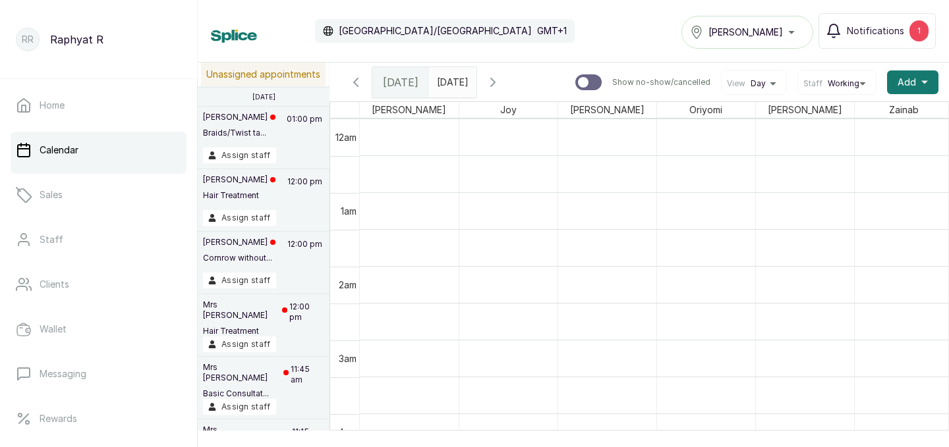
scroll to position [444, 0]
drag, startPoint x: 495, startPoint y: 258, endPoint x: 507, endPoint y: 146, distance: 113.4
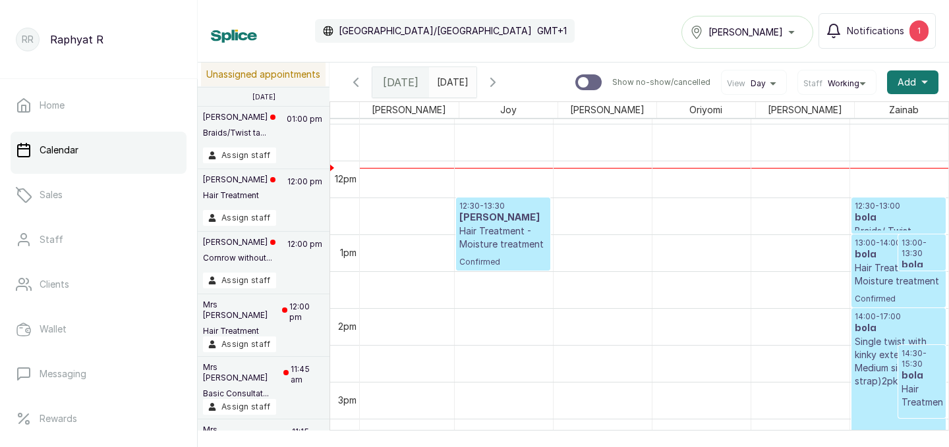
scroll to position [0, 202]
click at [868, 205] on p "12:30 - 13:00" at bounding box center [899, 206] width 88 height 11
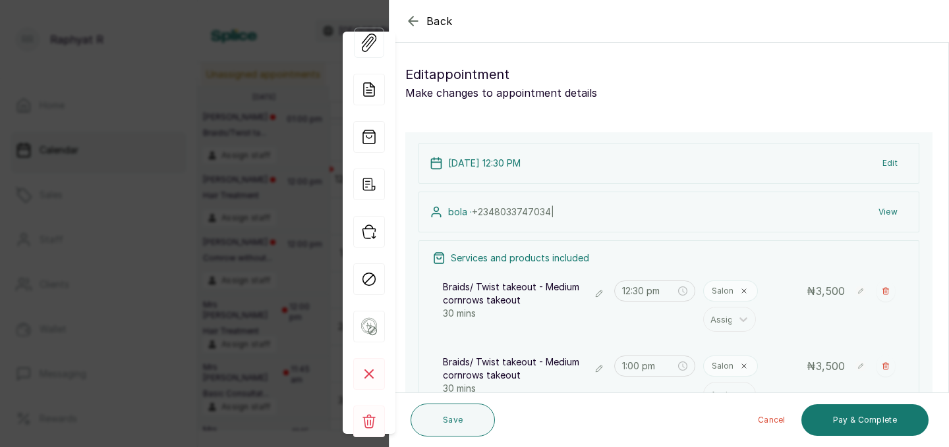
click at [417, 19] on icon "button" at bounding box center [413, 21] width 16 height 16
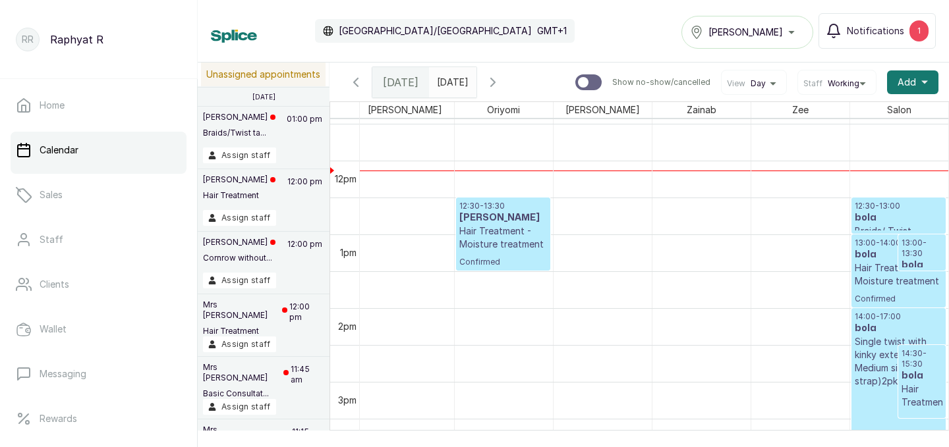
click at [887, 205] on p "12:30 - 13:00" at bounding box center [899, 206] width 88 height 11
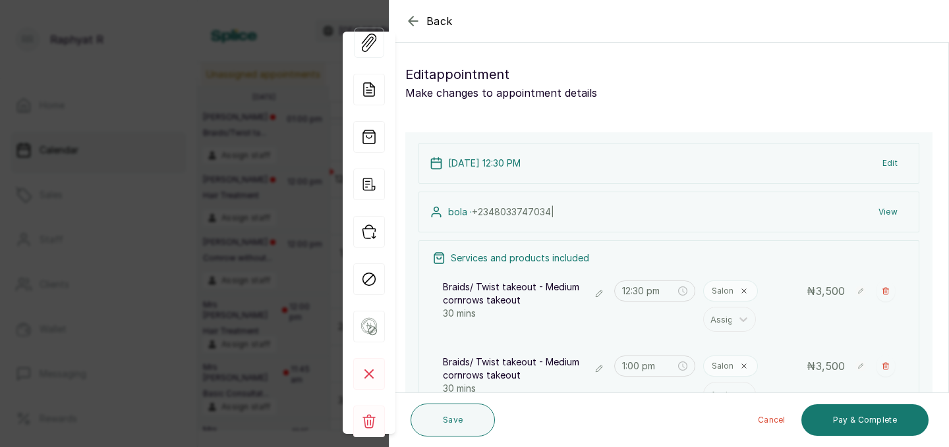
click at [415, 23] on icon "button" at bounding box center [413, 21] width 16 height 16
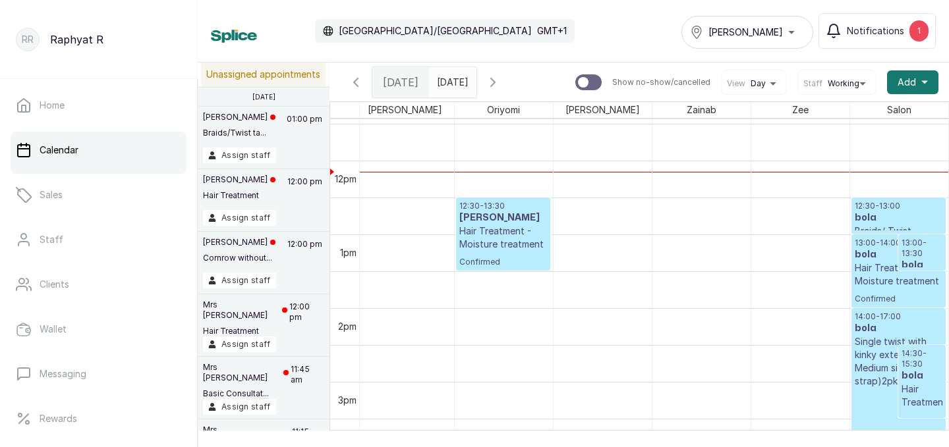
click at [360, 79] on icon "button" at bounding box center [356, 82] width 16 height 16
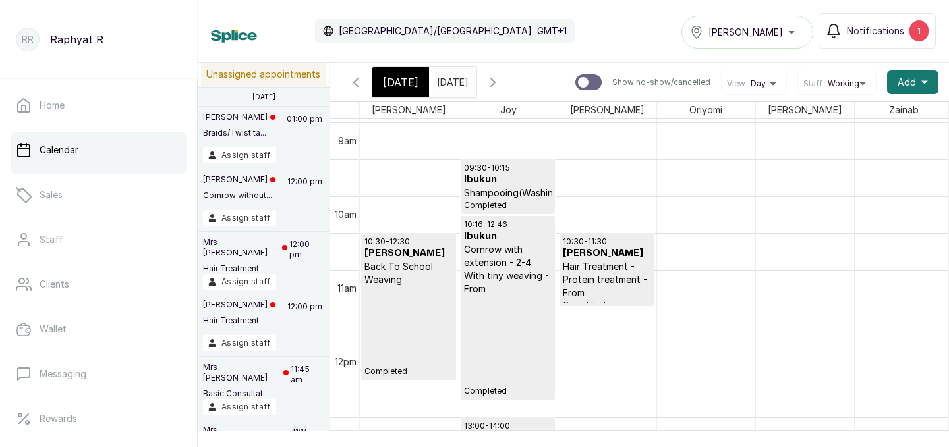
scroll to position [661, 202]
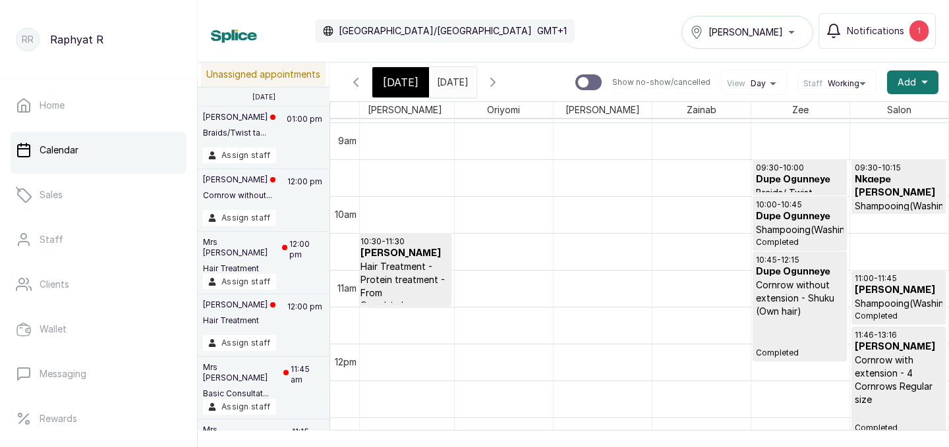
click at [501, 83] on icon "button" at bounding box center [493, 82] width 16 height 16
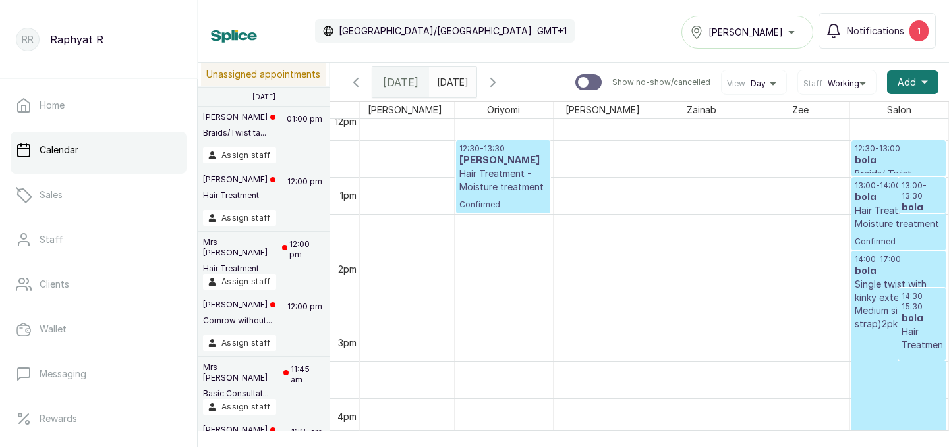
click at [894, 144] on p "12:30 - 13:00" at bounding box center [899, 149] width 88 height 11
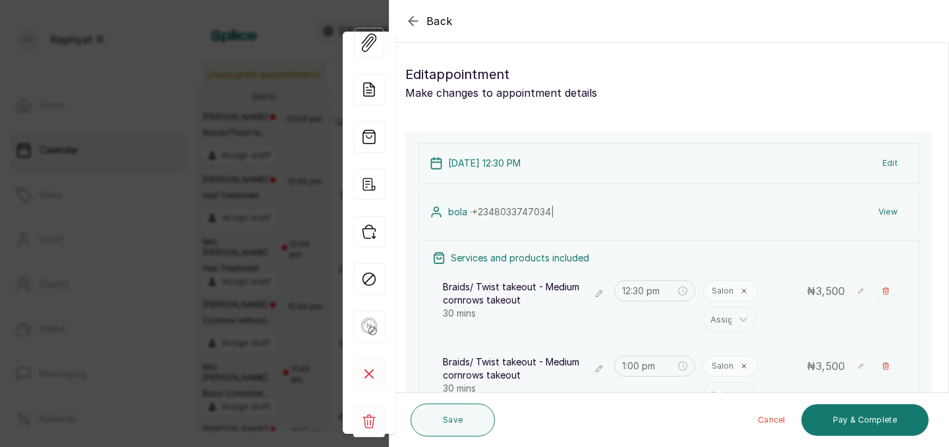
click at [894, 144] on div "10 Aug 2025, 12:30 PM Edit" at bounding box center [668, 163] width 501 height 41
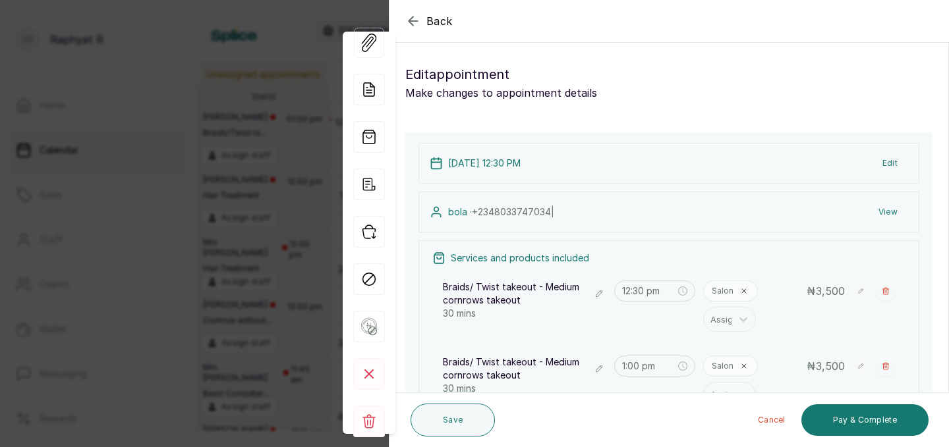
click at [894, 144] on div "10 Aug 2025, 12:30 PM Edit" at bounding box center [668, 163] width 501 height 41
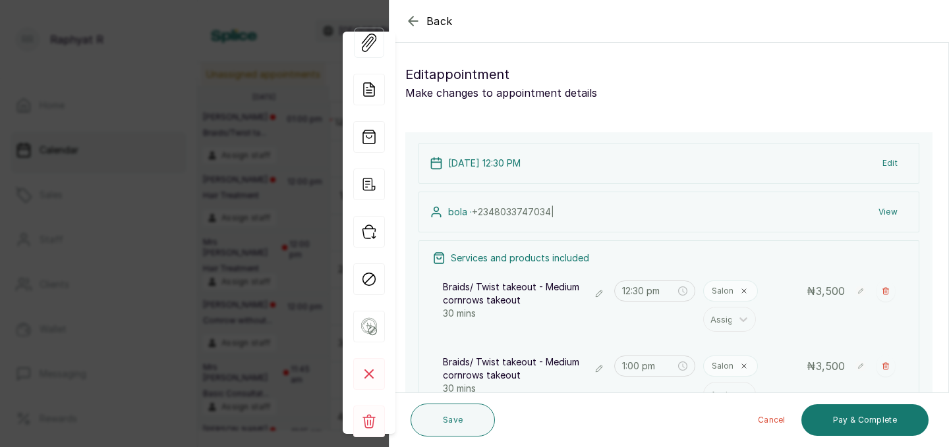
click at [894, 144] on div "10 Aug 2025, 12:30 PM Edit" at bounding box center [668, 163] width 501 height 41
click at [413, 22] on icon "button" at bounding box center [413, 21] width 16 height 16
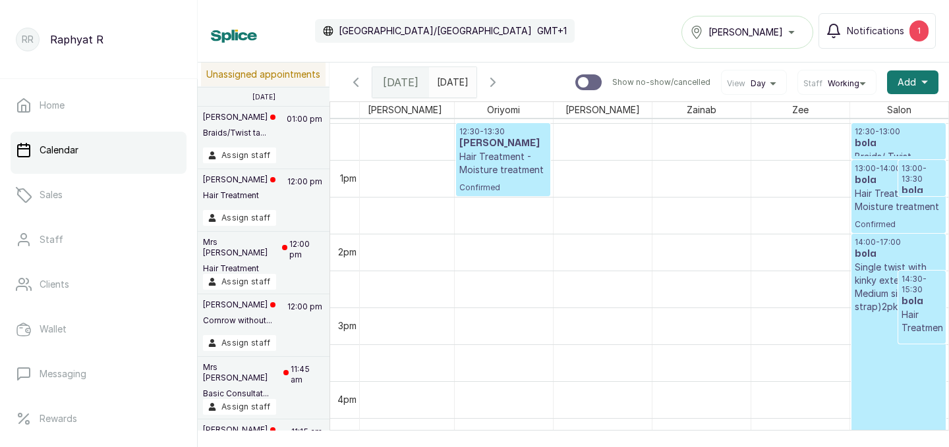
scroll to position [917, 0]
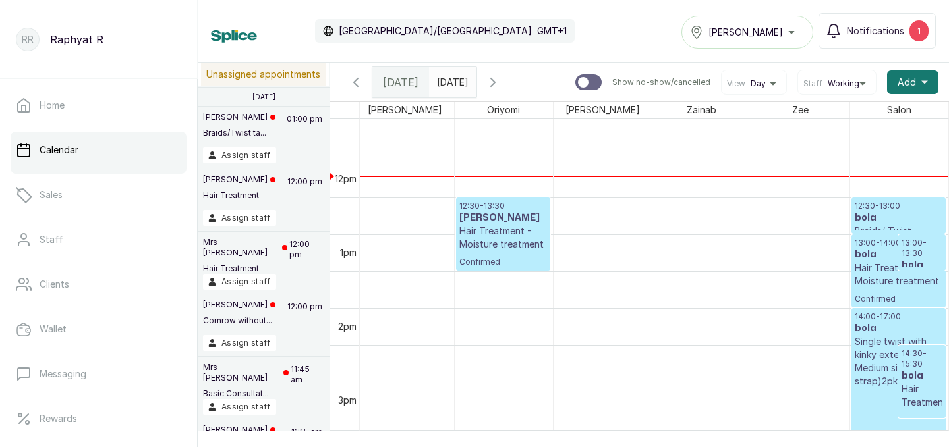
click at [889, 202] on p "12:30 - 13:00" at bounding box center [899, 206] width 88 height 11
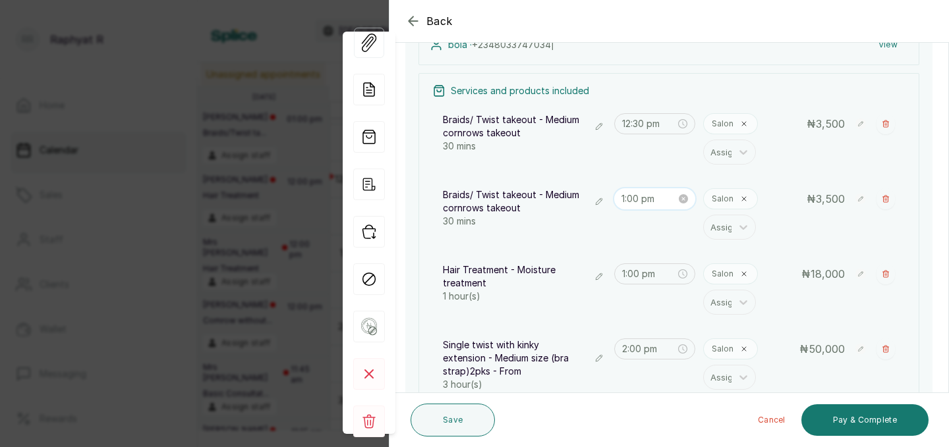
click at [636, 199] on input "1:00 pm" at bounding box center [648, 199] width 55 height 14
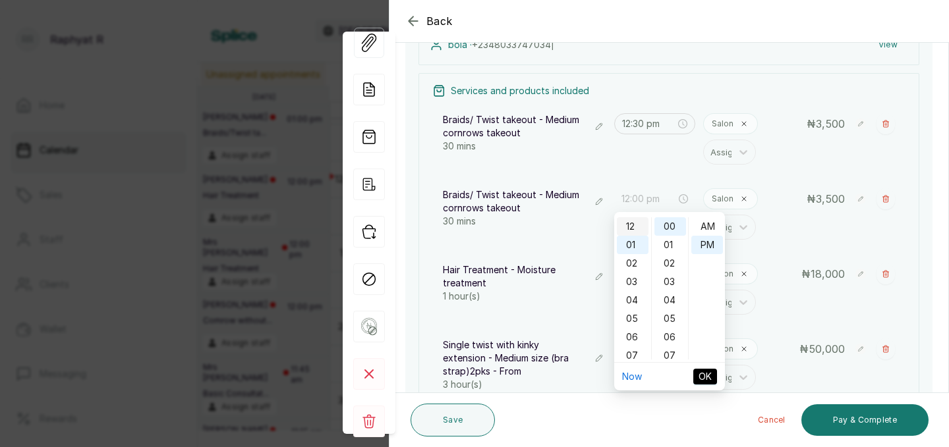
click at [635, 223] on div "12" at bounding box center [633, 226] width 32 height 18
click at [674, 285] on div "30" at bounding box center [670, 290] width 32 height 18
type input "12:30 pm"
click at [706, 379] on span "OK" at bounding box center [705, 377] width 13 height 14
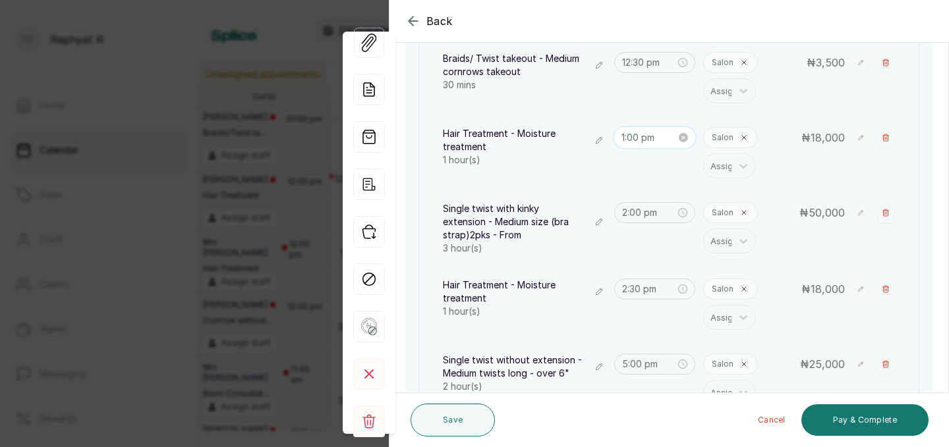
click at [636, 137] on input "1:00 pm" at bounding box center [648, 137] width 55 height 14
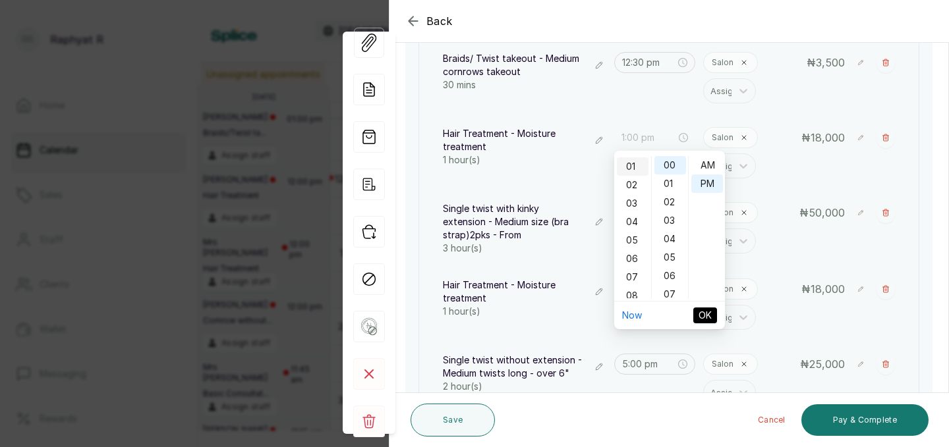
click at [633, 169] on div "01" at bounding box center [633, 167] width 32 height 18
click at [675, 189] on div "01" at bounding box center [670, 184] width 32 height 18
type input "1:01 pm"
click at [706, 309] on span "OK" at bounding box center [705, 315] width 13 height 14
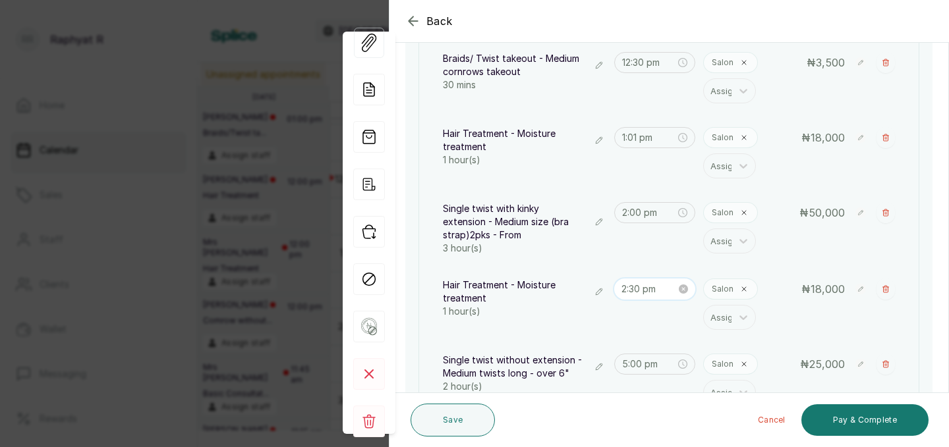
click at [639, 293] on input "2:30 pm" at bounding box center [648, 289] width 55 height 14
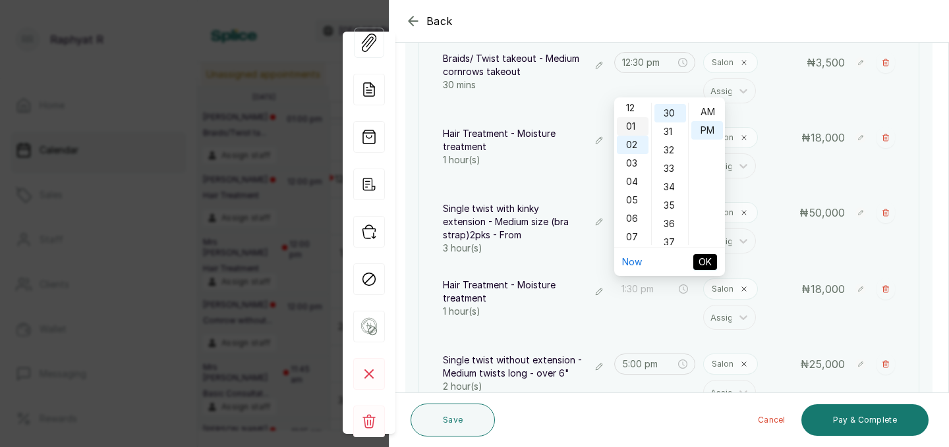
click at [633, 125] on div "01" at bounding box center [633, 126] width 32 height 18
click at [670, 132] on div "31" at bounding box center [670, 132] width 32 height 18
type input "1:31 pm"
click at [708, 260] on span "OK" at bounding box center [705, 262] width 13 height 14
type input "1:31 pm"
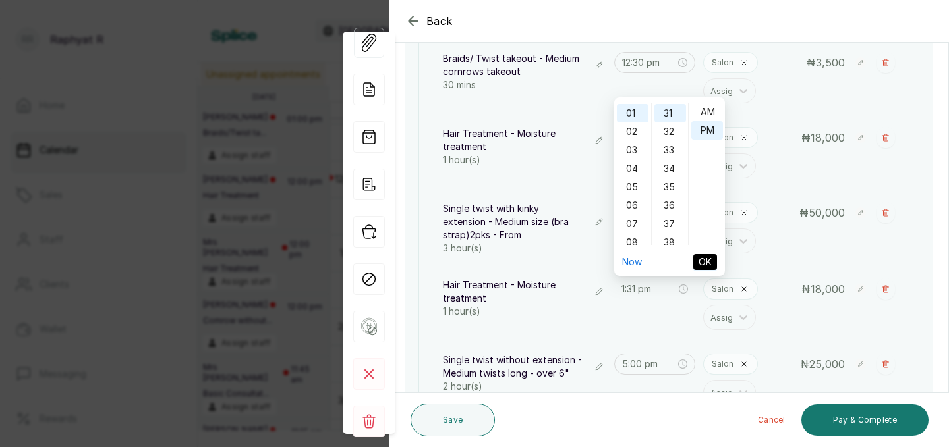
type input "2:00 pm"
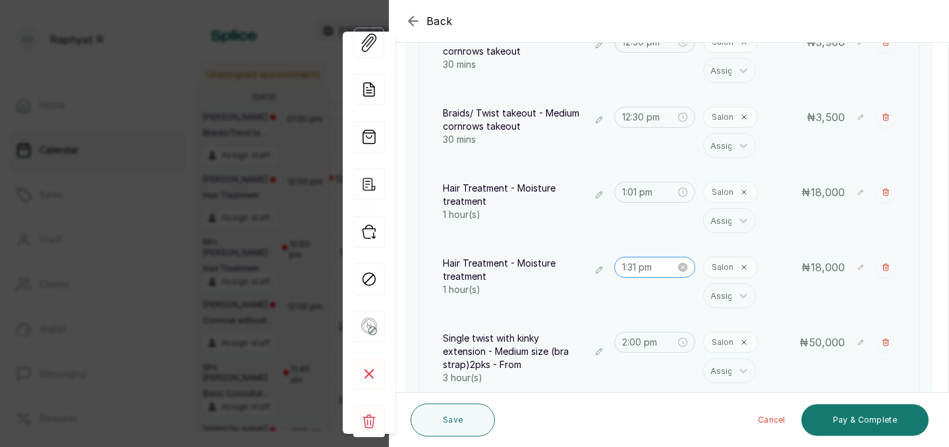
scroll to position [252, 0]
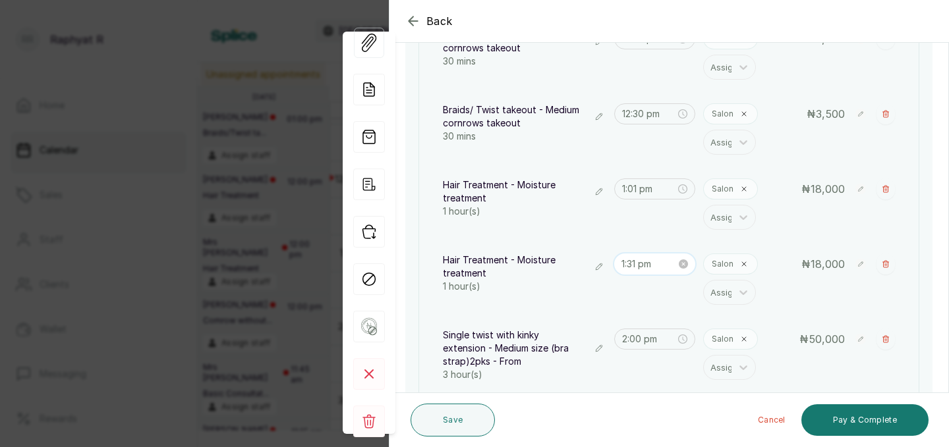
click at [636, 266] on input "1:31 pm" at bounding box center [648, 264] width 55 height 14
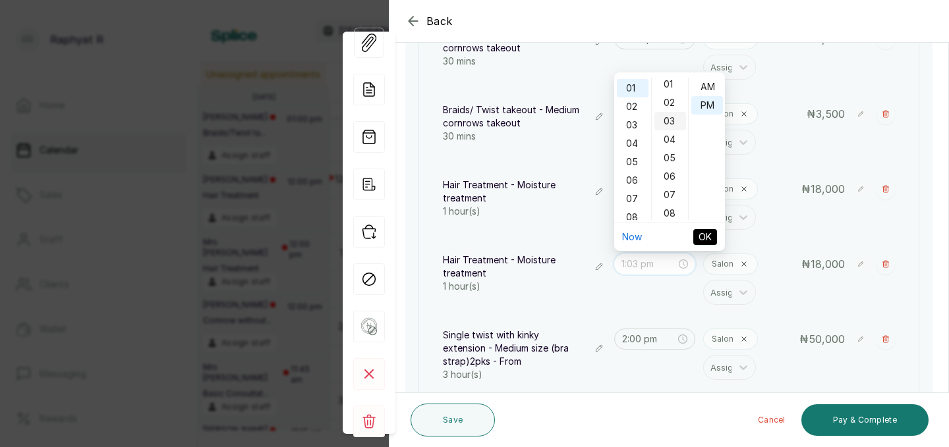
scroll to position [0, 0]
click at [670, 107] on div "01" at bounding box center [670, 105] width 32 height 18
type input "1:01 pm"
click at [708, 237] on span "OK" at bounding box center [705, 237] width 13 height 14
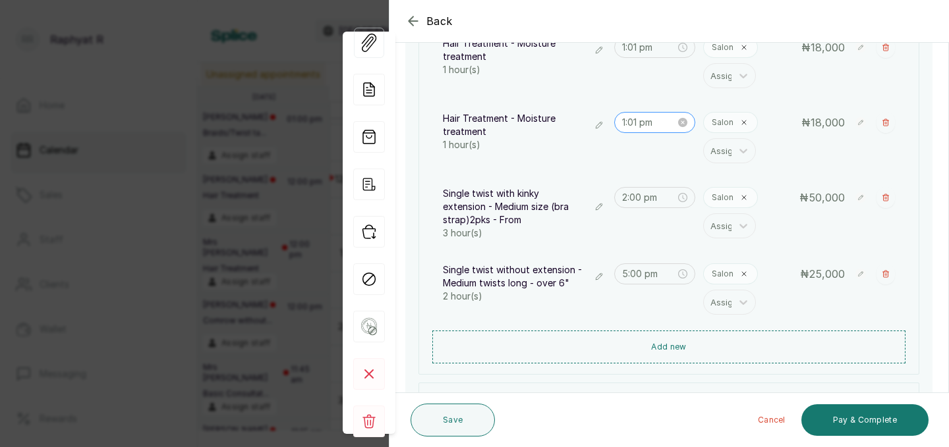
scroll to position [399, 0]
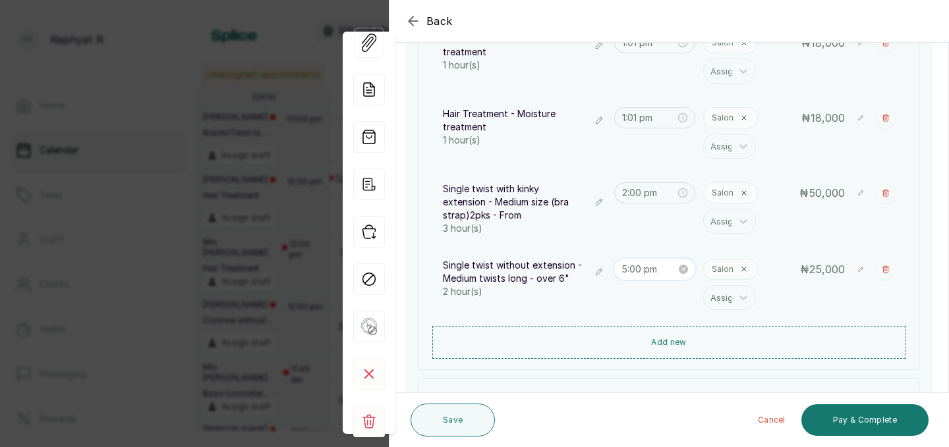
click at [637, 269] on input "5:00 pm" at bounding box center [648, 269] width 55 height 14
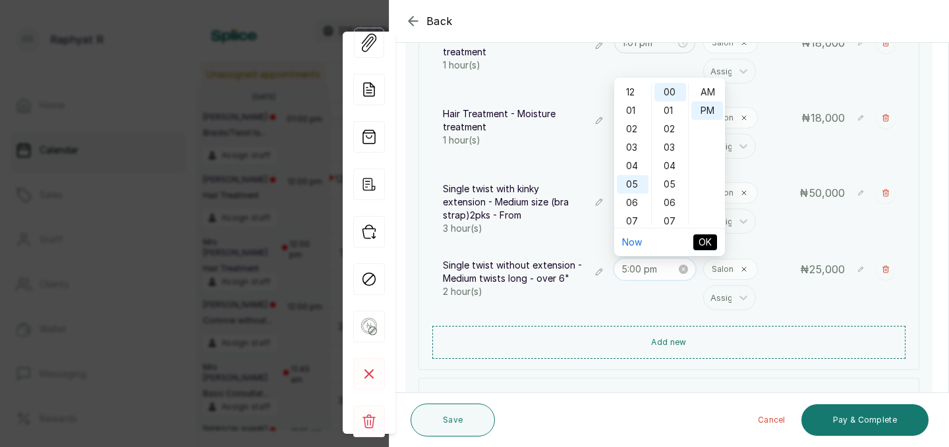
scroll to position [79, 0]
click at [632, 98] on div "02" at bounding box center [633, 97] width 32 height 18
click at [667, 109] on div "01" at bounding box center [670, 110] width 32 height 18
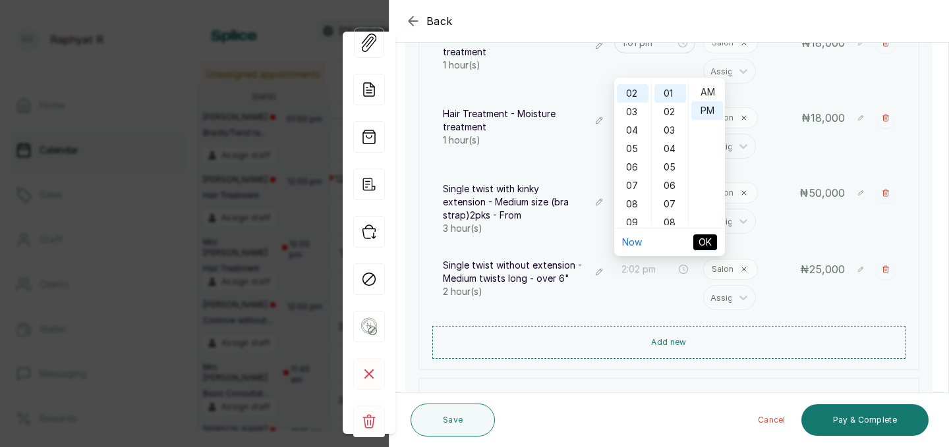
type input "2:01 pm"
click at [699, 247] on span "OK" at bounding box center [705, 242] width 13 height 14
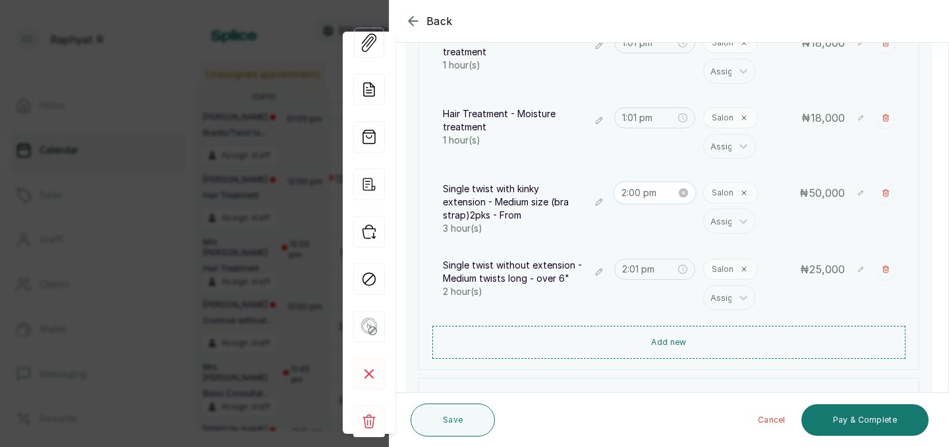
click at [640, 196] on input "2:00 pm" at bounding box center [648, 193] width 55 height 14
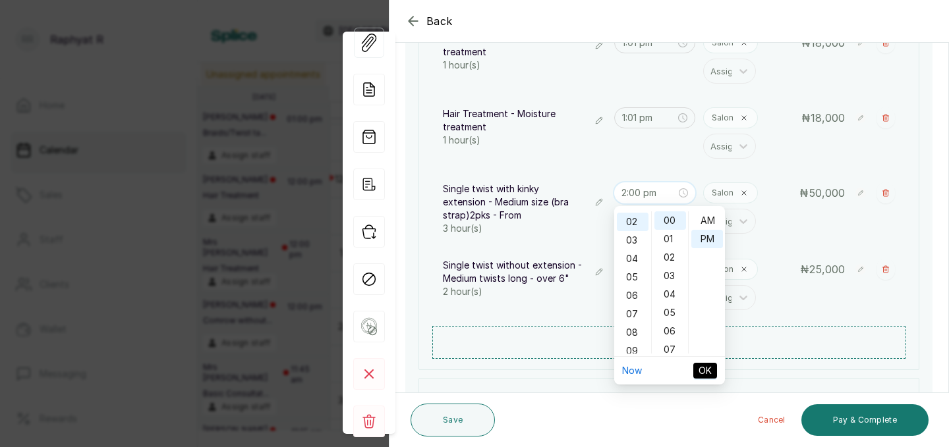
scroll to position [0, 0]
click at [676, 239] on div "01" at bounding box center [670, 239] width 32 height 18
type input "2:01 pm"
click at [701, 369] on span "OK" at bounding box center [705, 371] width 13 height 14
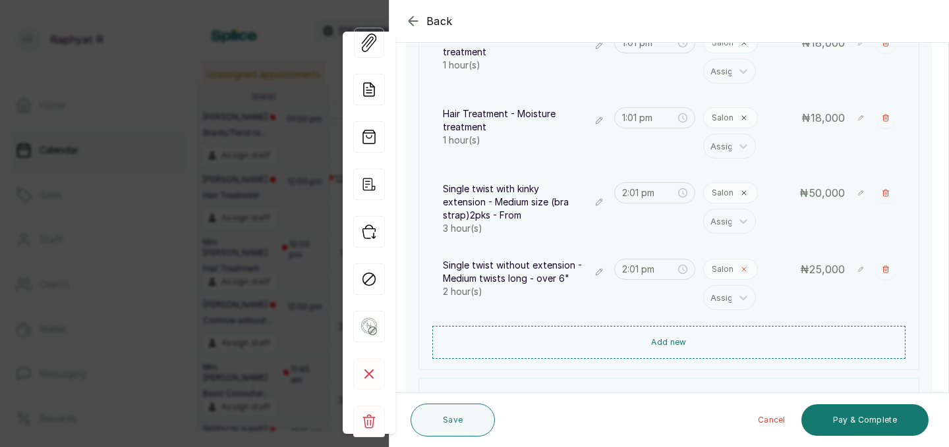
click at [747, 267] on icon at bounding box center [744, 270] width 8 height 8
click at [740, 117] on icon at bounding box center [744, 118] width 8 height 8
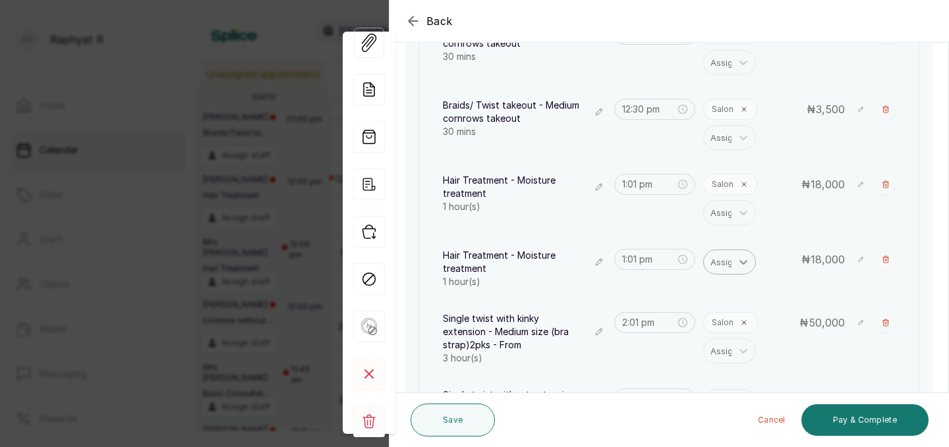
scroll to position [249, 0]
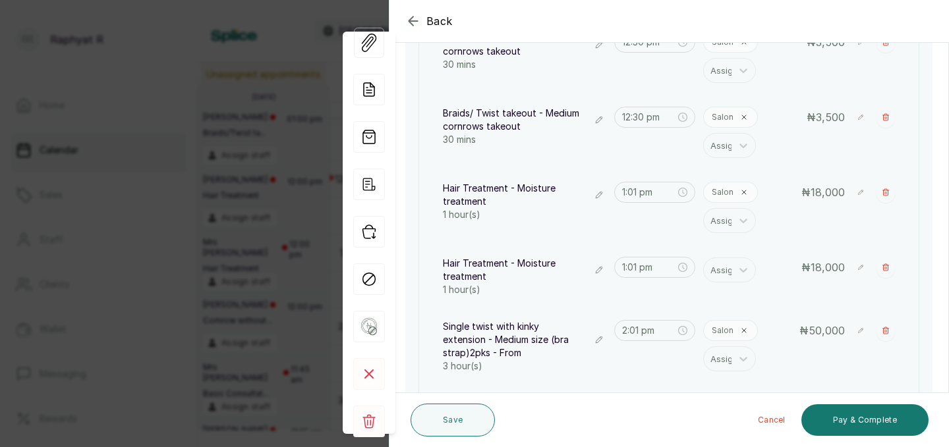
drag, startPoint x: 741, startPoint y: 117, endPoint x: 743, endPoint y: 111, distance: 6.9
click at [743, 111] on div "Salon" at bounding box center [730, 117] width 55 height 21
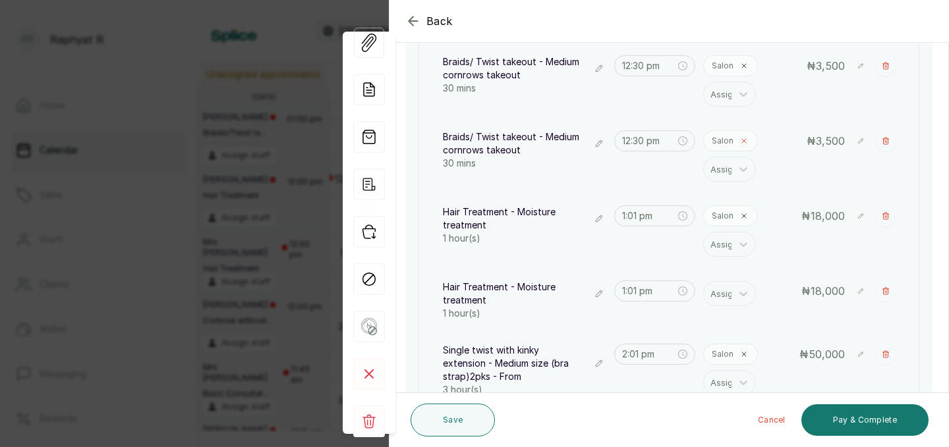
click at [743, 138] on icon at bounding box center [744, 141] width 8 height 8
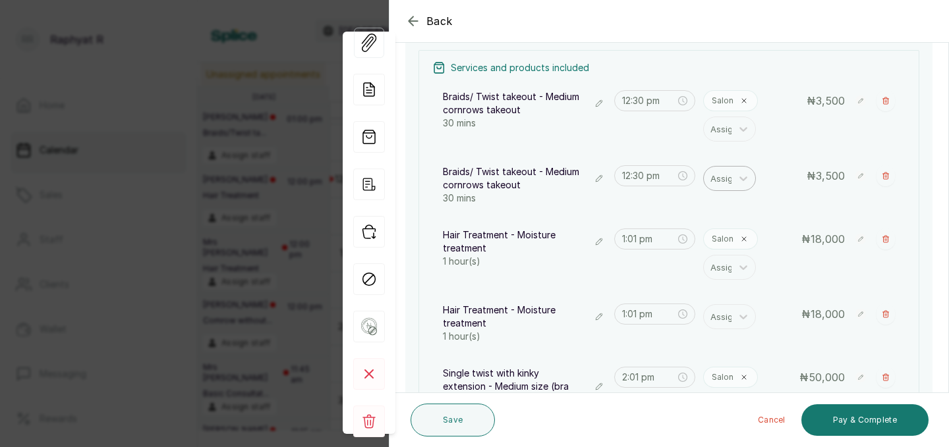
scroll to position [251, 0]
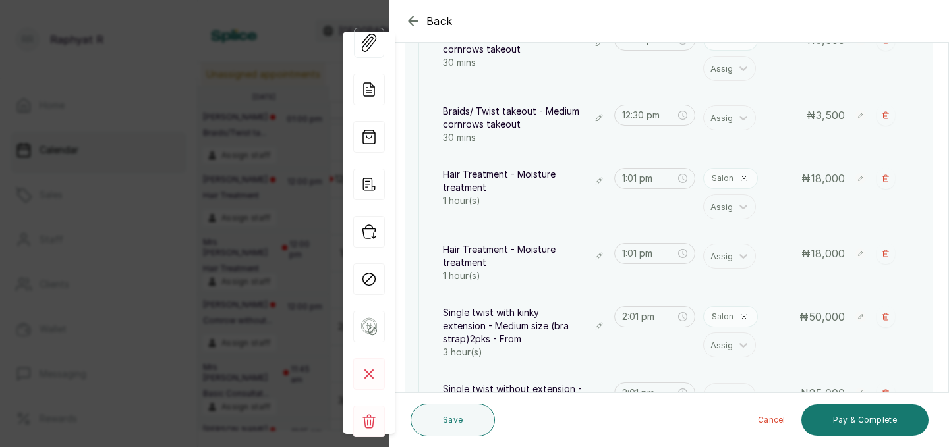
click at [733, 132] on div "Braids/ Twist takeout - Medium cornrows takeout 30 mins 12:30 pm Assign ₦ 3,500" at bounding box center [668, 124] width 473 height 55
click at [736, 125] on div at bounding box center [743, 118] width 24 height 24
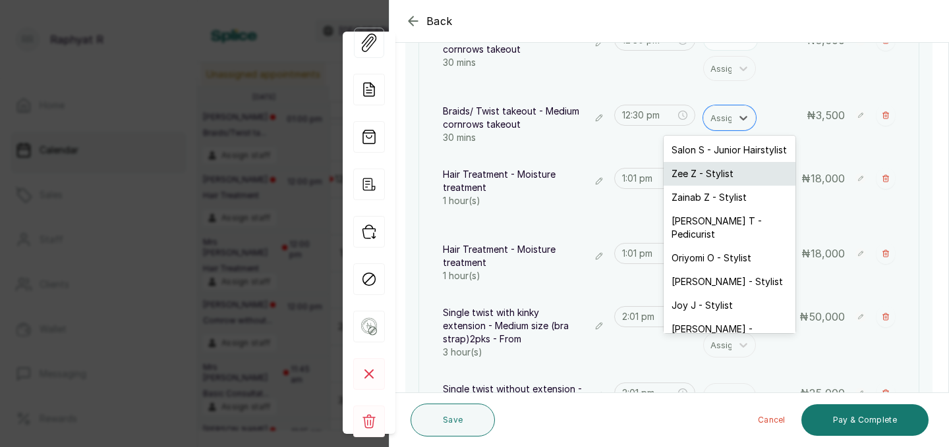
click at [722, 176] on div "Zee Z - Stylist" at bounding box center [730, 174] width 132 height 24
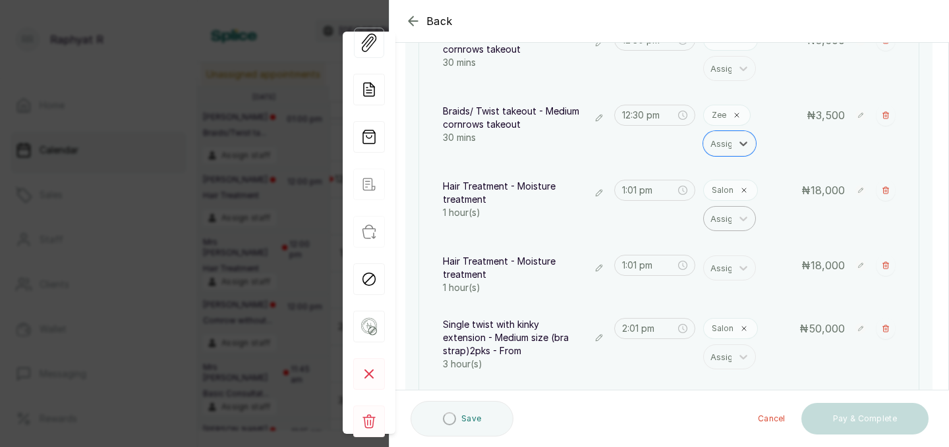
click at [728, 219] on div at bounding box center [724, 218] width 28 height 17
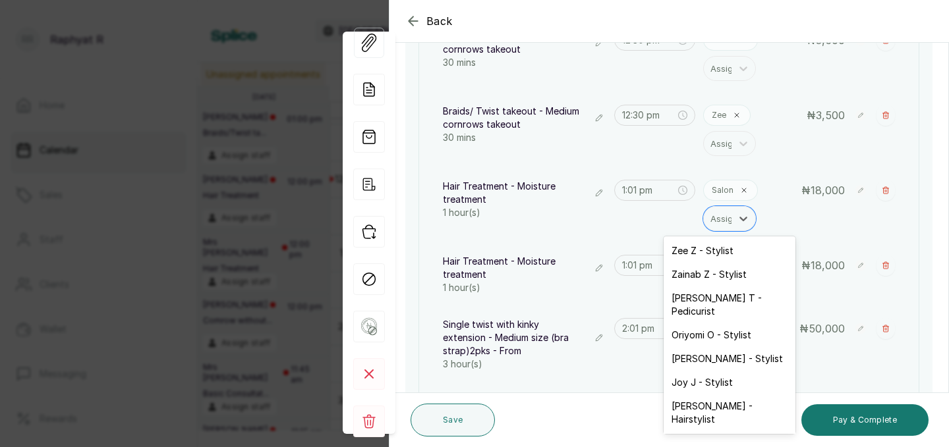
click at [669, 222] on div "Hair Treatment - Moisture treatment 1 hour(s) 1:01 pm Salon Zee Z - Stylist, 1 …" at bounding box center [668, 205] width 473 height 67
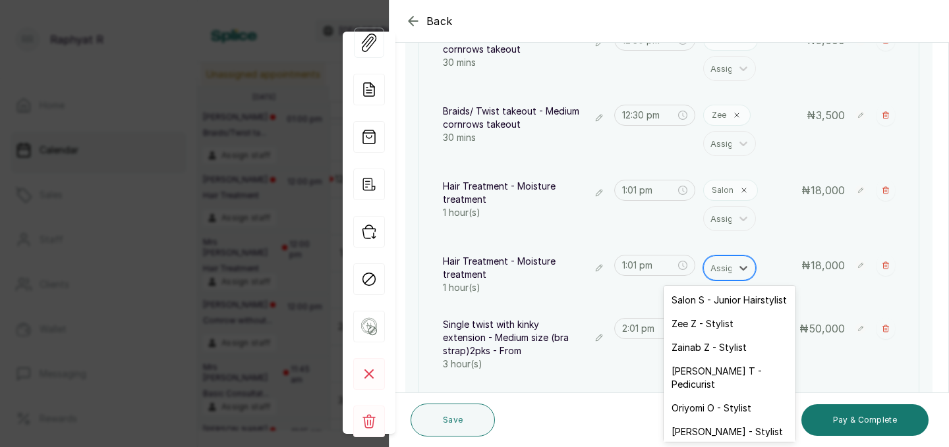
click at [718, 271] on div at bounding box center [724, 268] width 28 height 17
click at [715, 329] on div "Zee Z - Stylist" at bounding box center [730, 324] width 132 height 24
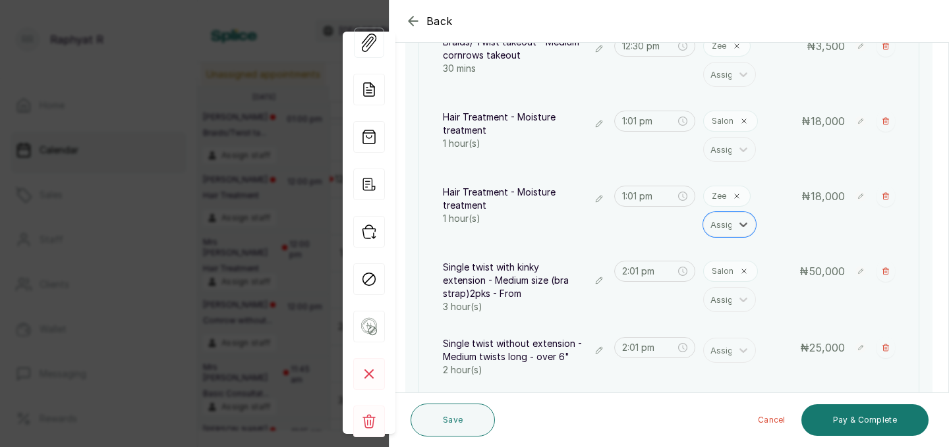
scroll to position [366, 0]
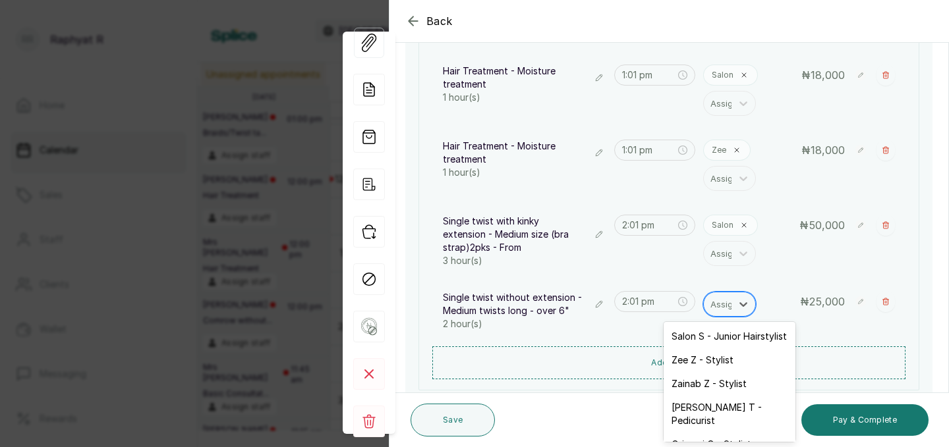
click at [714, 304] on div at bounding box center [724, 304] width 28 height 17
click at [719, 360] on div "Zee Z - Stylist" at bounding box center [730, 361] width 132 height 24
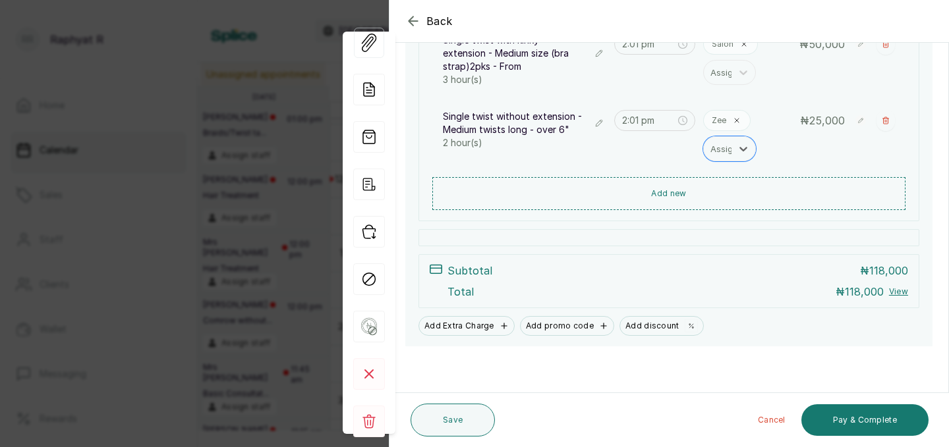
scroll to position [548, 0]
click at [457, 412] on button "Save" at bounding box center [453, 420] width 84 height 33
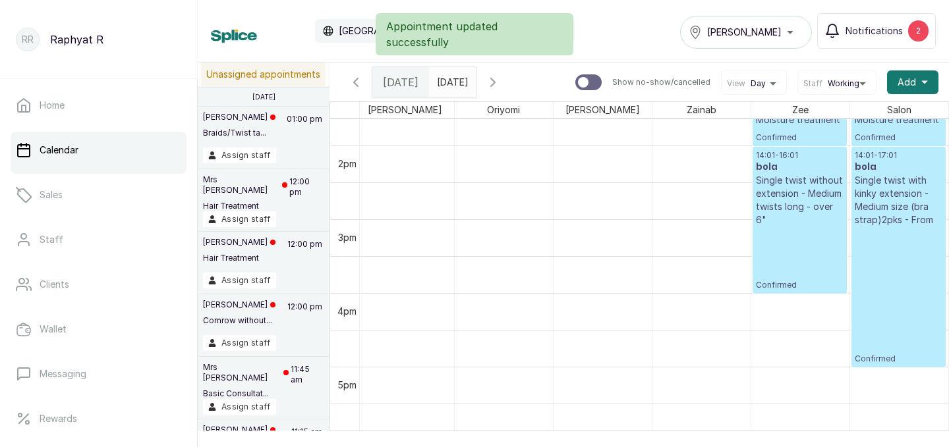
scroll to position [842, 0]
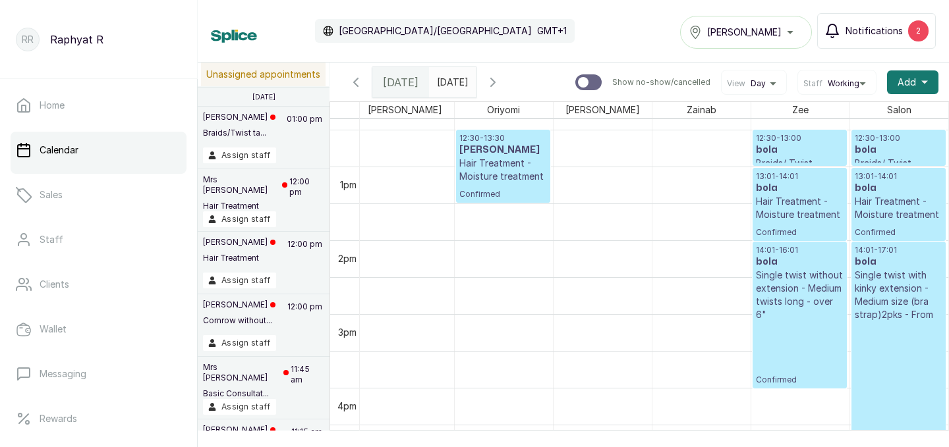
click at [923, 28] on div "2" at bounding box center [918, 30] width 20 height 21
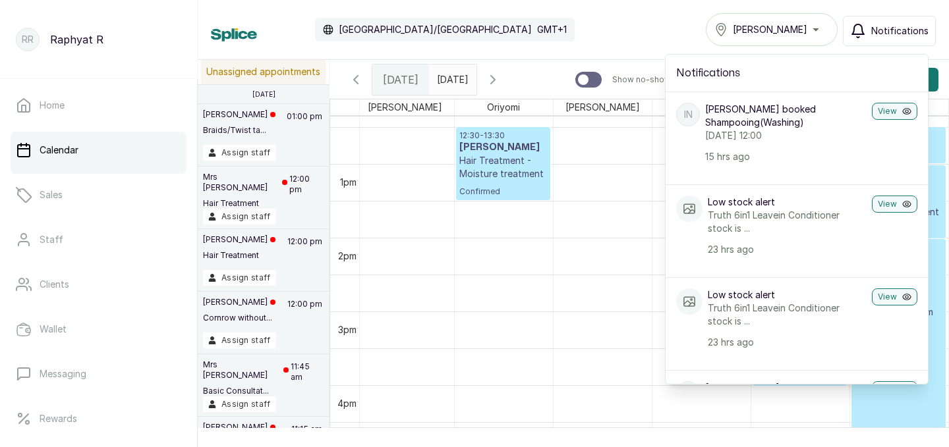
click at [655, 30] on div "Calendar Africa/Lagos GMT+1 Tasala Ikoyi Notifications Notifications IN Isioma …" at bounding box center [573, 29] width 725 height 33
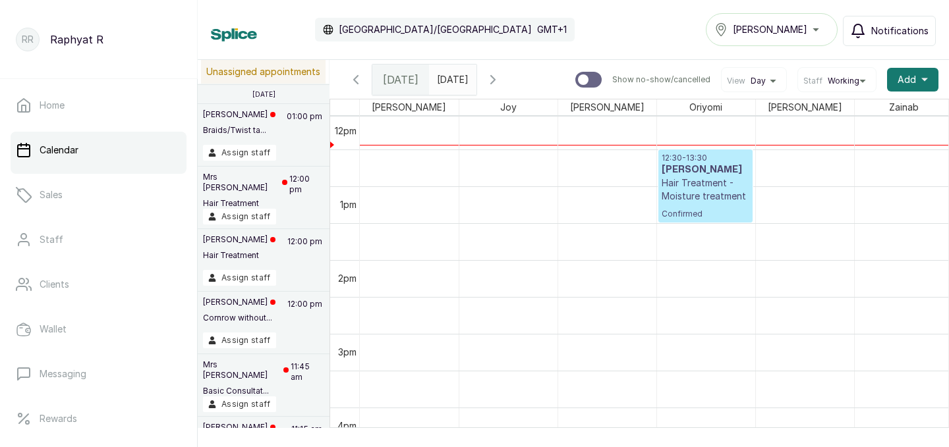
scroll to position [890, 28]
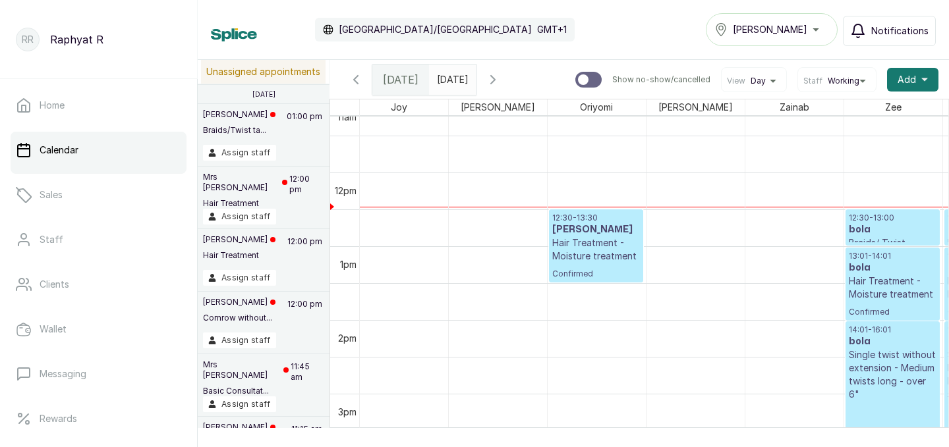
click at [571, 225] on h3 "Oyin Adenuga" at bounding box center [596, 229] width 88 height 13
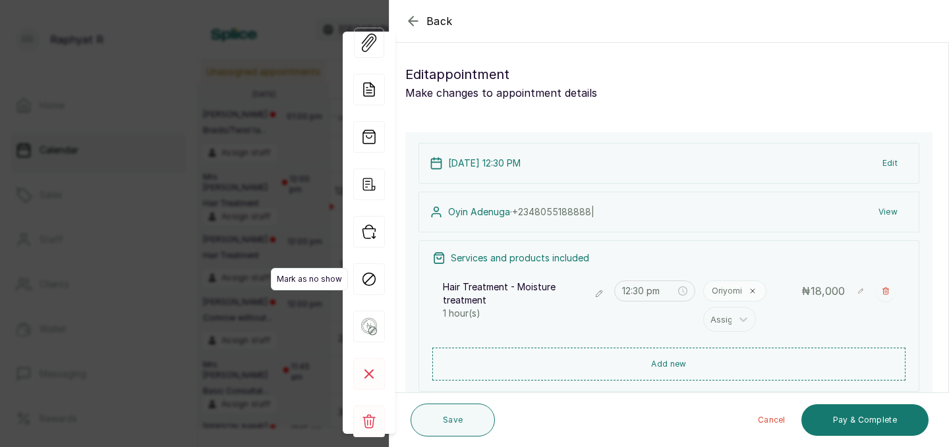
click at [372, 270] on icon at bounding box center [369, 280] width 32 height 32
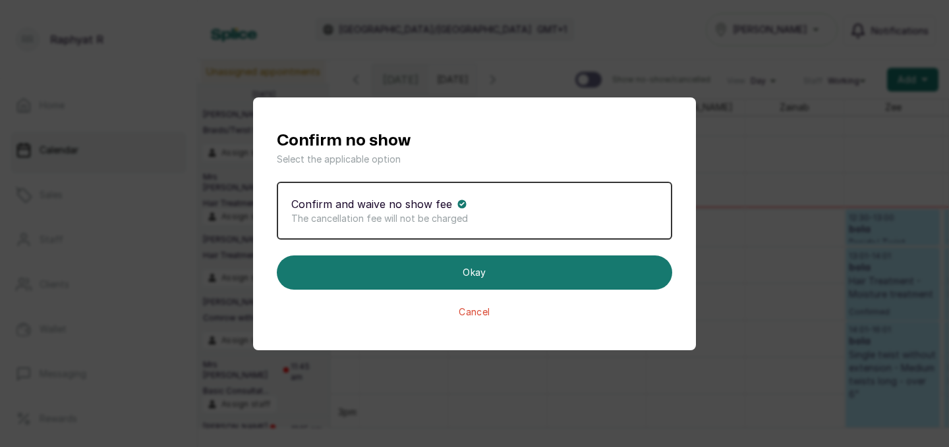
click at [386, 317] on button "Cancel" at bounding box center [474, 312] width 395 height 13
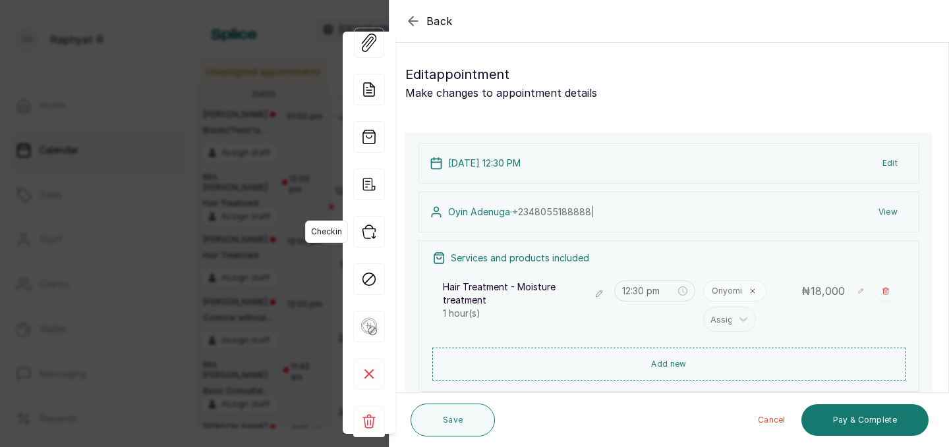
click at [364, 246] on icon "button" at bounding box center [369, 232] width 32 height 32
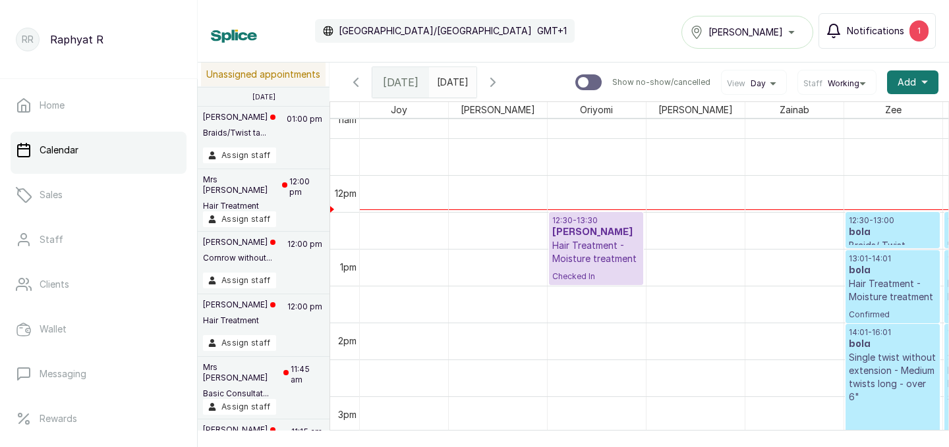
click at [917, 26] on div "1" at bounding box center [918, 30] width 19 height 21
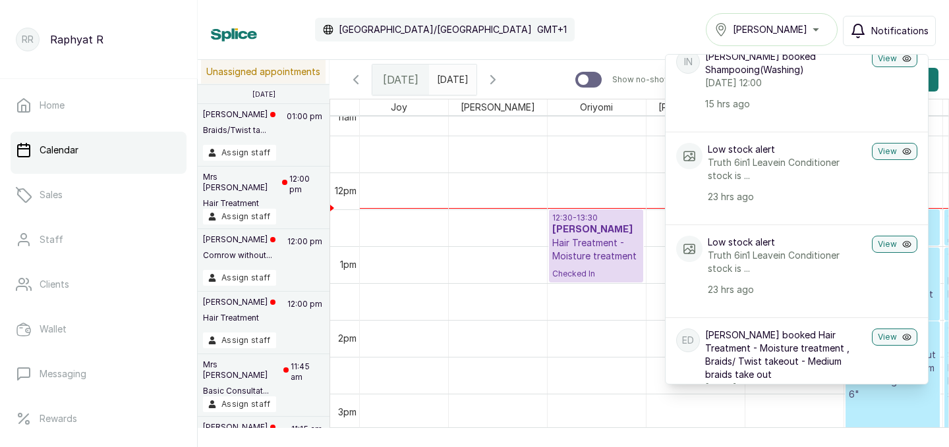
scroll to position [54, 0]
click at [682, 28] on div "Calendar Africa/Lagos GMT+1 Tasala Ikoyi Notifications Notifications IN Isioma …" at bounding box center [573, 29] width 725 height 33
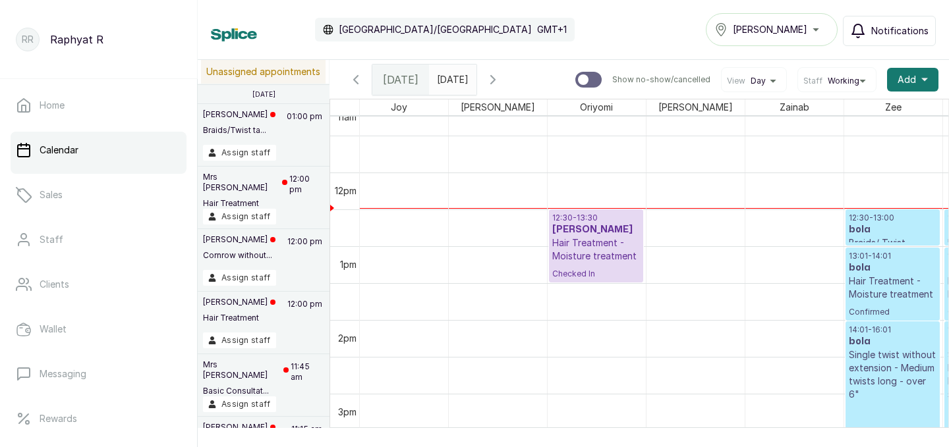
click at [587, 210] on link "12:30 - 13:30 Oyin Adenuga Hair Treatment - Moisture treatment Checked In" at bounding box center [596, 246] width 94 height 73
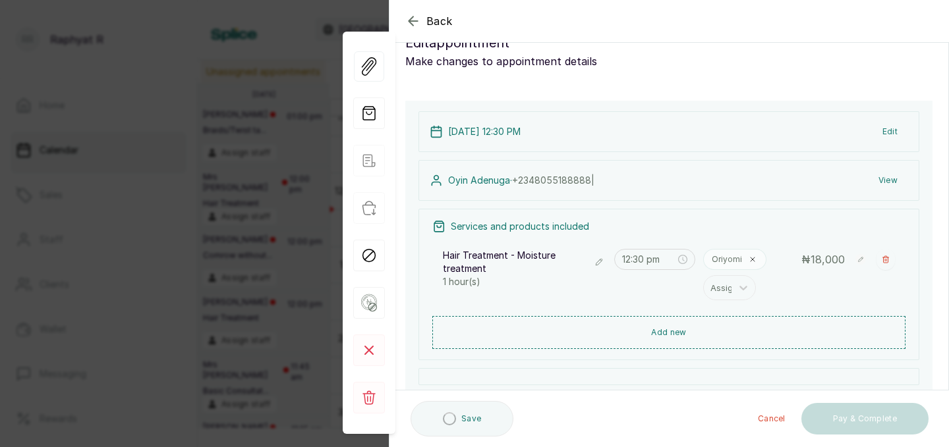
scroll to position [41, 0]
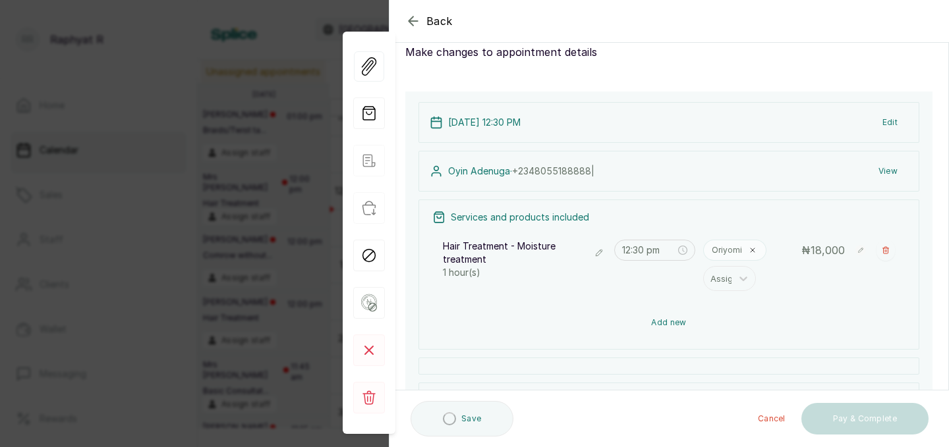
click at [616, 315] on button "Add new" at bounding box center [668, 323] width 473 height 32
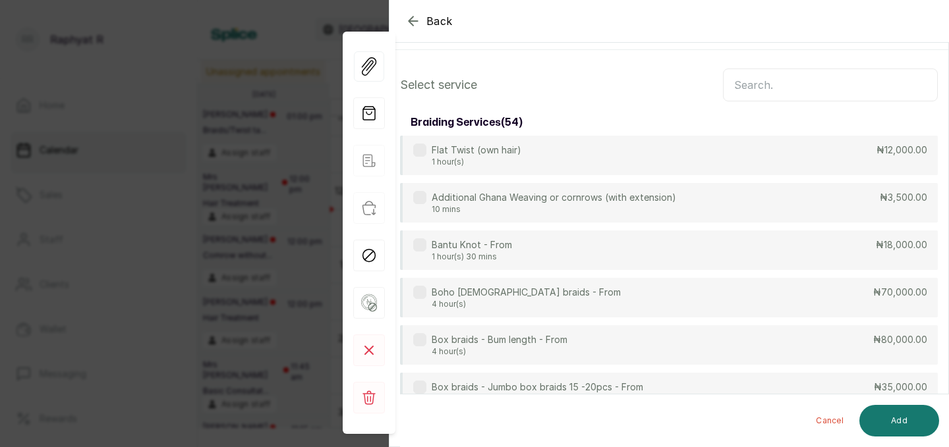
scroll to position [0, 0]
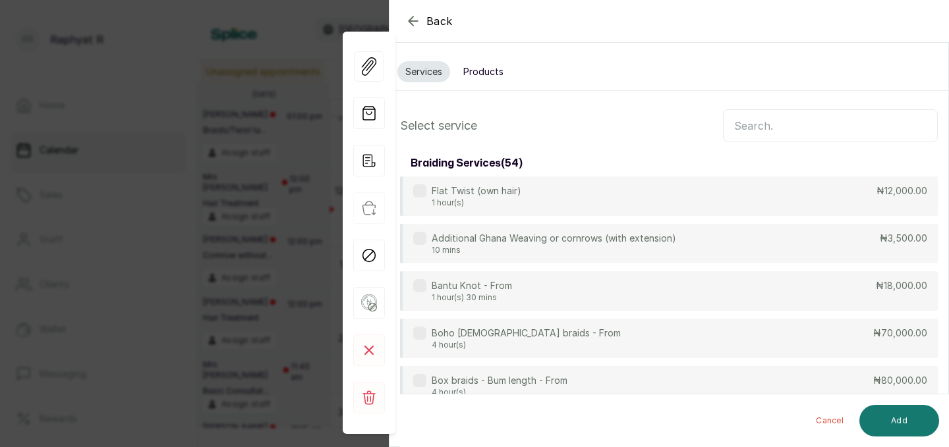
click at [757, 125] on input "text" at bounding box center [830, 125] width 215 height 33
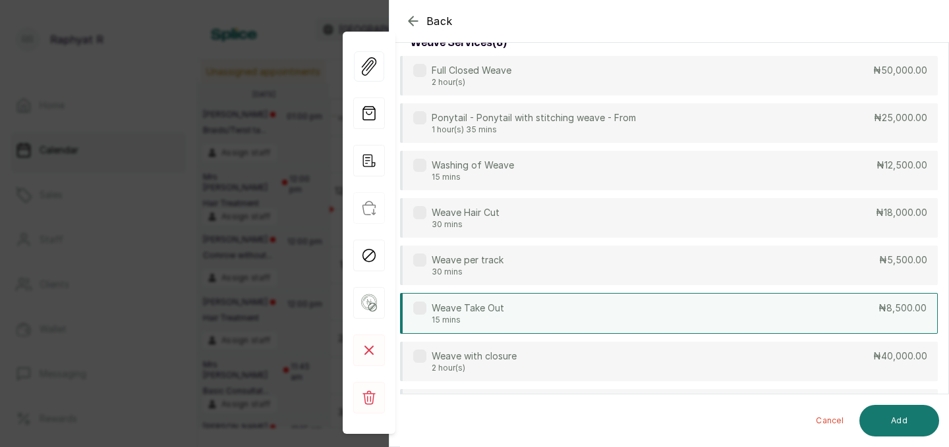
scroll to position [474, 0]
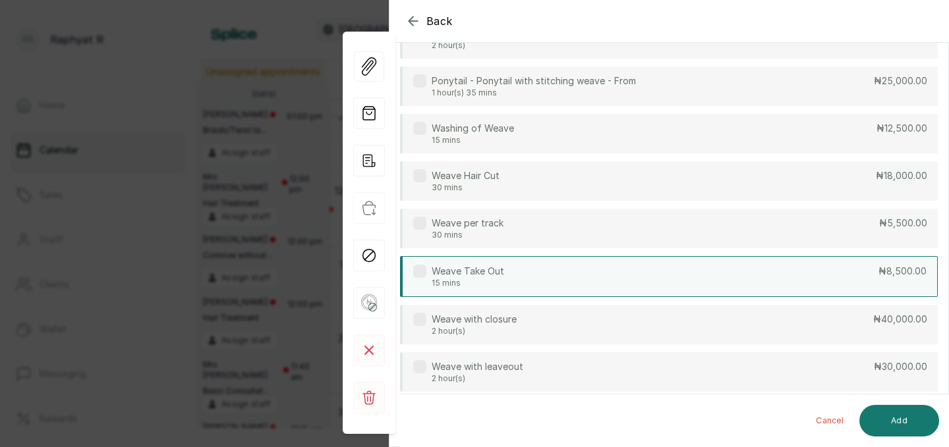
type input "weave"
click at [730, 266] on div "Weave Take Out 15 mins ₦8,500.00" at bounding box center [669, 276] width 538 height 41
click at [900, 420] on button "Add" at bounding box center [899, 421] width 80 height 32
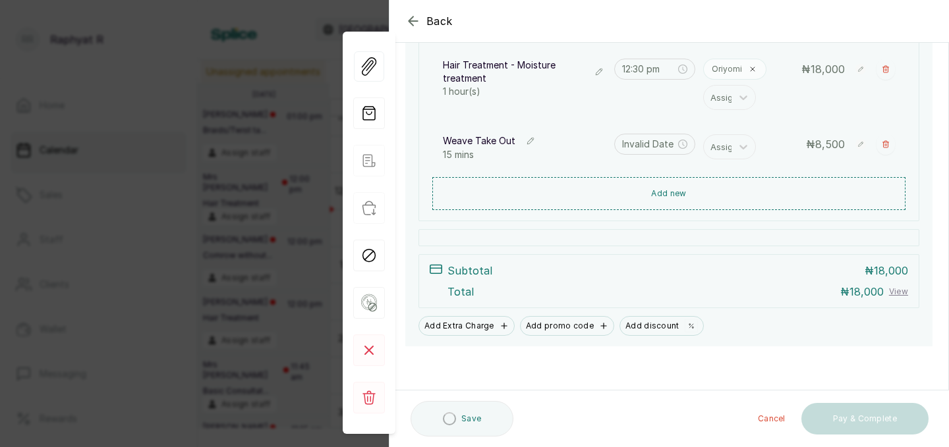
type input "1:30 pm"
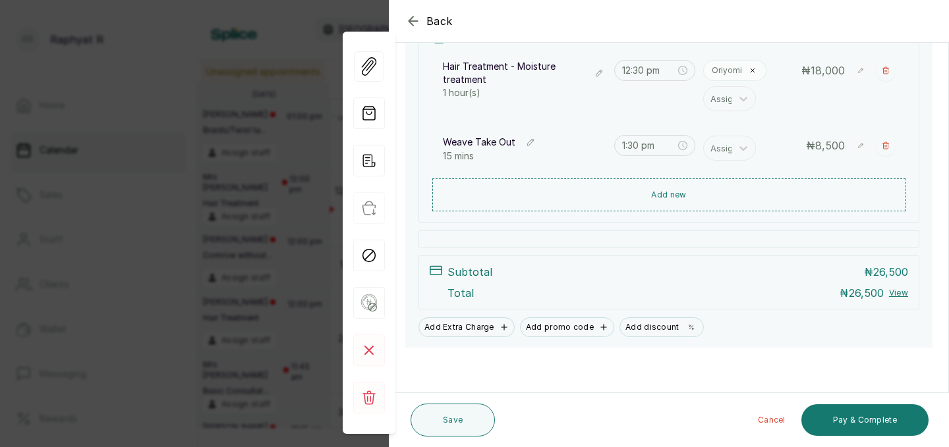
scroll to position [222, 0]
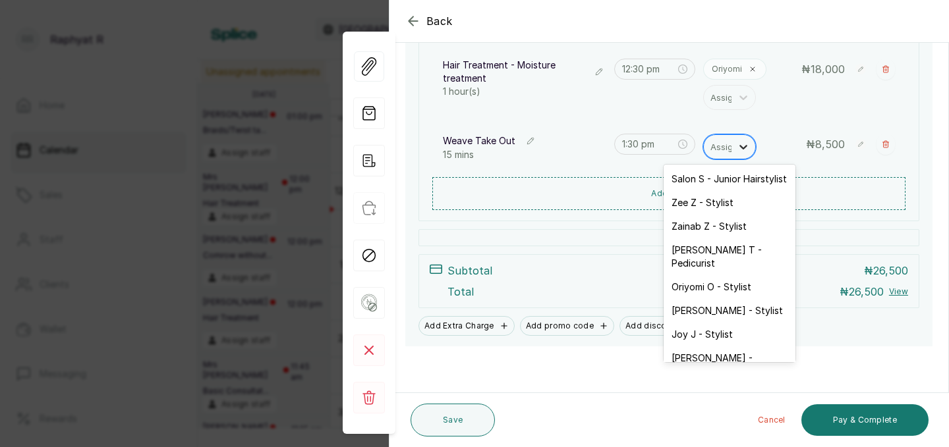
click at [737, 154] on div at bounding box center [743, 147] width 24 height 24
click at [704, 275] on div "Oriyomi O - Stylist" at bounding box center [730, 287] width 132 height 24
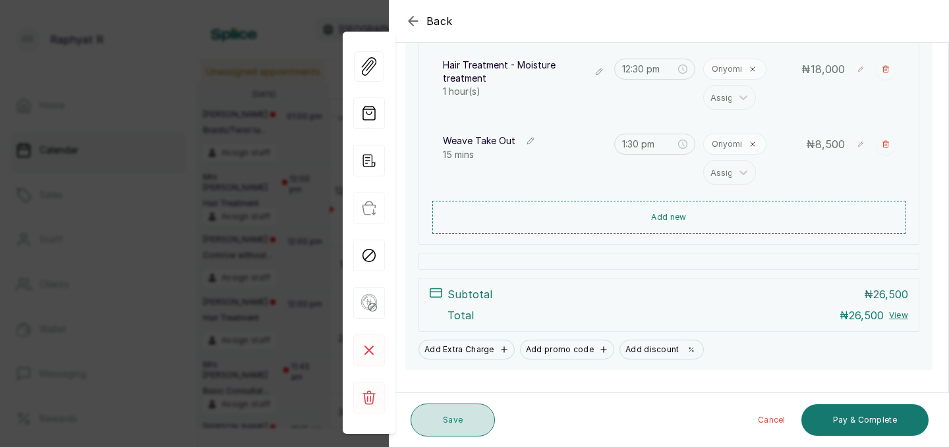
click at [471, 423] on button "Save" at bounding box center [453, 420] width 84 height 33
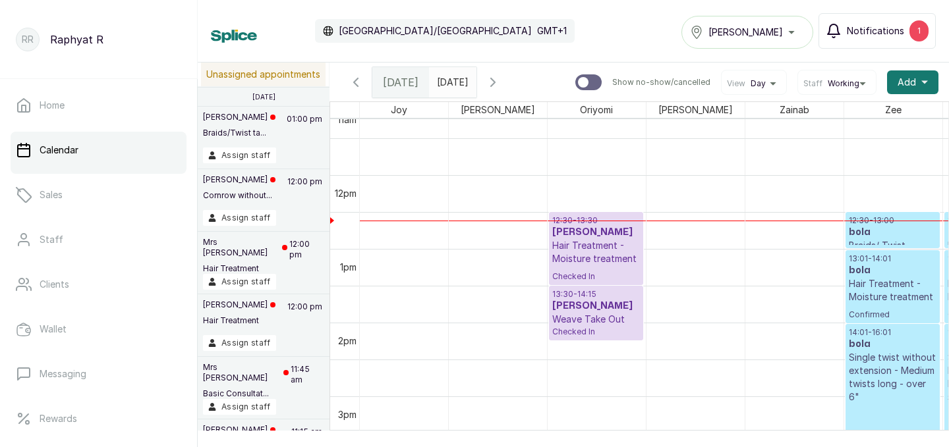
drag, startPoint x: 571, startPoint y: 300, endPoint x: 569, endPoint y: 326, distance: 26.5
click at [569, 326] on div "12:30 - 13:30 Oyin Adenuga Hair Treatment - Moisture treatment Checked In 13:30…" at bounding box center [597, 175] width 98 height 1771
click at [772, 26] on div "Tasala Ikoyi" at bounding box center [747, 32] width 115 height 16
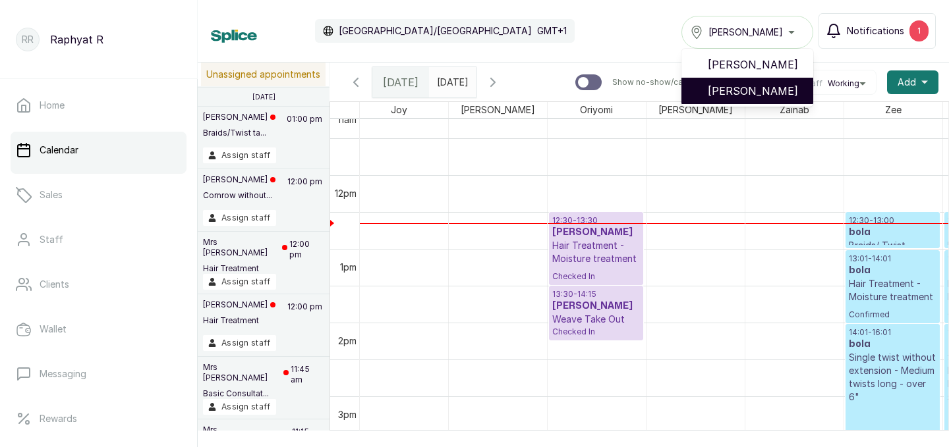
click at [755, 83] on span "Tasala Lekki" at bounding box center [755, 91] width 95 height 16
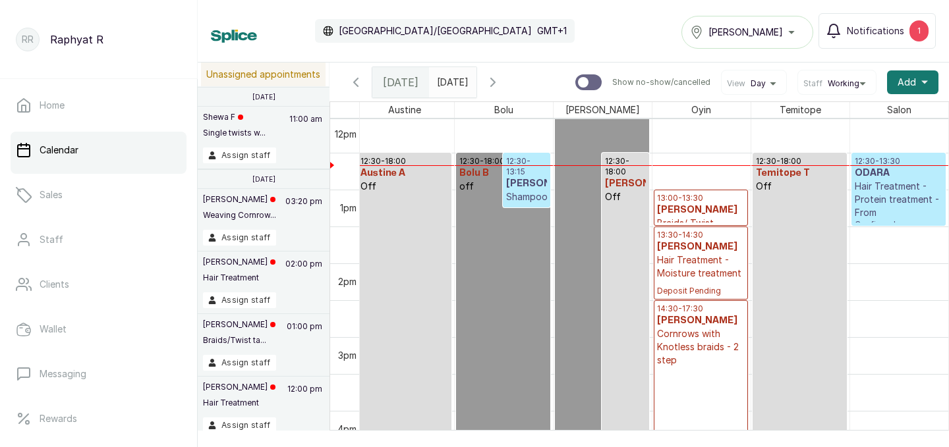
scroll to position [879, 301]
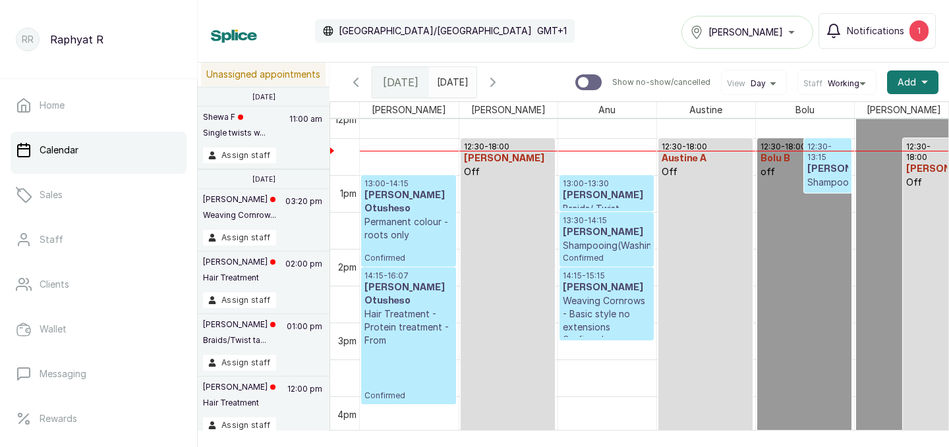
click at [799, 34] on div "Tasala Lekki" at bounding box center [747, 32] width 115 height 16
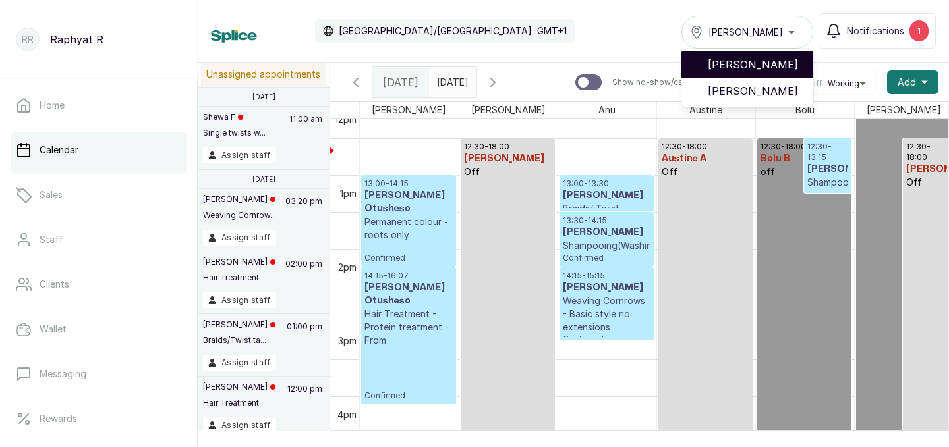
click at [772, 66] on span "Tasala Ikoyi" at bounding box center [755, 65] width 95 height 16
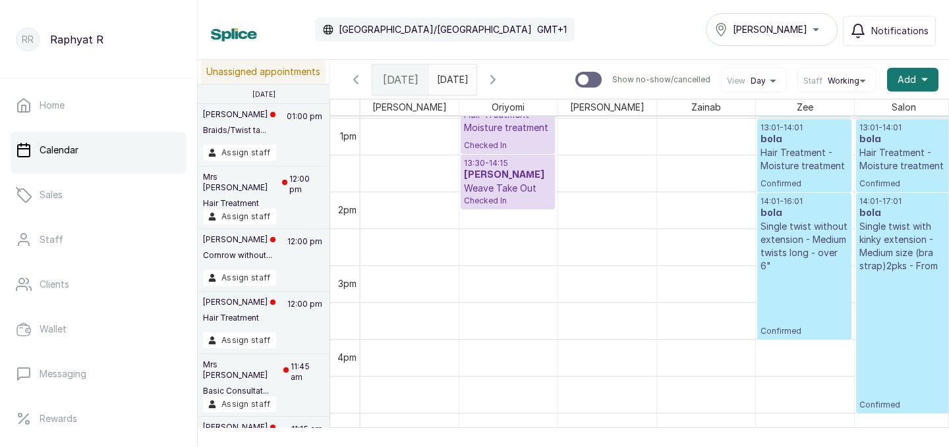
scroll to position [957, 0]
click at [889, 128] on p "13:01 - 14:01" at bounding box center [903, 129] width 88 height 11
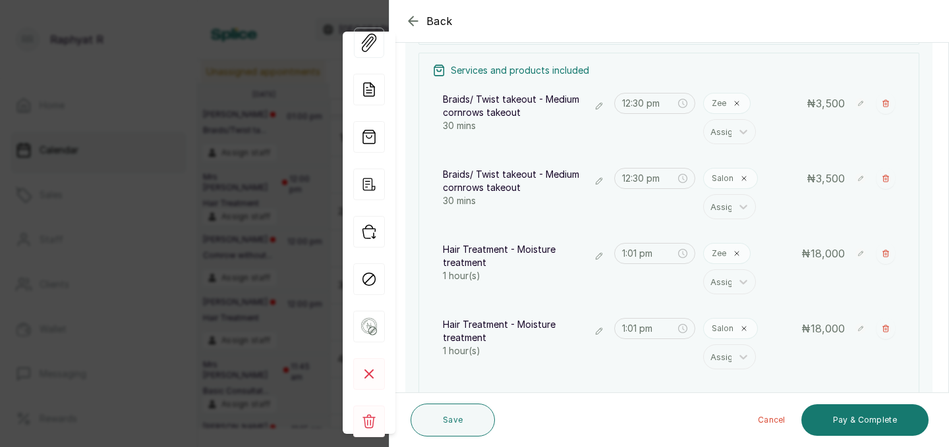
scroll to position [189, 0]
click at [739, 103] on icon at bounding box center [737, 102] width 8 height 8
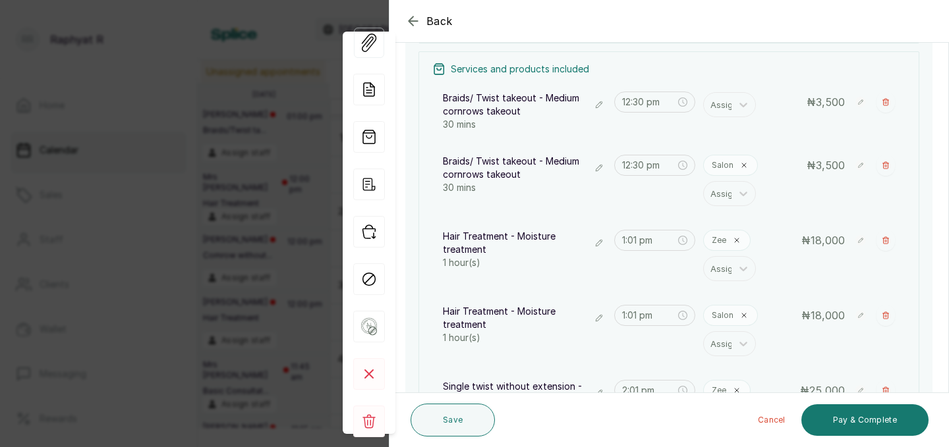
click at [740, 103] on icon at bounding box center [744, 105] width 8 height 5
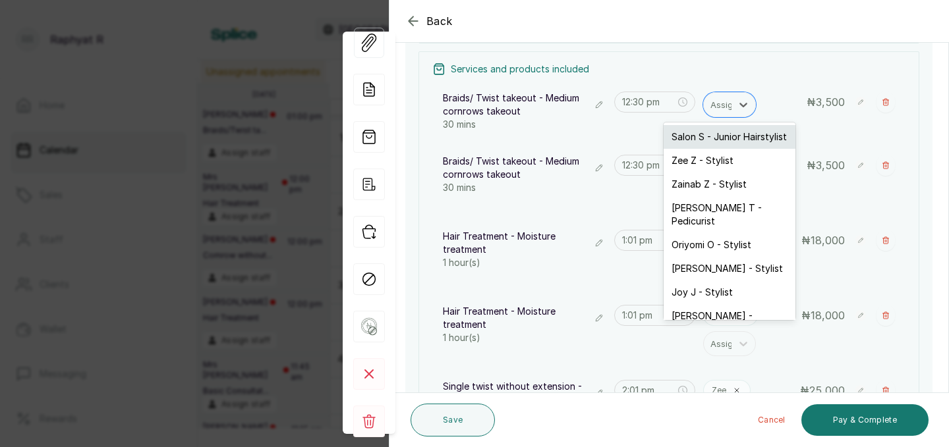
click at [730, 142] on div "Salon S - Junior Hairstylist" at bounding box center [730, 137] width 132 height 24
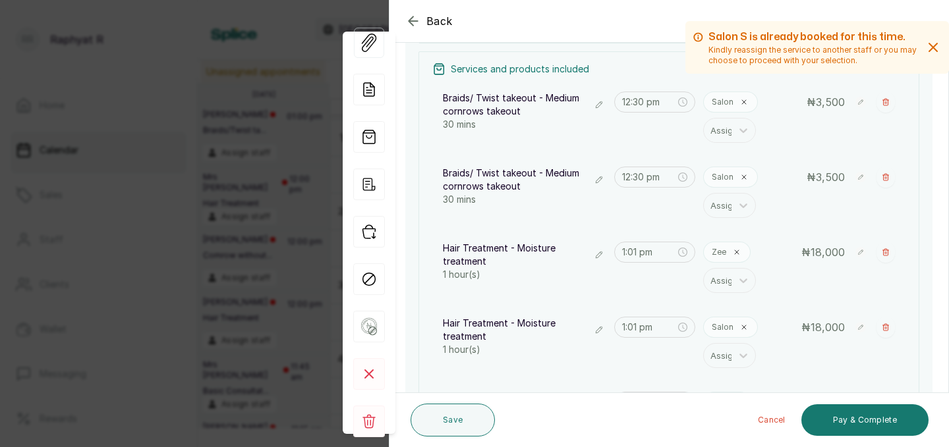
click at [730, 178] on p "Salon" at bounding box center [723, 177] width 22 height 11
click at [743, 177] on icon at bounding box center [744, 177] width 8 height 8
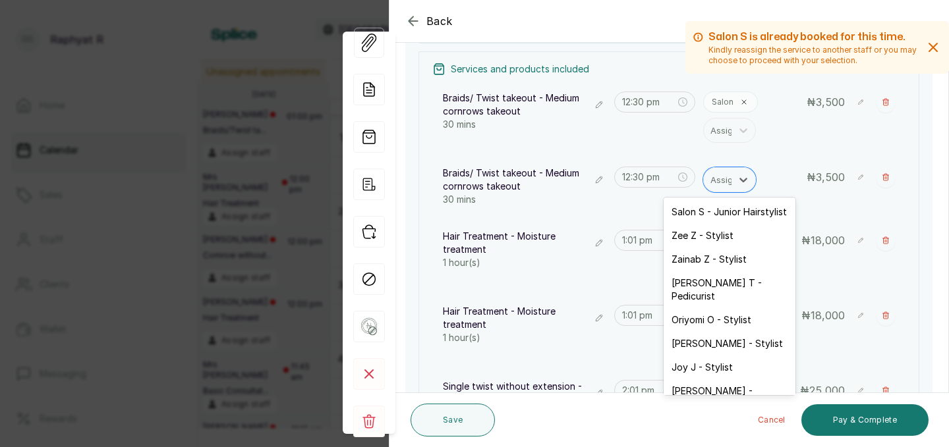
click at [743, 177] on icon at bounding box center [743, 179] width 13 height 13
click at [728, 237] on div "Zee Z - Stylist" at bounding box center [730, 236] width 132 height 24
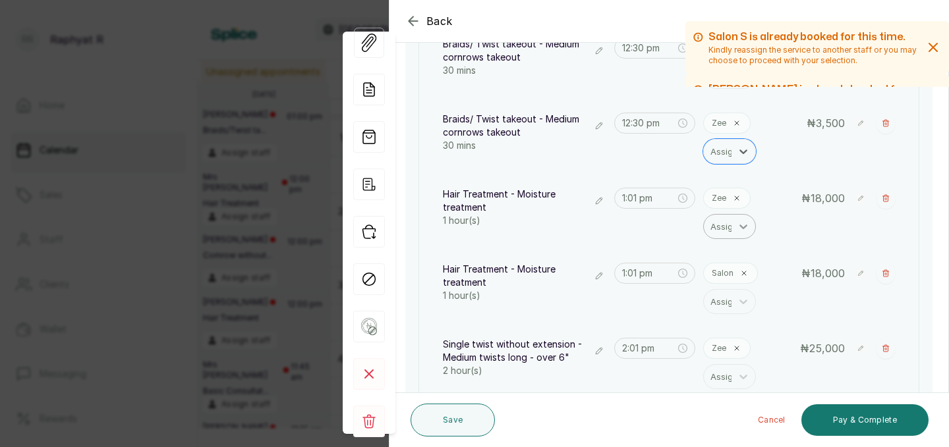
scroll to position [242, 0]
click at [735, 203] on icon at bounding box center [737, 200] width 8 height 8
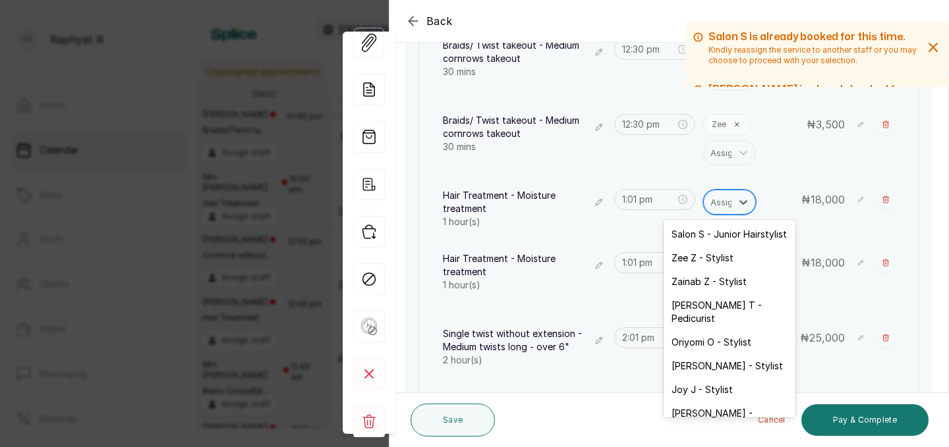
click at [723, 205] on div at bounding box center [724, 202] width 28 height 17
click at [719, 233] on div "Salon S - Junior Hairstylist" at bounding box center [730, 235] width 132 height 24
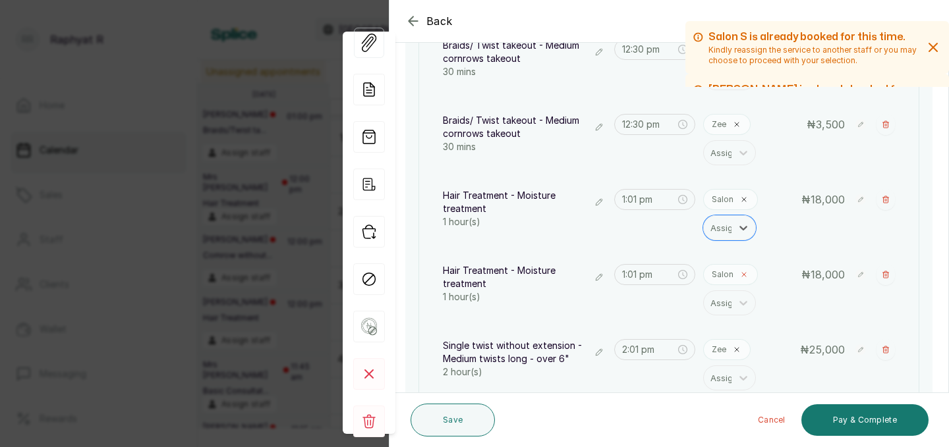
click at [743, 273] on icon at bounding box center [744, 275] width 8 height 8
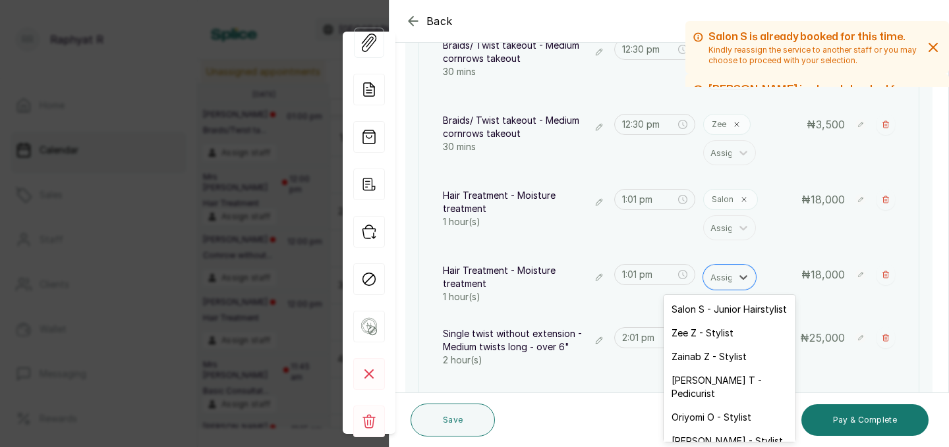
click at [743, 273] on icon at bounding box center [743, 277] width 13 height 13
click at [728, 322] on div "Zee Z - Stylist" at bounding box center [730, 334] width 132 height 24
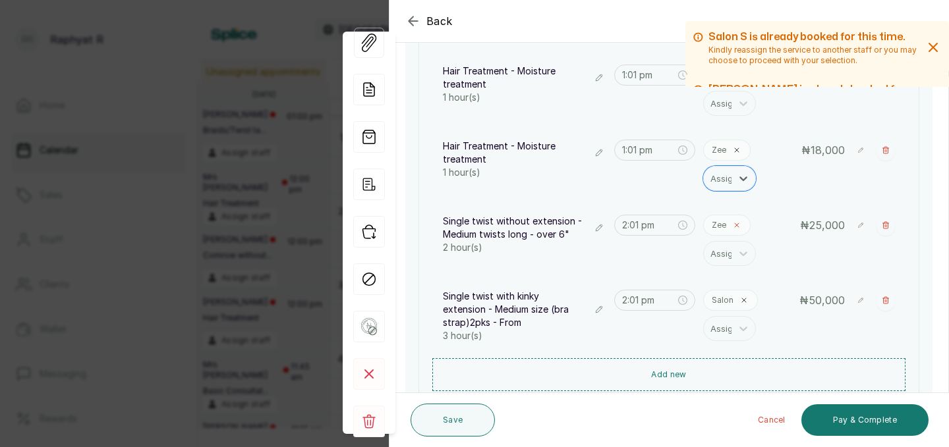
scroll to position [368, 0]
click at [736, 223] on icon at bounding box center [737, 223] width 4 height 4
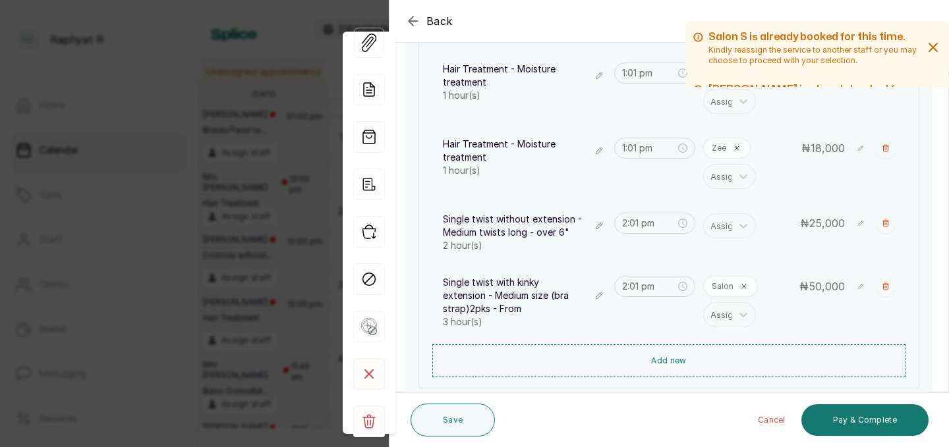
click at [736, 223] on div at bounding box center [743, 226] width 24 height 24
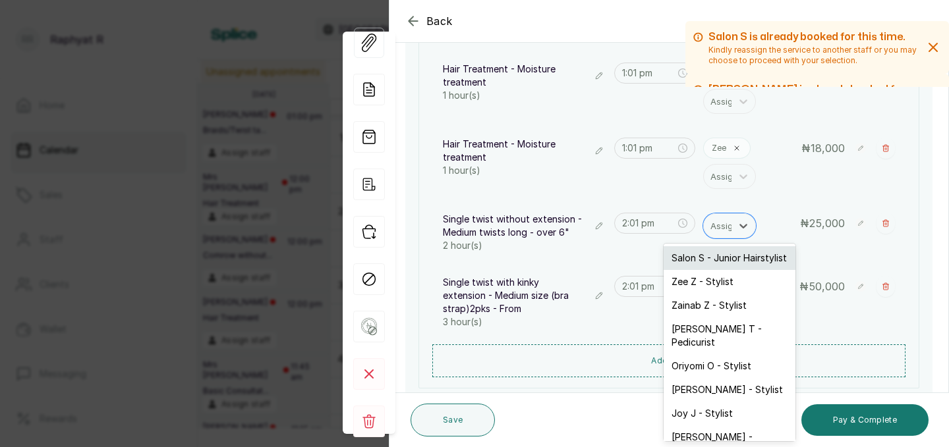
click at [726, 258] on div "Salon S - Junior Hairstylist" at bounding box center [730, 258] width 132 height 24
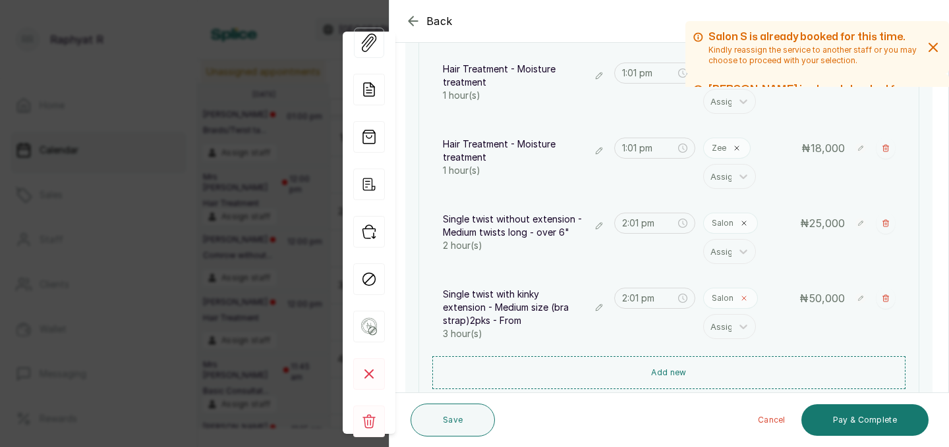
click at [741, 299] on icon at bounding box center [744, 299] width 8 height 8
click at [741, 299] on icon at bounding box center [743, 301] width 13 height 13
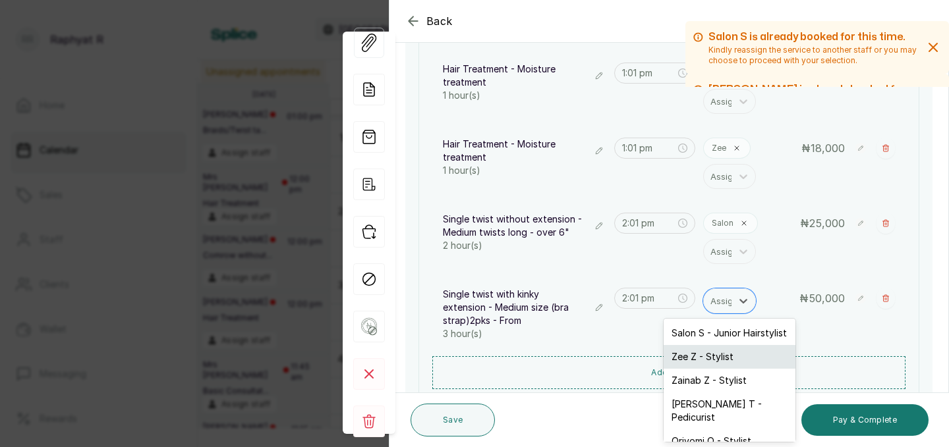
click at [733, 353] on div "Zee Z - Stylist" at bounding box center [730, 357] width 132 height 24
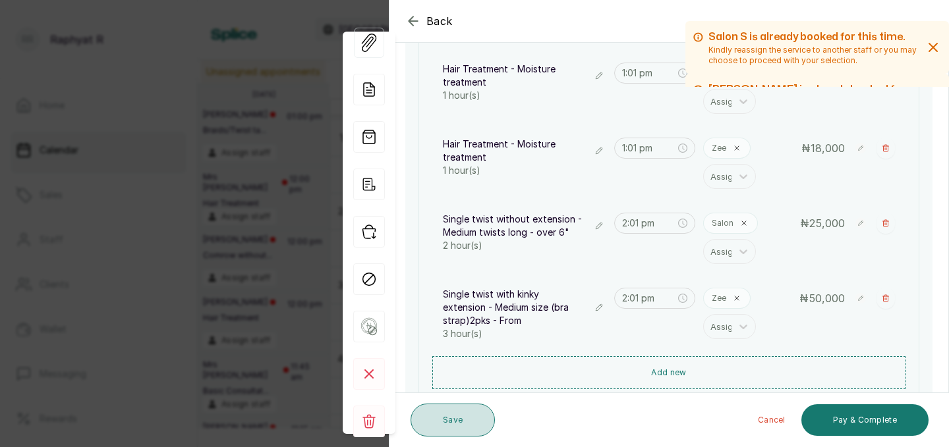
click at [462, 417] on button "Save" at bounding box center [453, 420] width 84 height 33
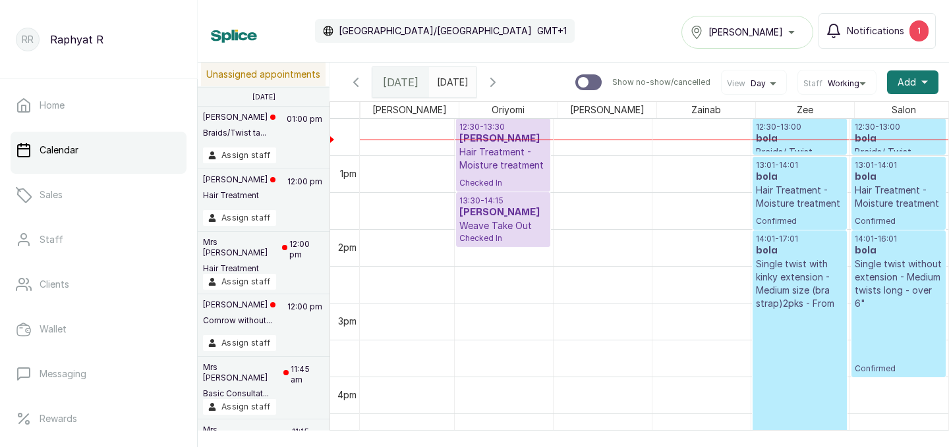
scroll to position [0, 202]
click at [796, 255] on h3 "bola" at bounding box center [800, 250] width 88 height 13
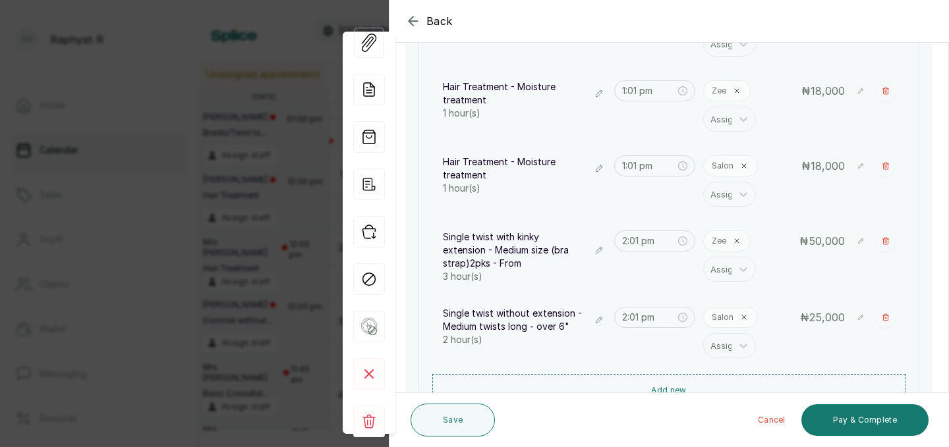
scroll to position [353, 0]
click at [418, 17] on icon "button" at bounding box center [413, 21] width 16 height 16
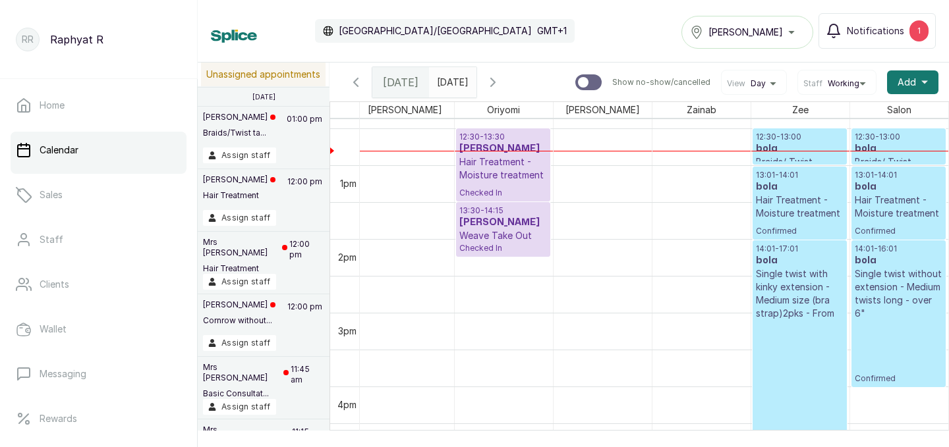
scroll to position [915, 0]
click at [776, 137] on p "12:30 - 13:00" at bounding box center [800, 135] width 88 height 11
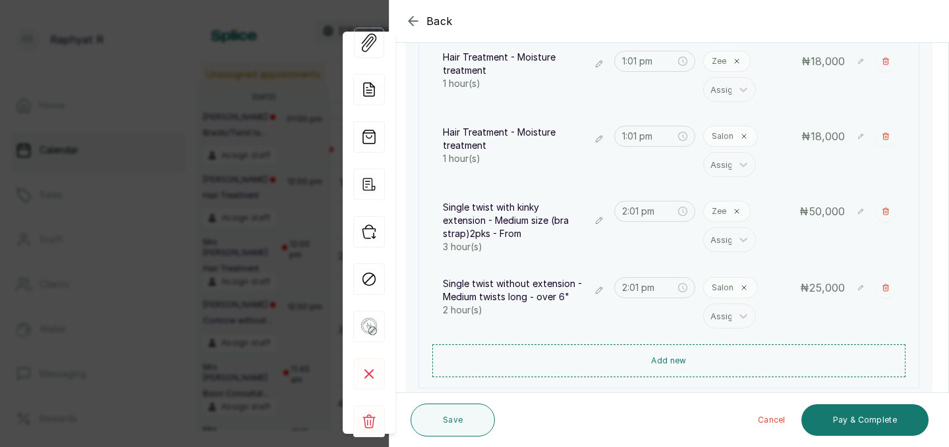
scroll to position [383, 0]
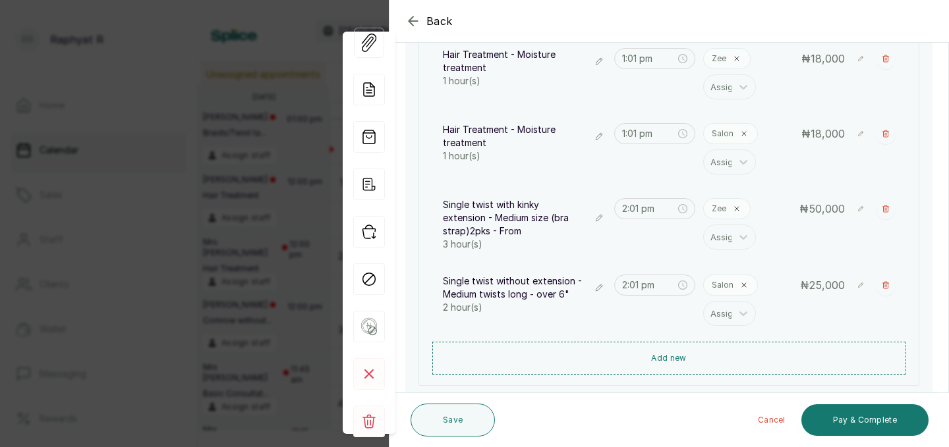
click at [601, 221] on icon "button" at bounding box center [598, 218] width 9 height 9
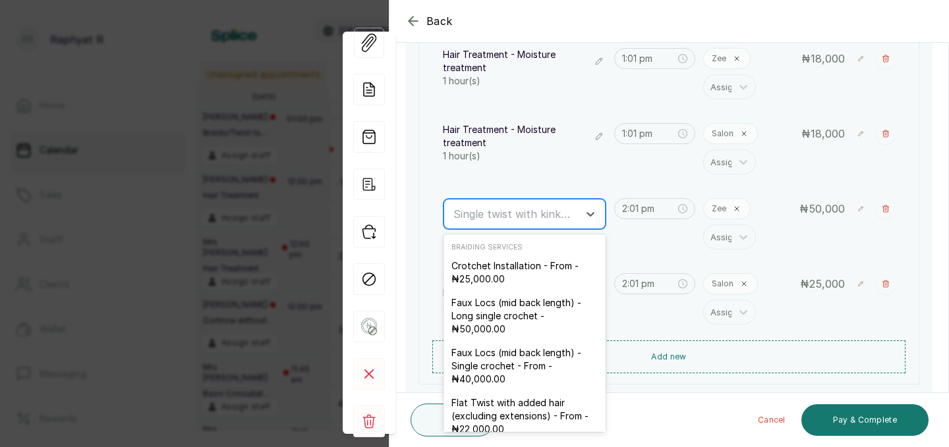
click at [546, 221] on div at bounding box center [512, 214] width 119 height 17
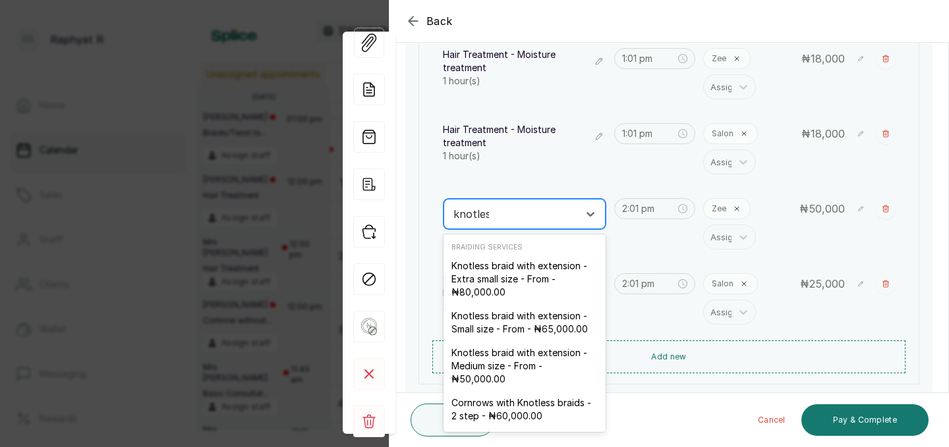
type input "knotless"
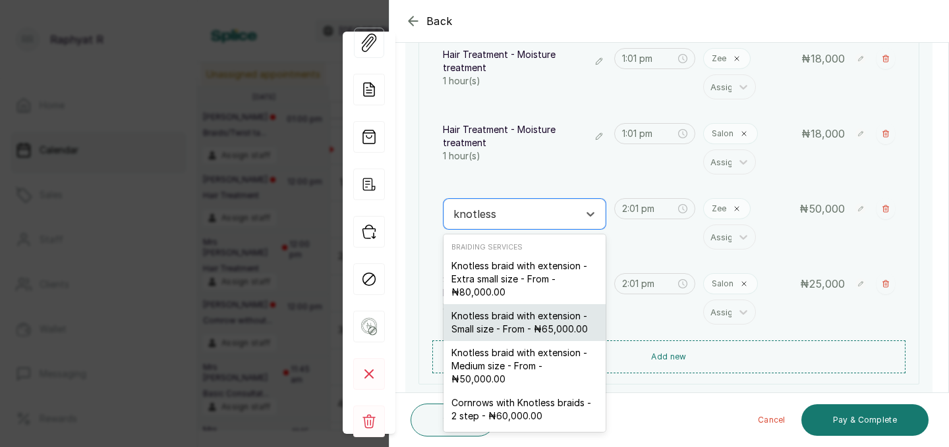
click at [519, 322] on div "Knotless braid with extension - Small size - From - ₦65,000.00" at bounding box center [525, 322] width 162 height 37
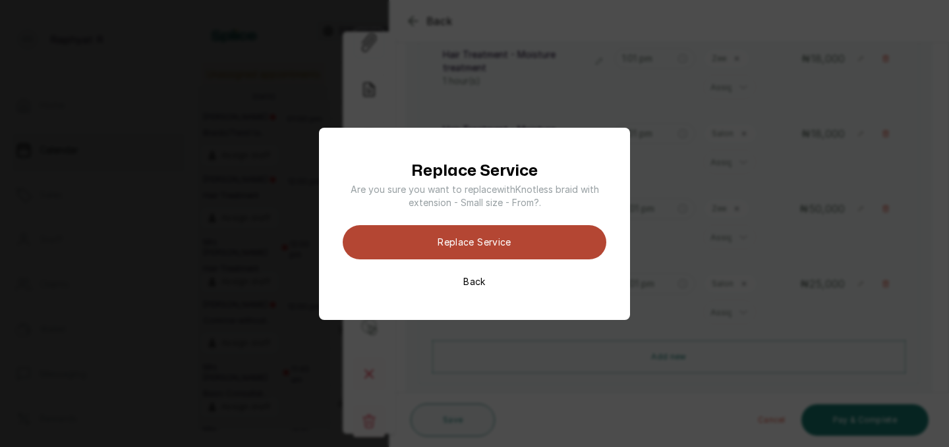
click at [509, 250] on button "Replace Service" at bounding box center [475, 242] width 264 height 34
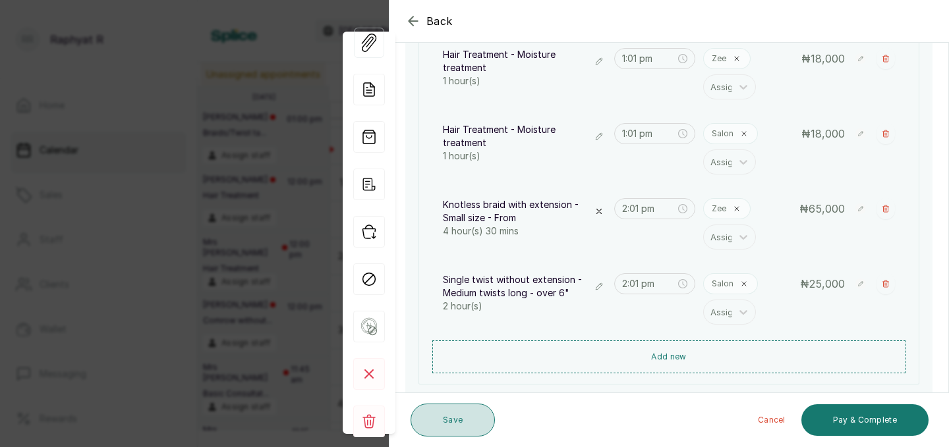
click at [467, 434] on button "Save" at bounding box center [453, 420] width 84 height 33
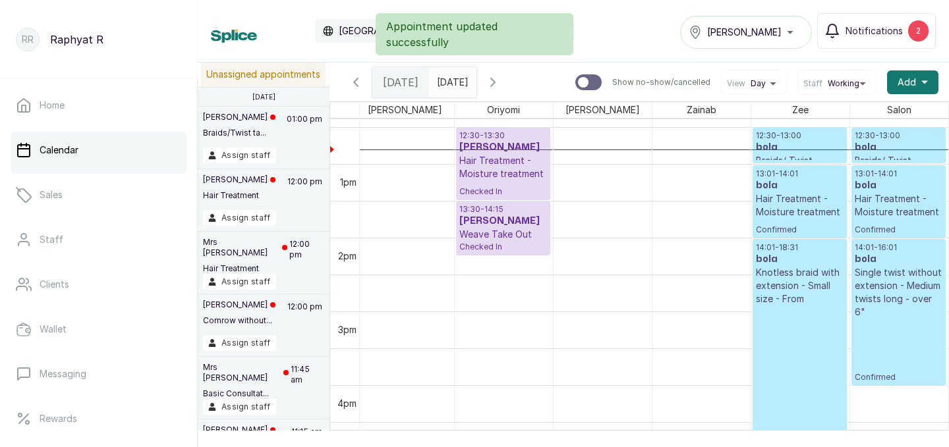
scroll to position [987, 0]
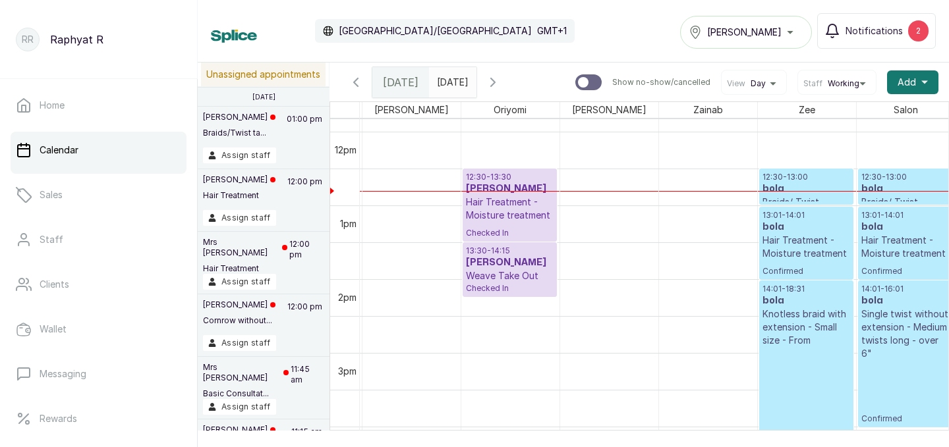
click at [791, 172] on p "12:30 - 13:00" at bounding box center [806, 177] width 88 height 11
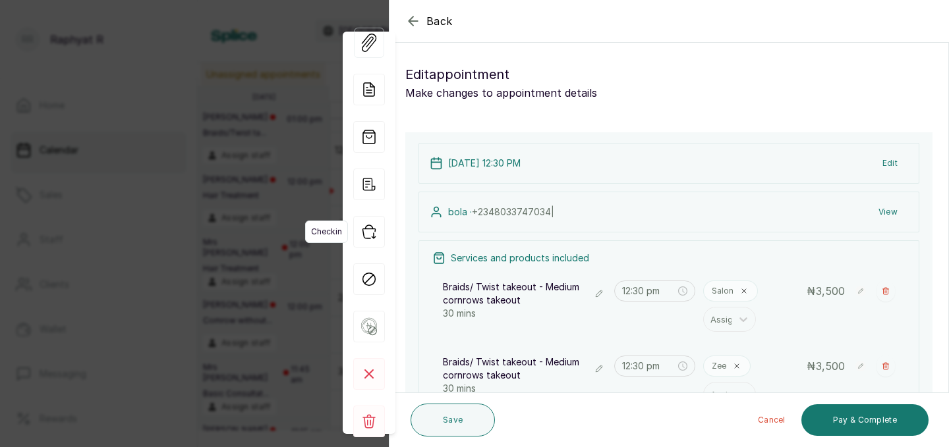
click at [364, 233] on icon "button" at bounding box center [369, 232] width 32 height 32
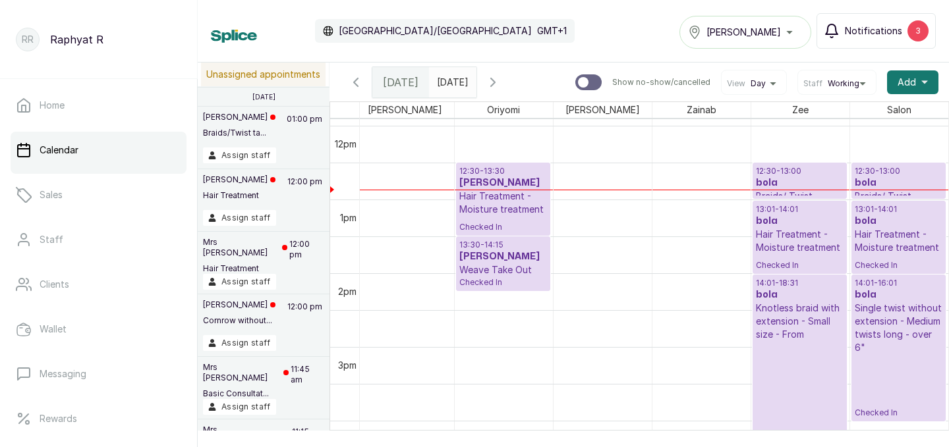
click at [923, 36] on div "3" at bounding box center [917, 30] width 21 height 21
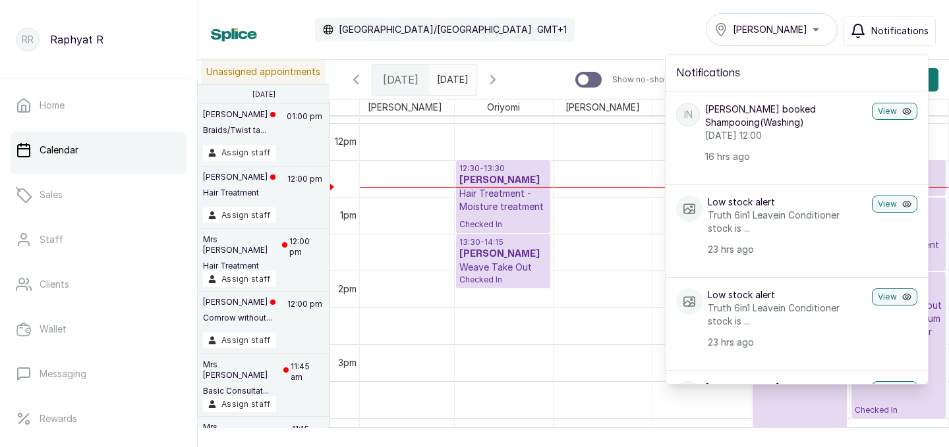
click at [665, 26] on div "Calendar Africa/Lagos GMT+1 Tasala Ikoyi Notifications Notifications IN Isioma …" at bounding box center [573, 29] width 725 height 33
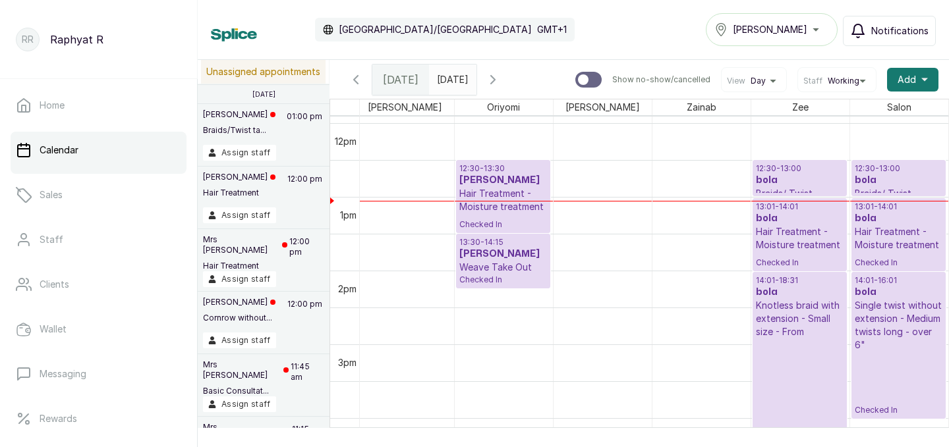
type input "yyyy-MM-dd"
click at [451, 72] on input "yyyy-MM-dd" at bounding box center [440, 76] width 21 height 22
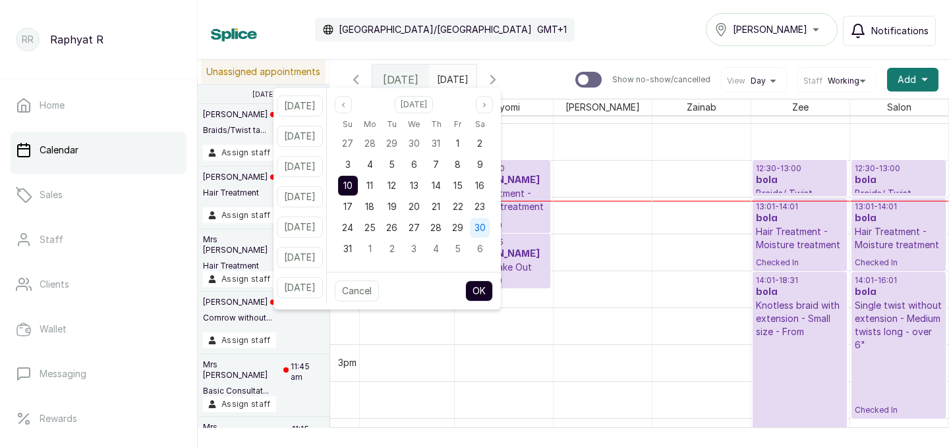
click at [486, 230] on span "30" at bounding box center [479, 227] width 11 height 11
click at [495, 303] on div "Cancel OK" at bounding box center [414, 291] width 174 height 38
click at [493, 295] on button "OK" at bounding box center [479, 291] width 28 height 21
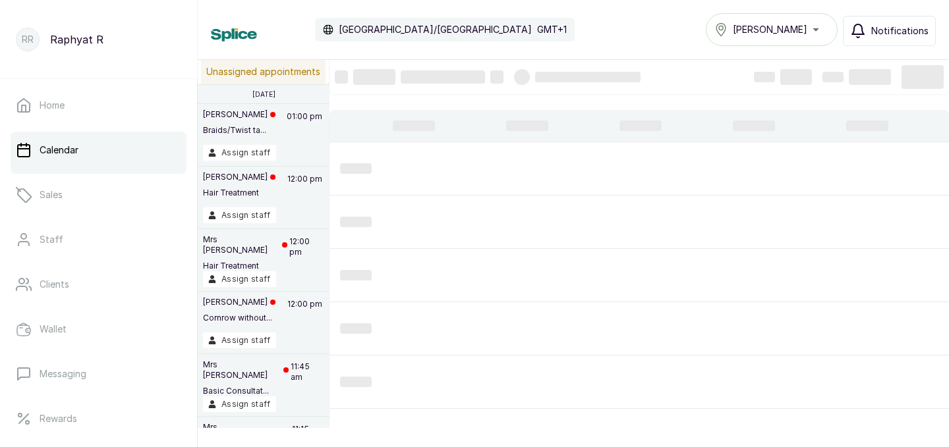
type input "2025-08-30"
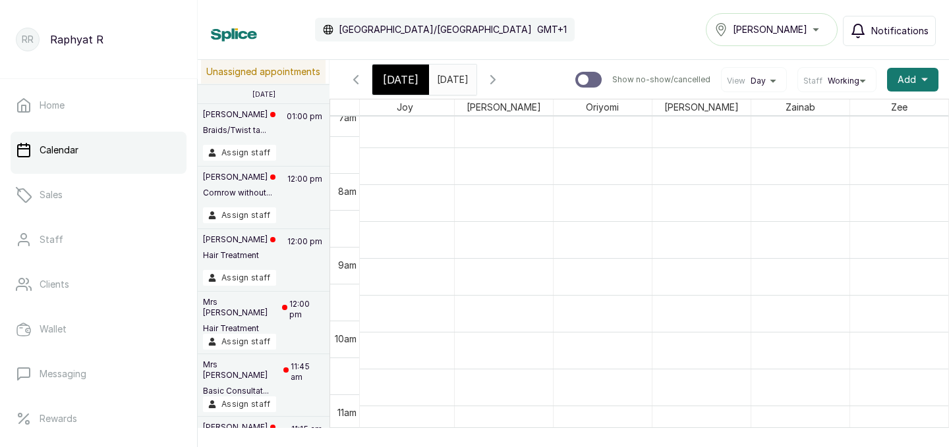
scroll to position [568, 0]
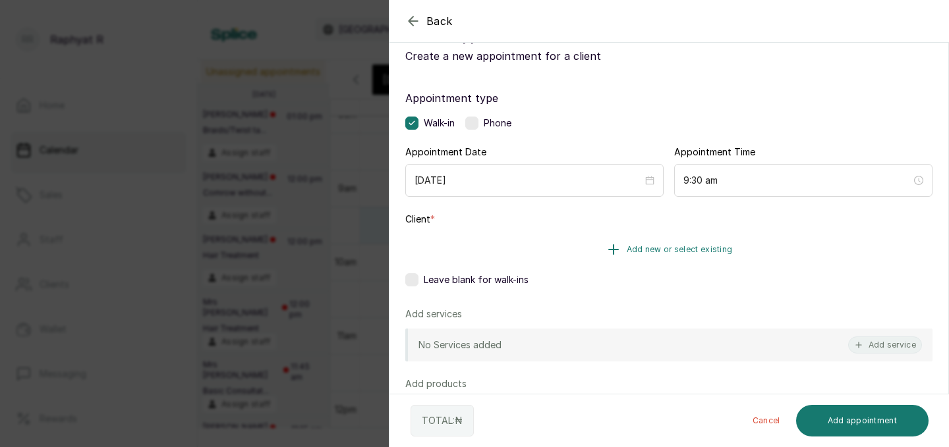
click at [676, 248] on span "Add new or select existing" at bounding box center [680, 249] width 106 height 11
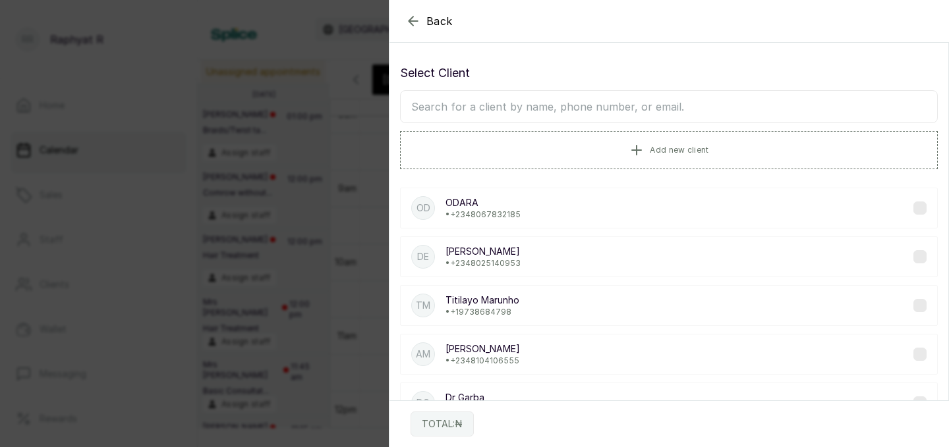
click at [510, 107] on input "text" at bounding box center [669, 106] width 538 height 33
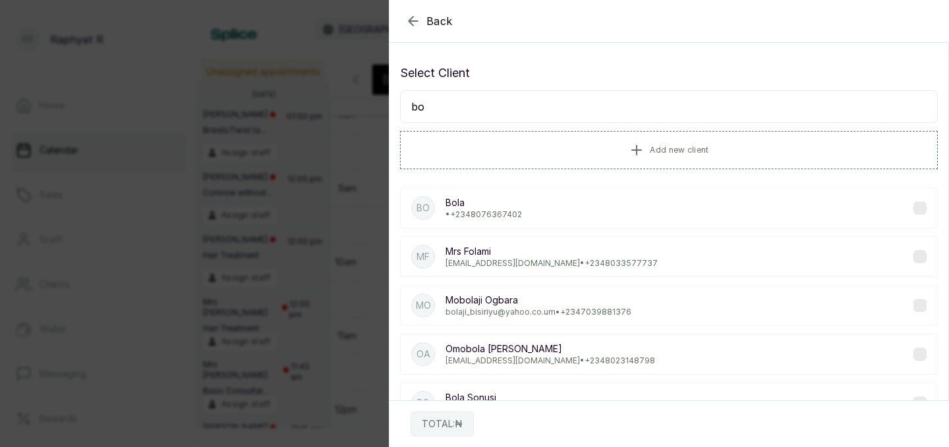
type input "b"
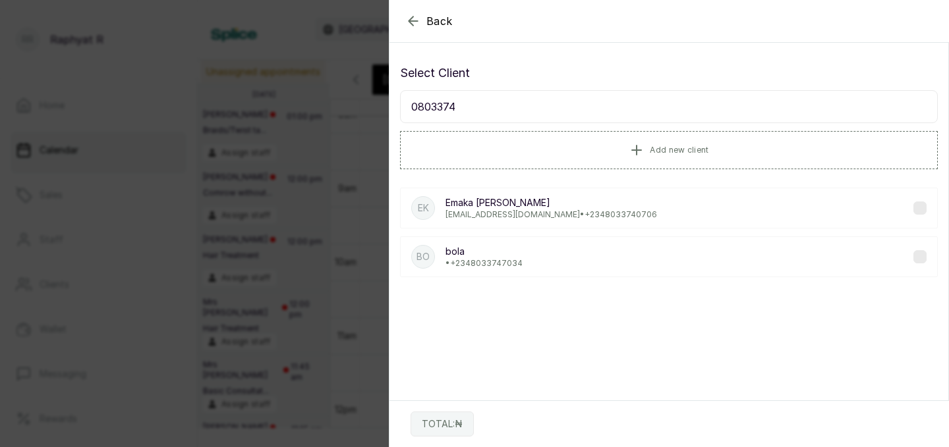
type input "0803374"
click at [573, 271] on div "bo bola • +234 8033747034" at bounding box center [669, 257] width 538 height 41
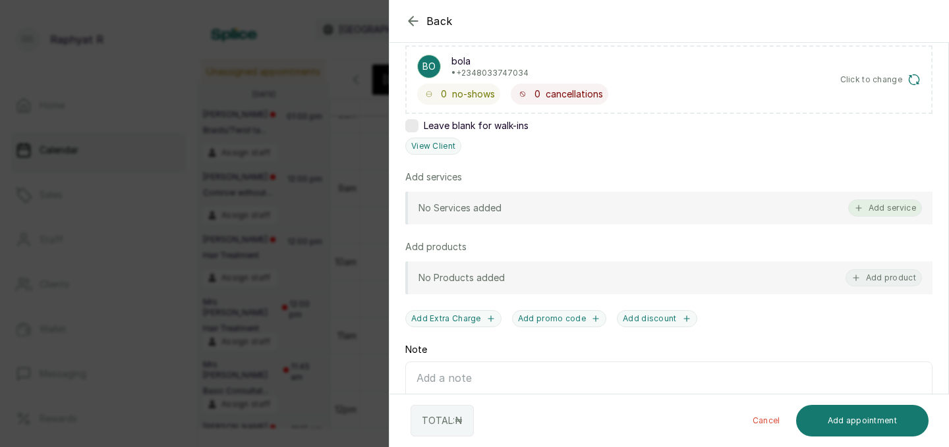
click at [872, 215] on button "Add service" at bounding box center [885, 208] width 74 height 17
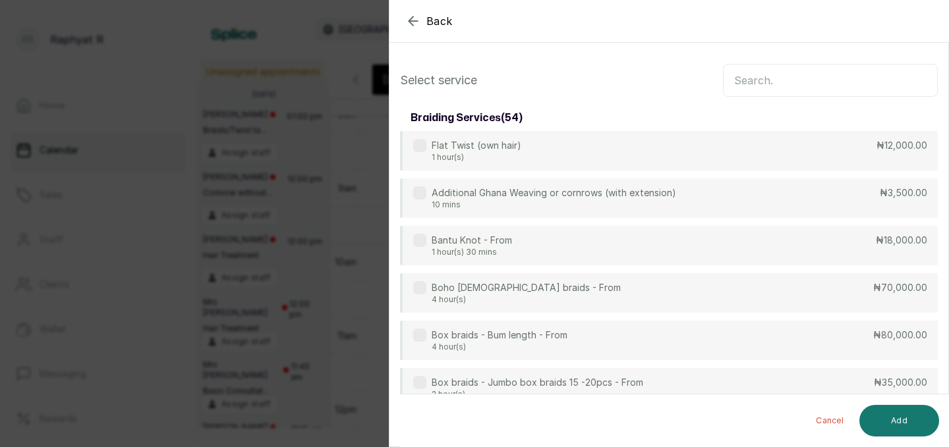
click at [765, 92] on input "text" at bounding box center [830, 80] width 215 height 33
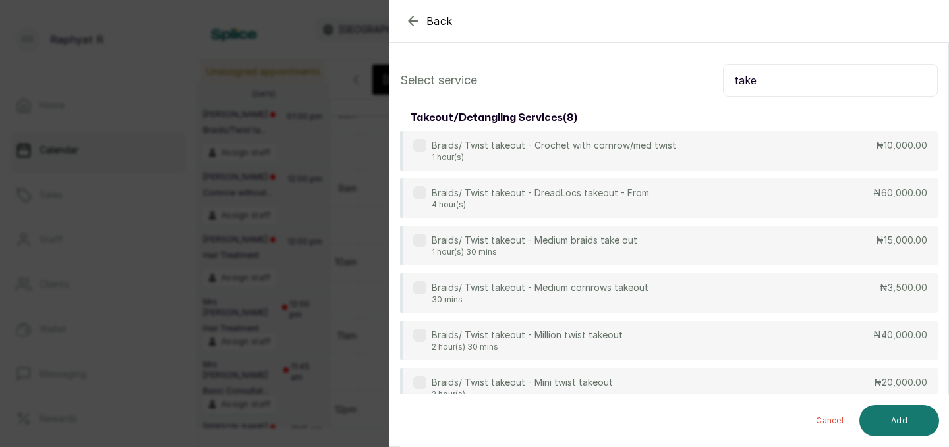
type input "take"
click at [711, 272] on div "Braids/ Twist takeout - Crochet with cornrow/med twist 1 hour(s) ₦10,000.00 Bra…" at bounding box center [669, 317] width 538 height 372
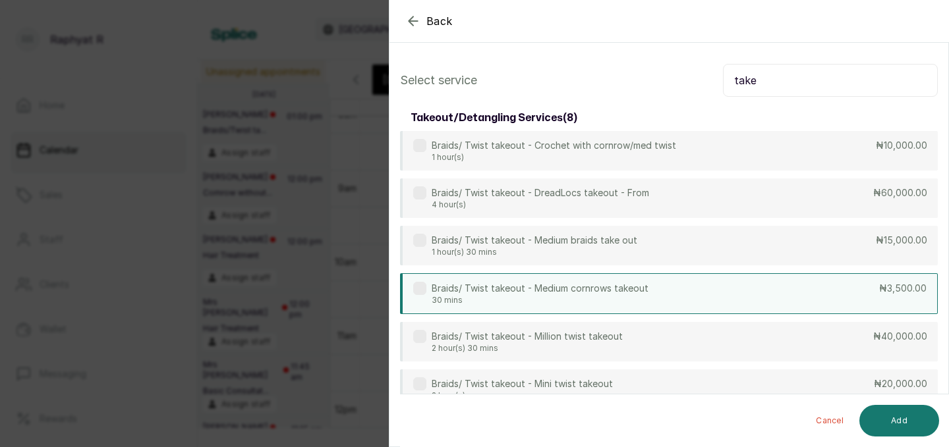
click at [693, 302] on div "Braids/ Twist takeout - Medium cornrows takeout 30 mins ₦3,500.00" at bounding box center [669, 293] width 538 height 41
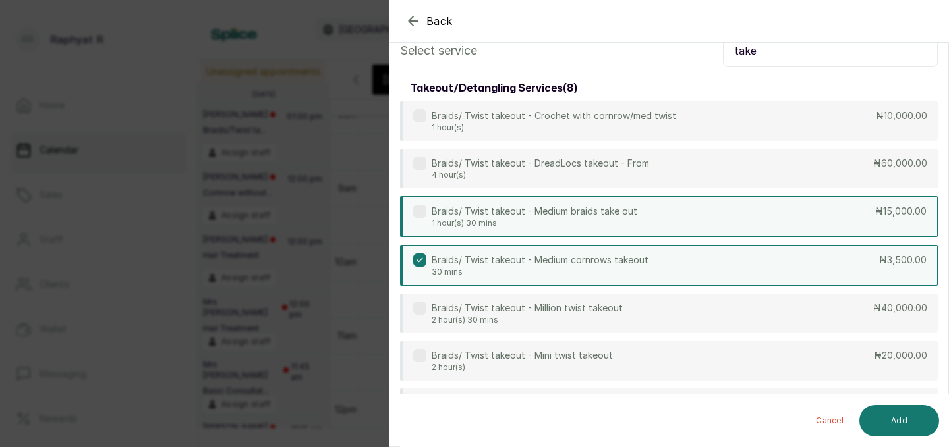
click at [751, 219] on div "Braids/ Twist takeout - Medium braids take out 1 hour(s) 30 mins ₦15,000.00" at bounding box center [669, 216] width 538 height 41
click at [772, 59] on input "take" at bounding box center [830, 50] width 215 height 33
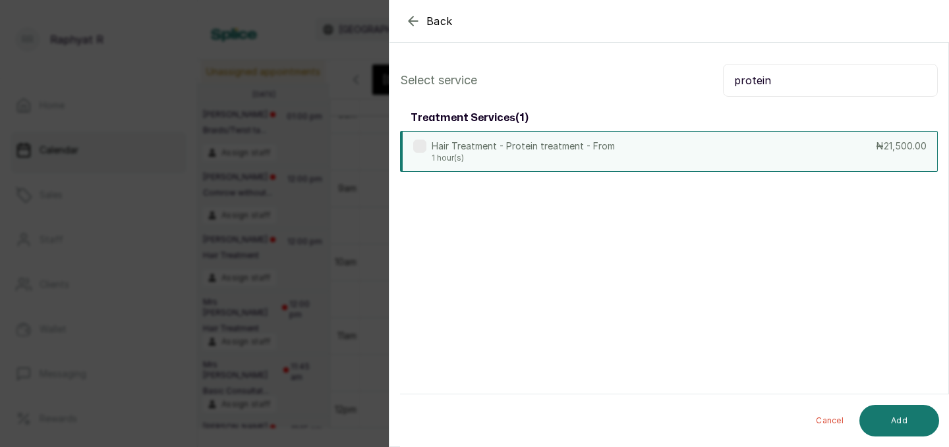
type input "protein"
click at [610, 154] on p "1 hour(s)" at bounding box center [523, 158] width 183 height 11
click at [777, 86] on input "protein" at bounding box center [830, 80] width 215 height 33
type input "moist"
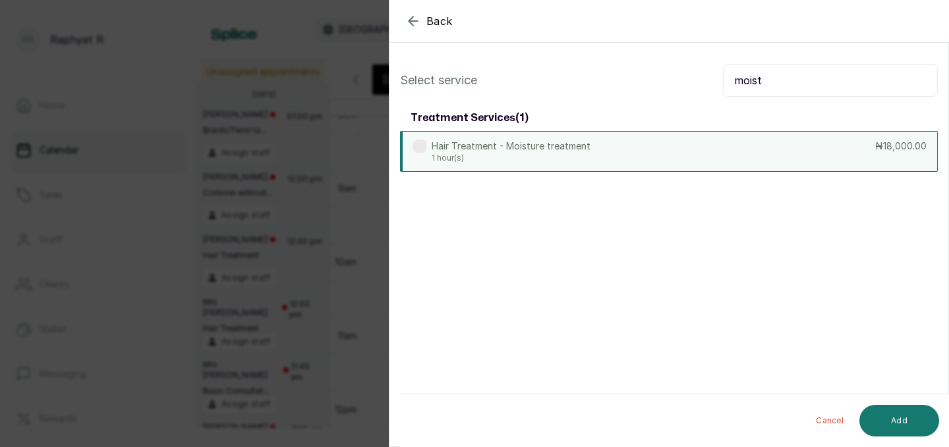
click at [660, 156] on div "Hair Treatment - Moisture treatment 1 hour(s) ₦18,000.00" at bounding box center [669, 151] width 538 height 41
click at [781, 76] on input "moist" at bounding box center [830, 80] width 215 height 33
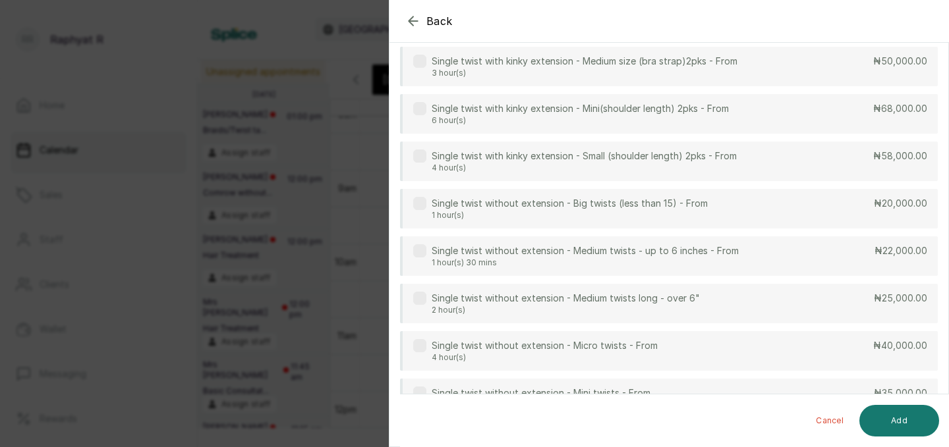
scroll to position [333, 0]
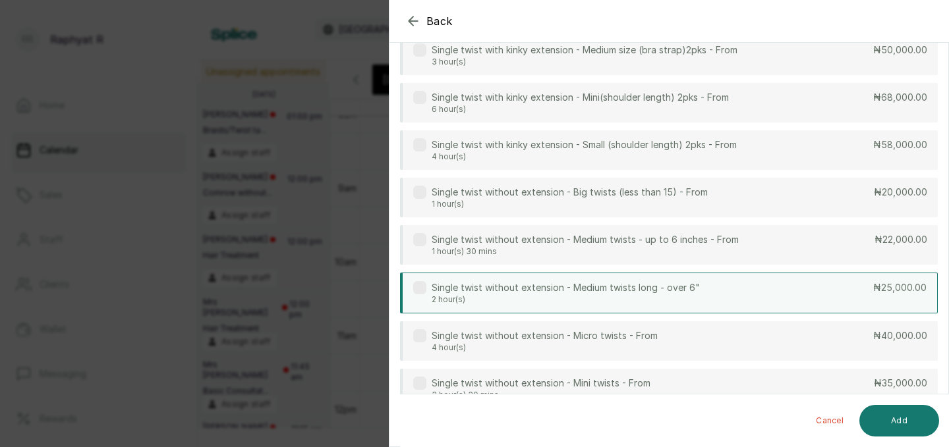
type input "twist"
click at [672, 286] on p "Single twist without extension - Medium twists long - over 6"" at bounding box center [566, 287] width 268 height 13
click at [880, 419] on button "Add" at bounding box center [899, 421] width 80 height 32
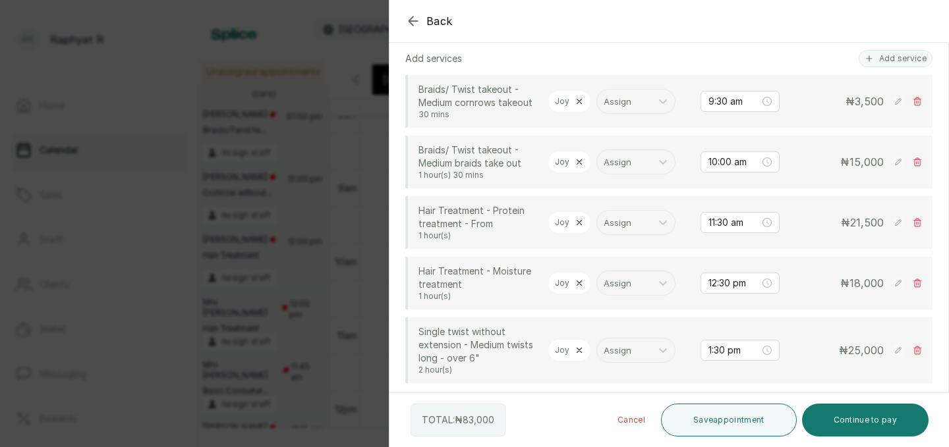
scroll to position [291, 0]
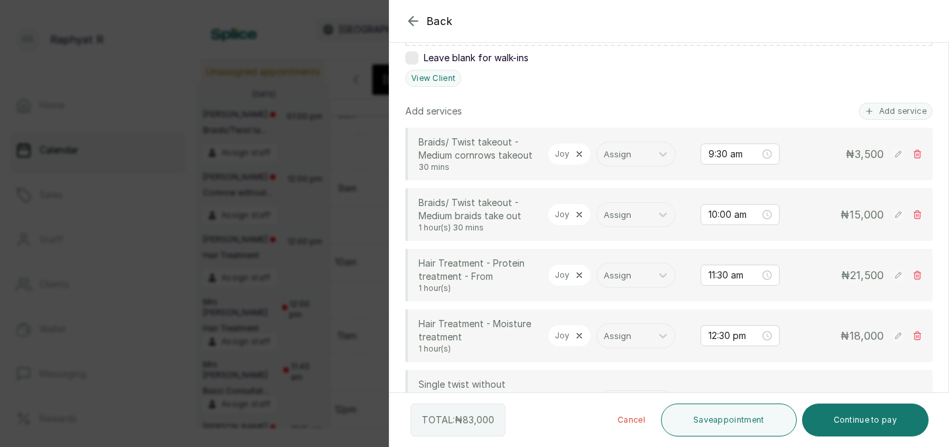
click at [901, 123] on div "Add services Add service Braids/ Twist takeout - Medium cornrows takeout 30 min…" at bounding box center [668, 269] width 527 height 333
click at [900, 110] on button "Add service" at bounding box center [896, 111] width 74 height 17
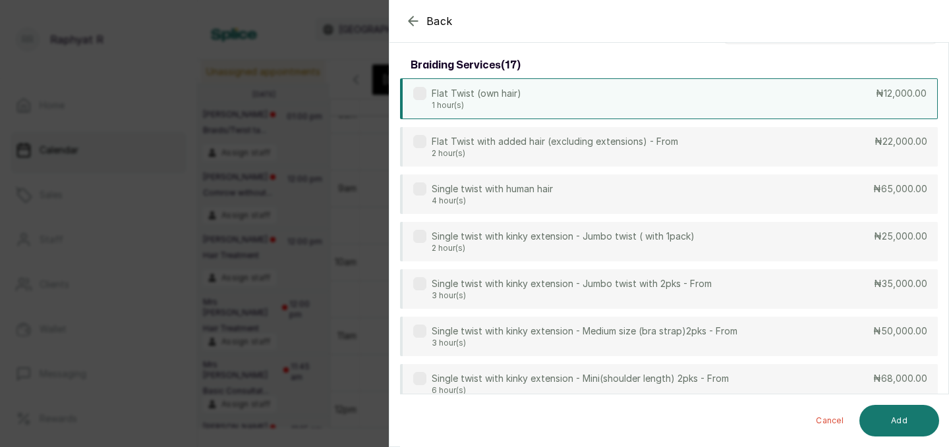
scroll to position [0, 0]
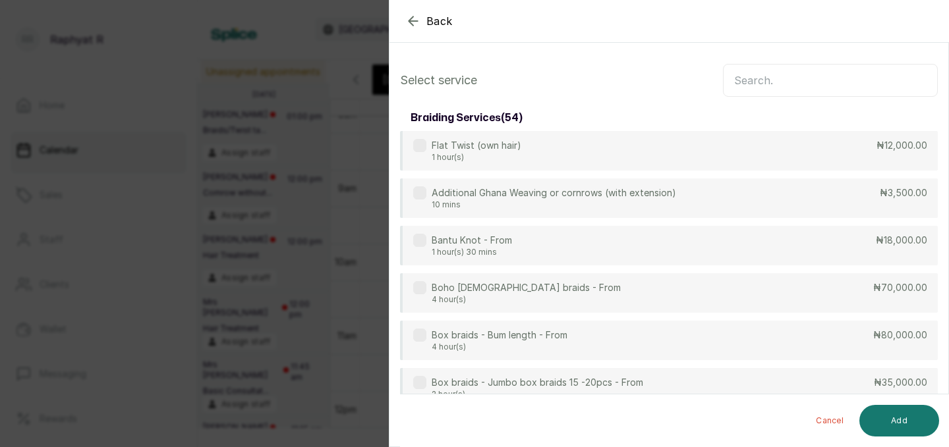
click at [835, 84] on input "text" at bounding box center [830, 80] width 215 height 33
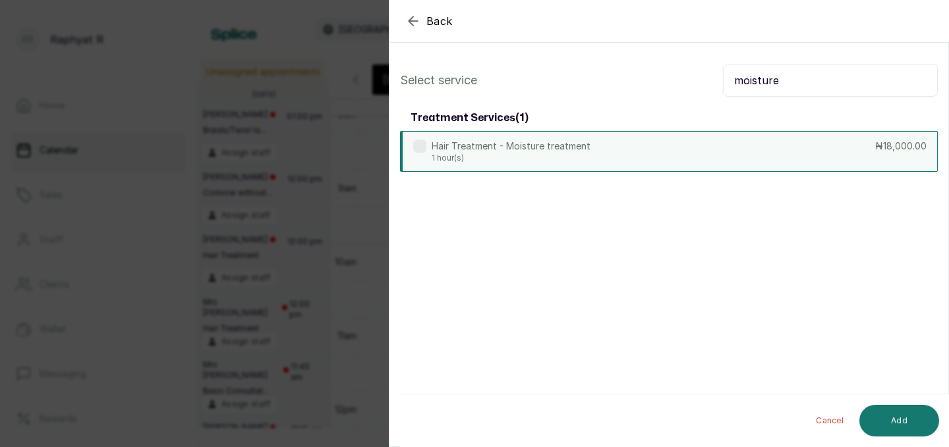
type input "moisture"
click at [714, 147] on div "Hair Treatment - Moisture treatment 1 hour(s) ₦18,000.00" at bounding box center [669, 151] width 538 height 41
click at [907, 416] on button "Add" at bounding box center [899, 421] width 80 height 32
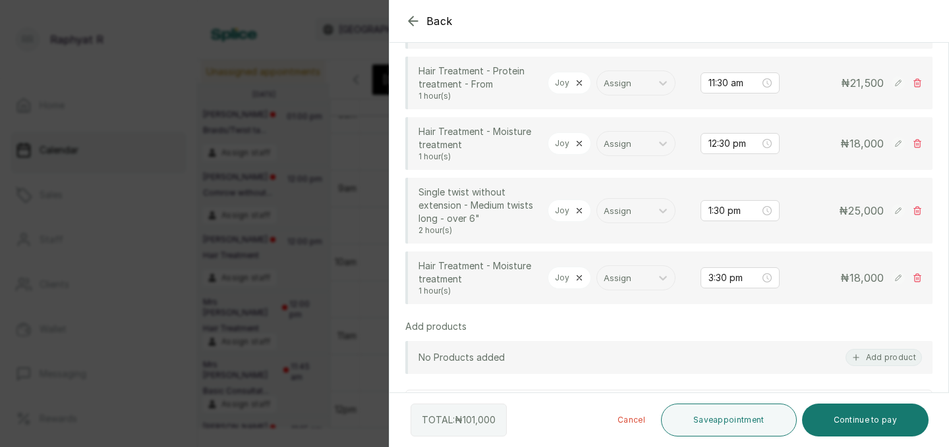
scroll to position [488, 0]
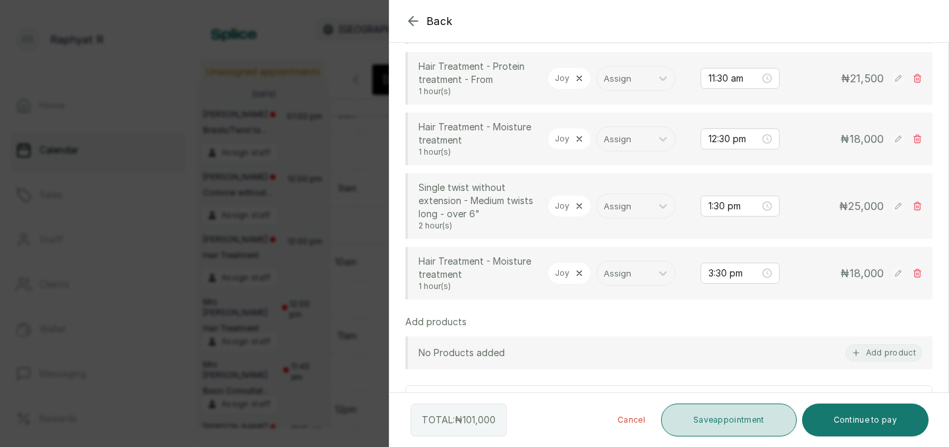
click at [713, 430] on button "Save appointment" at bounding box center [729, 420] width 136 height 33
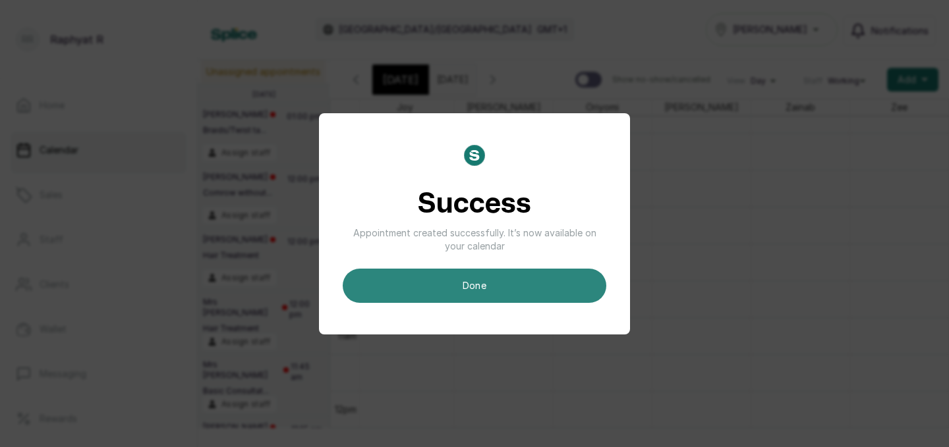
click at [530, 281] on button "done" at bounding box center [475, 286] width 264 height 34
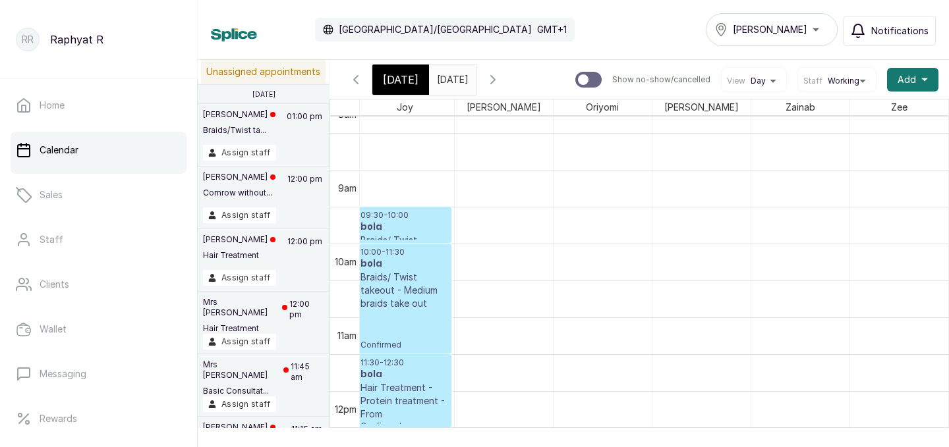
scroll to position [444, 0]
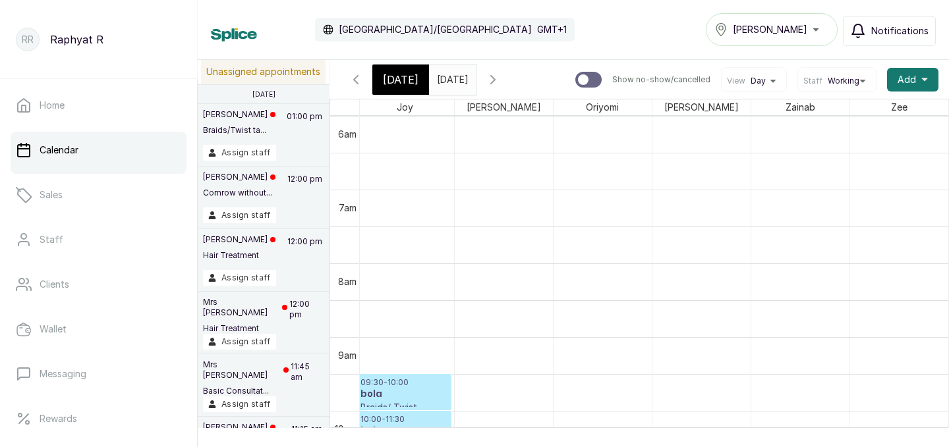
click at [451, 78] on input "2025-08-30" at bounding box center [440, 76] width 21 height 22
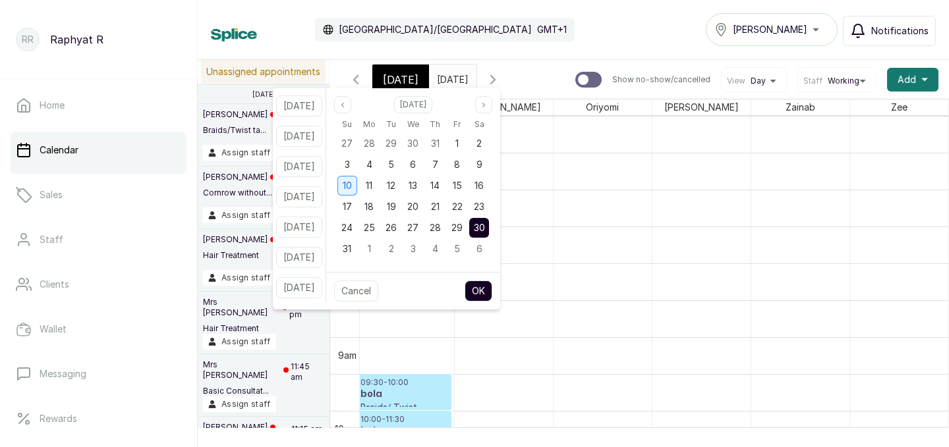
click at [352, 185] on span "10" at bounding box center [347, 185] width 9 height 11
click at [492, 289] on button "OK" at bounding box center [479, 291] width 28 height 21
type input "2025-08-10"
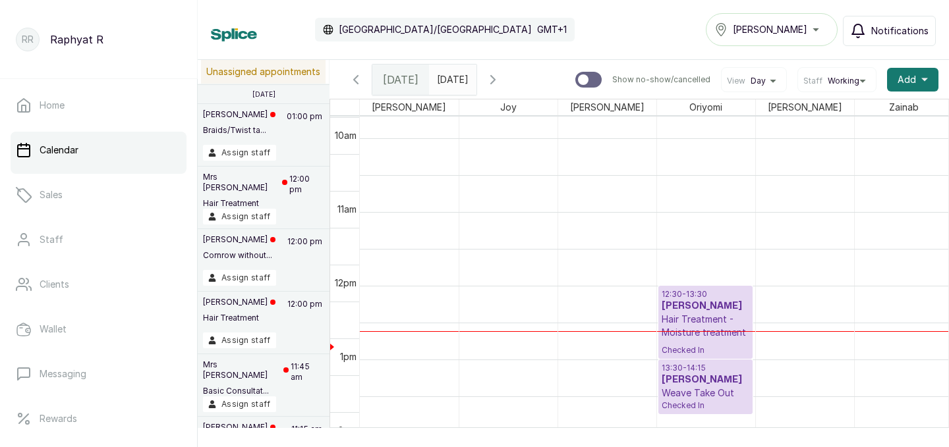
scroll to position [753, 0]
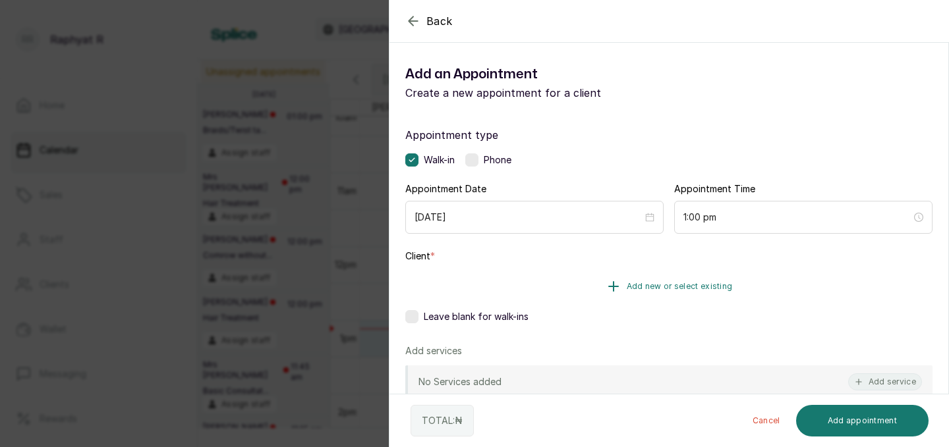
click at [641, 287] on span "Add new or select existing" at bounding box center [680, 286] width 106 height 11
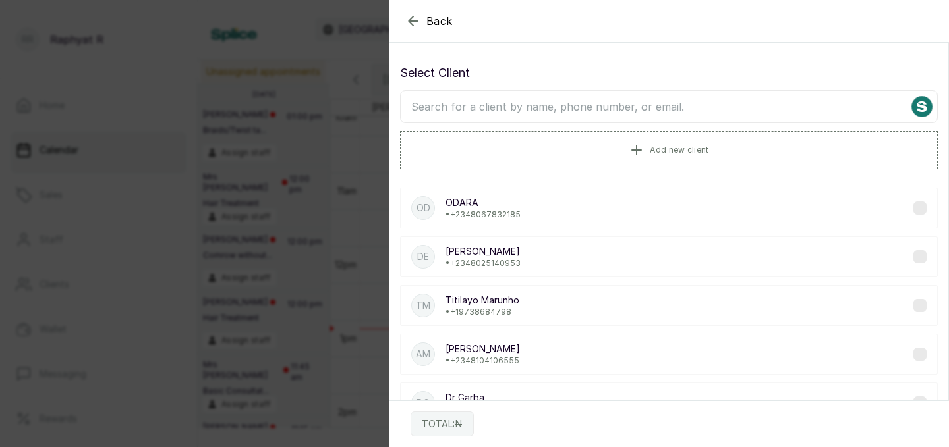
click at [544, 117] on input "text" at bounding box center [669, 106] width 538 height 33
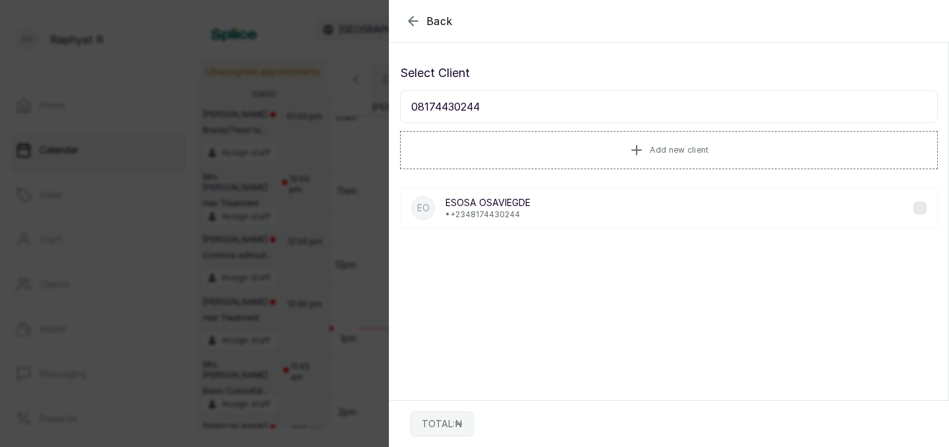
type input "08174430244"
click at [554, 204] on div "EO ESOSA OSAVIEGDE • +234 8174430244" at bounding box center [669, 208] width 538 height 41
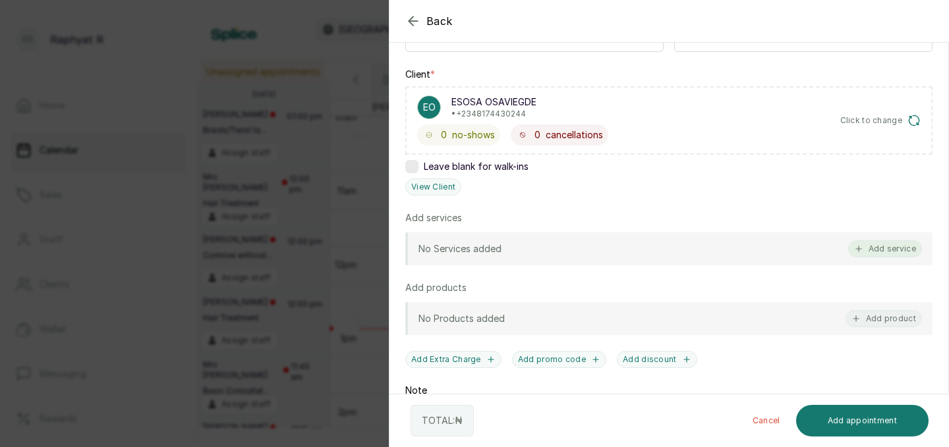
click at [880, 245] on button "Add service" at bounding box center [885, 249] width 74 height 17
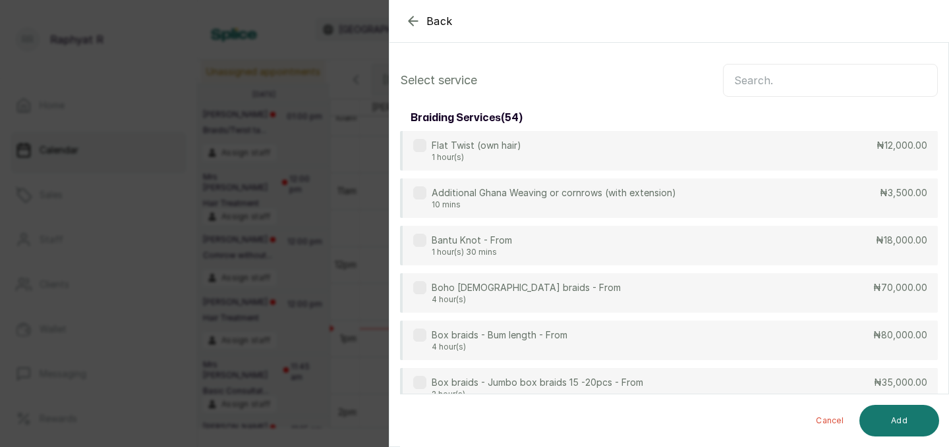
click at [750, 71] on input "text" at bounding box center [830, 80] width 215 height 33
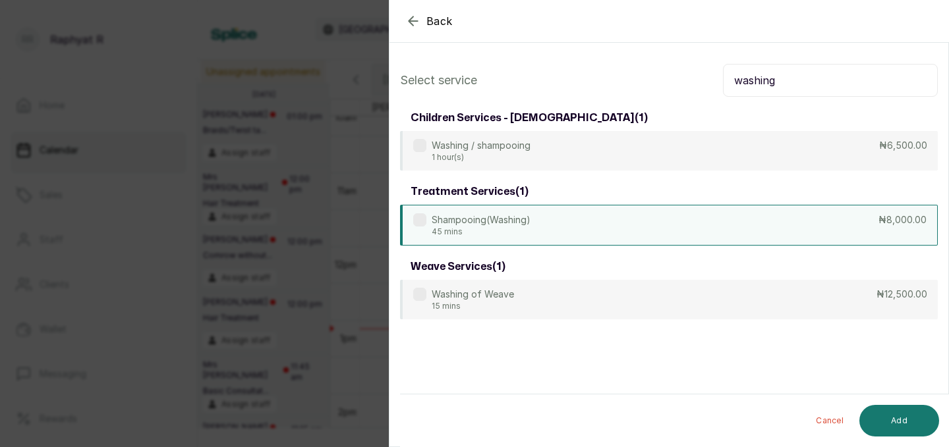
type input "washing"
click at [626, 235] on div "Shampooing(Washing) 45 mins ₦8,000.00" at bounding box center [669, 225] width 538 height 41
click at [784, 77] on input "washing" at bounding box center [830, 80] width 215 height 33
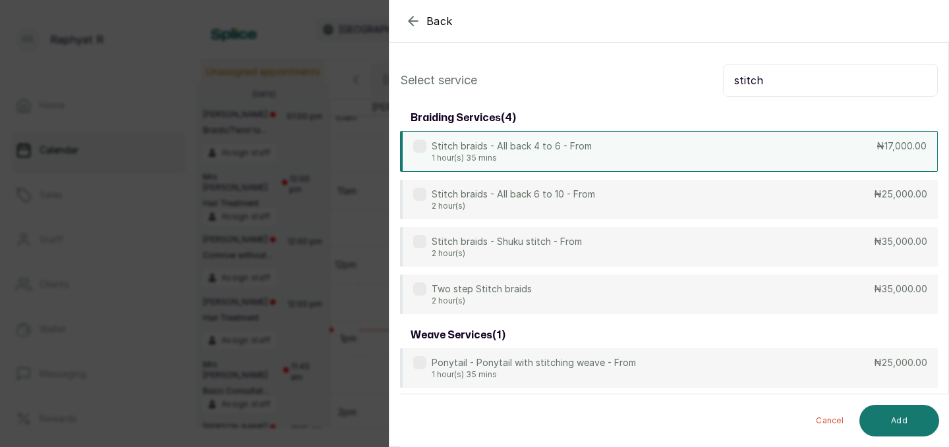
type input "stitch"
click at [701, 151] on div "Stitch braids - All back 4 to 6 - From 1 hour(s) 35 mins ₦17,000.00" at bounding box center [669, 151] width 538 height 41
click at [920, 416] on button "Add" at bounding box center [899, 421] width 80 height 32
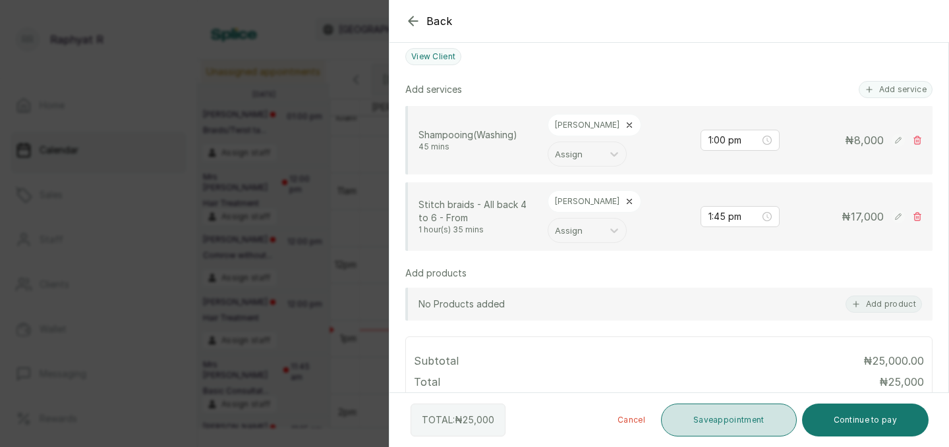
click at [743, 414] on button "Save appointment" at bounding box center [729, 420] width 136 height 33
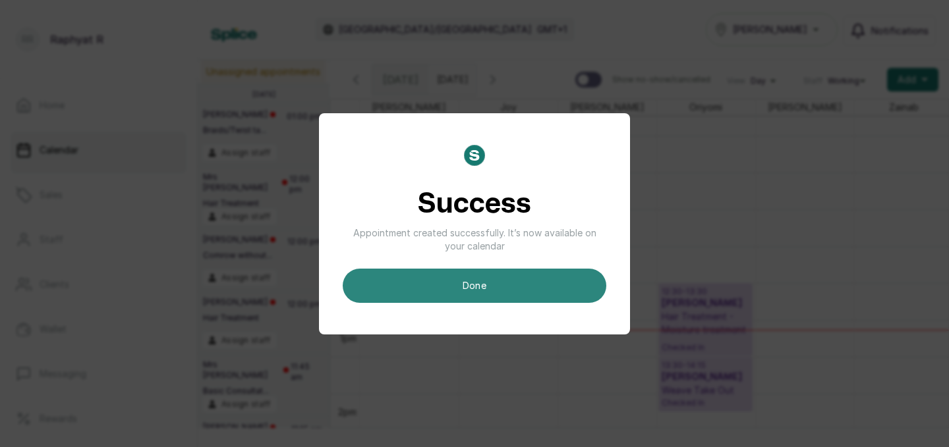
click at [554, 284] on button "done" at bounding box center [475, 286] width 264 height 34
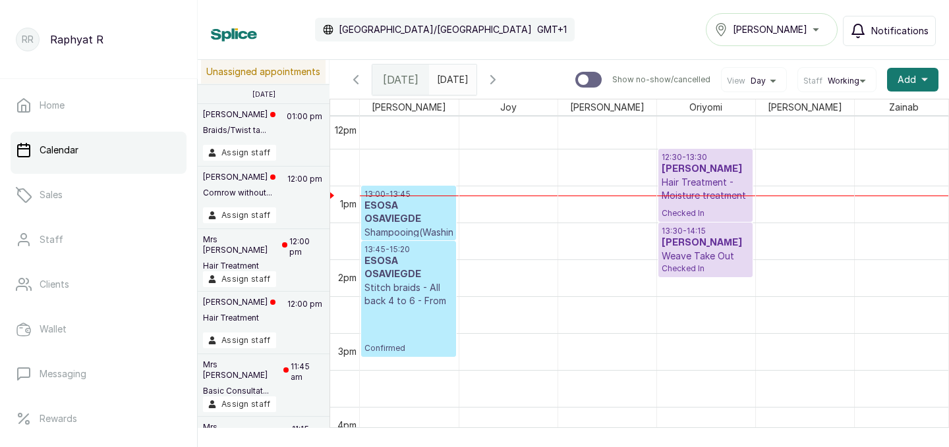
click at [384, 190] on p "13:00 - 13:45" at bounding box center [408, 194] width 88 height 11
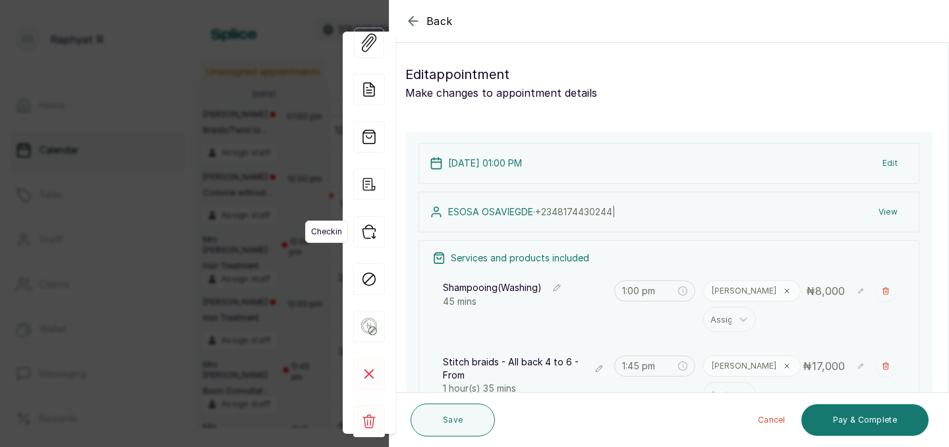
click at [372, 236] on icon "button" at bounding box center [369, 232] width 32 height 32
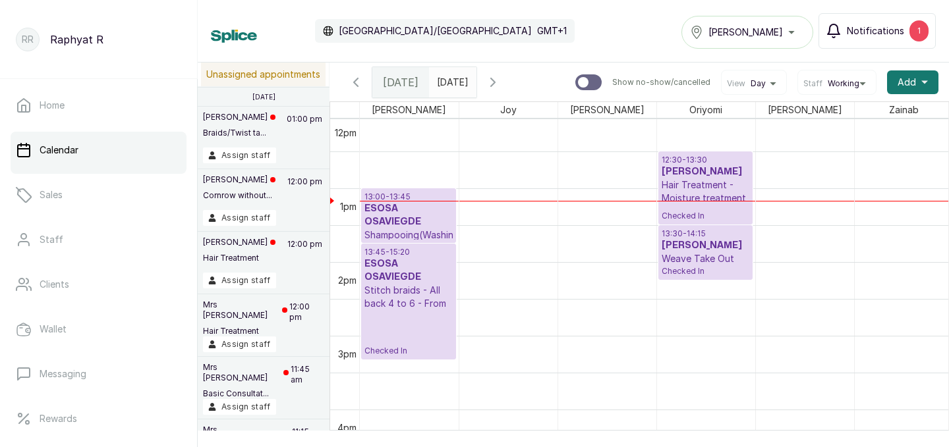
click at [707, 168] on h3 "Oyin Adenuga" at bounding box center [706, 171] width 88 height 13
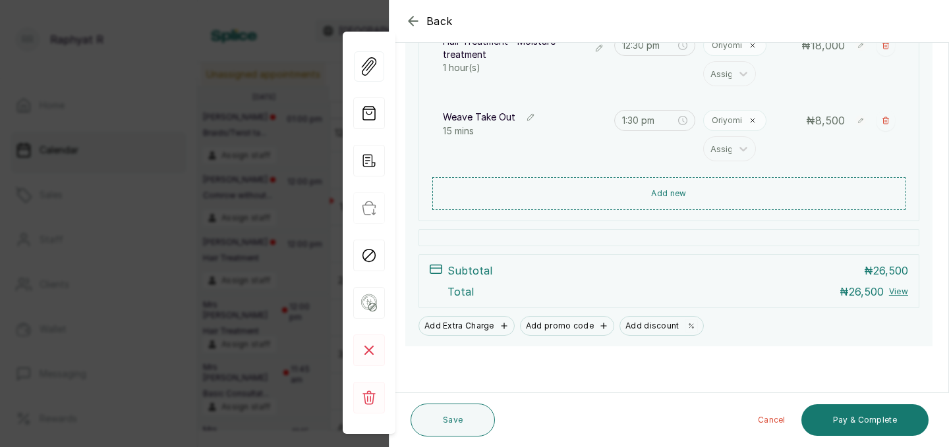
scroll to position [246, 0]
click at [532, 113] on icon "button" at bounding box center [530, 117] width 9 height 9
click at [532, 116] on div "Weave Take Out" at bounding box center [513, 126] width 132 height 22
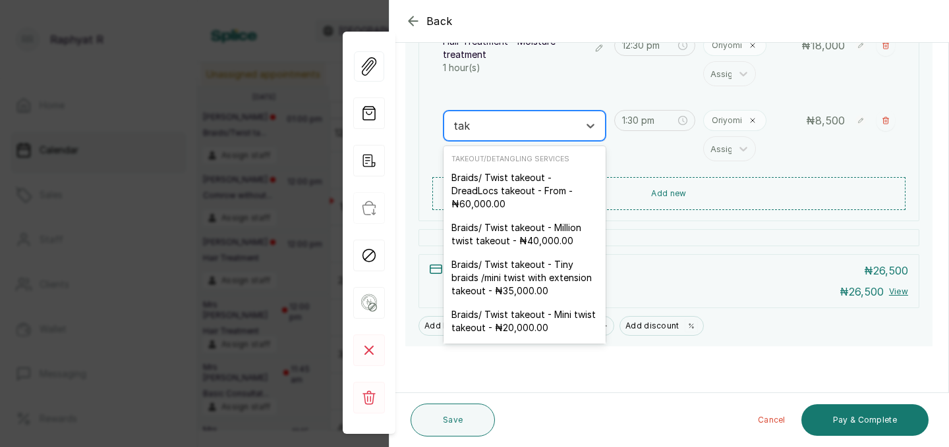
type input "take"
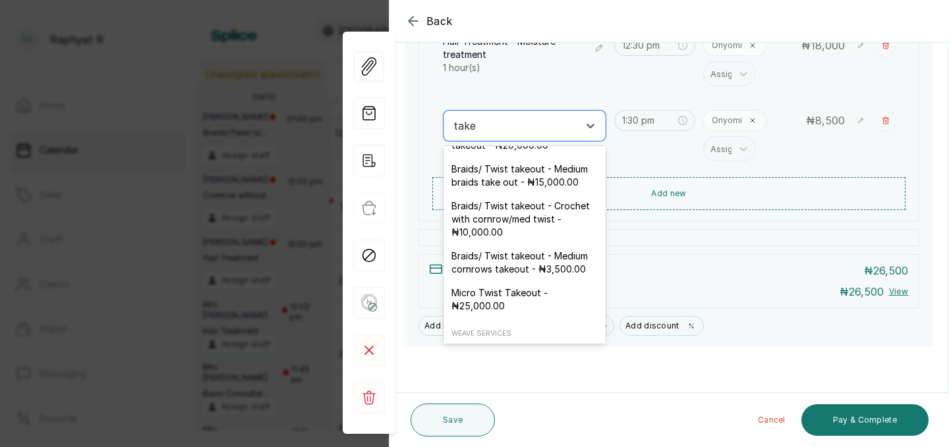
scroll to position [187, 0]
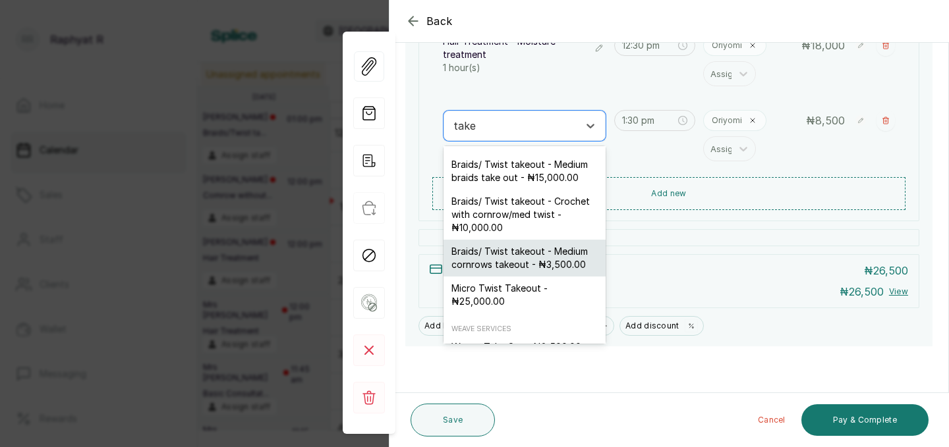
click at [494, 256] on div "Braids/ Twist takeout - Medium cornrows takeout - ₦3,500.00" at bounding box center [525, 258] width 162 height 37
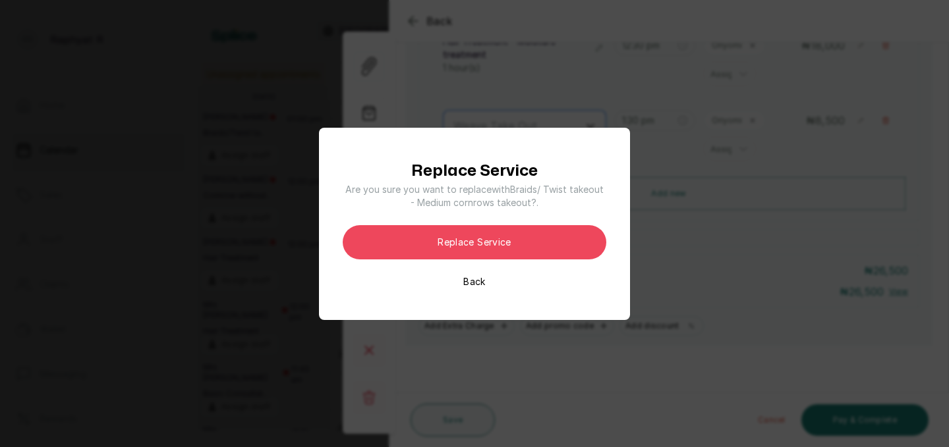
click at [494, 256] on button "Replace Service" at bounding box center [475, 242] width 264 height 34
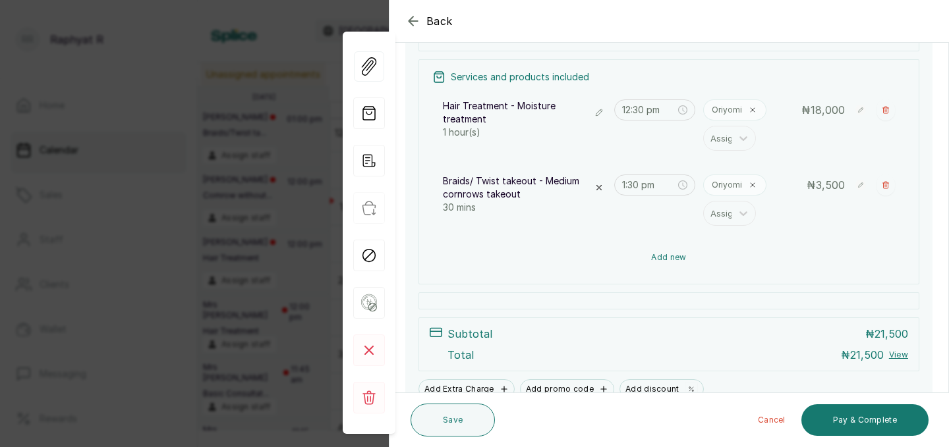
scroll to position [179, 0]
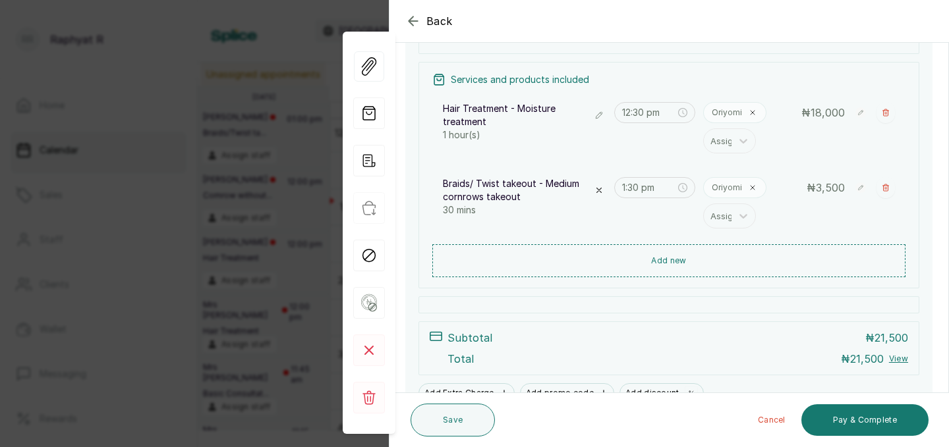
click at [601, 113] on icon "button" at bounding box center [598, 115] width 9 height 9
click at [562, 117] on div at bounding box center [512, 117] width 119 height 17
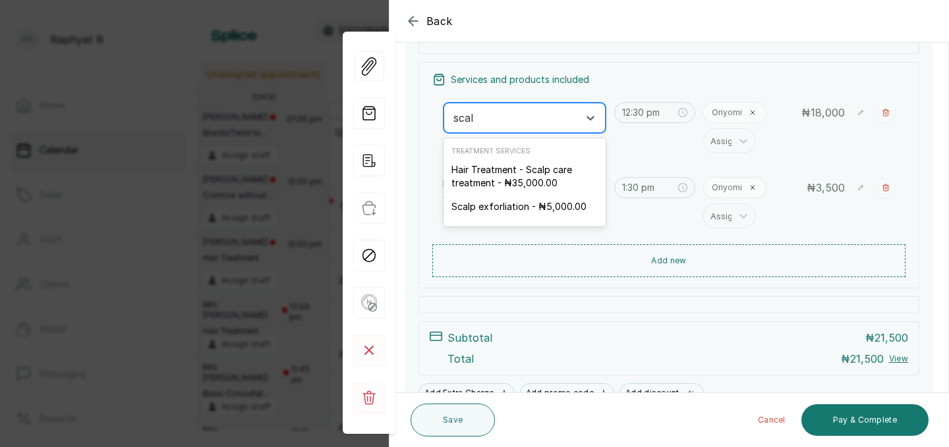
type input "scalp"
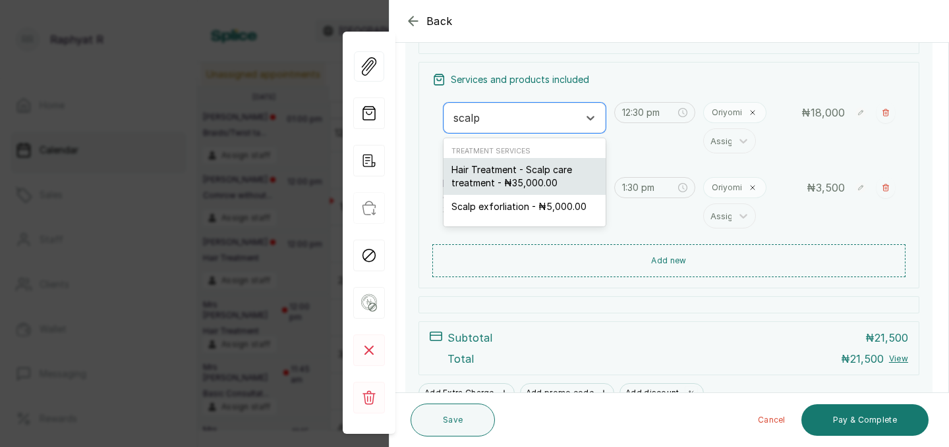
click at [542, 168] on div "Hair Treatment - Scalp care treatment - ₦35,000.00" at bounding box center [525, 176] width 162 height 37
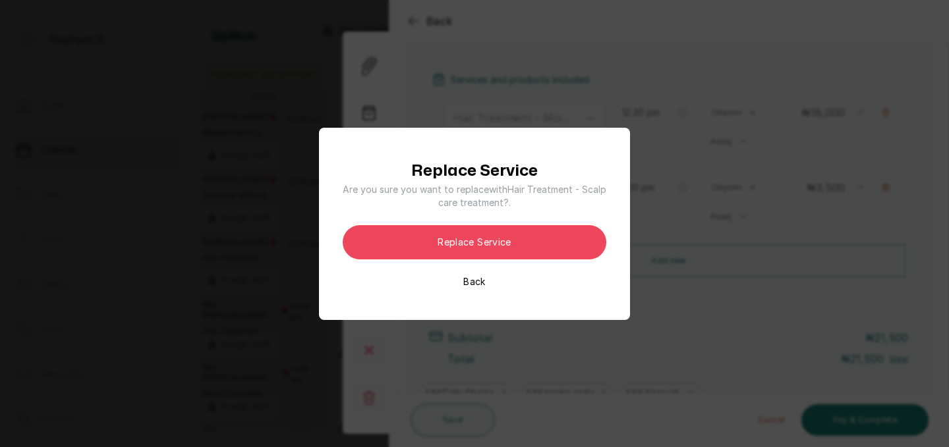
click at [578, 224] on div "Replace Service Are you sure you want to replace with Hair Treatment - Scalp ca…" at bounding box center [475, 223] width 264 height 129
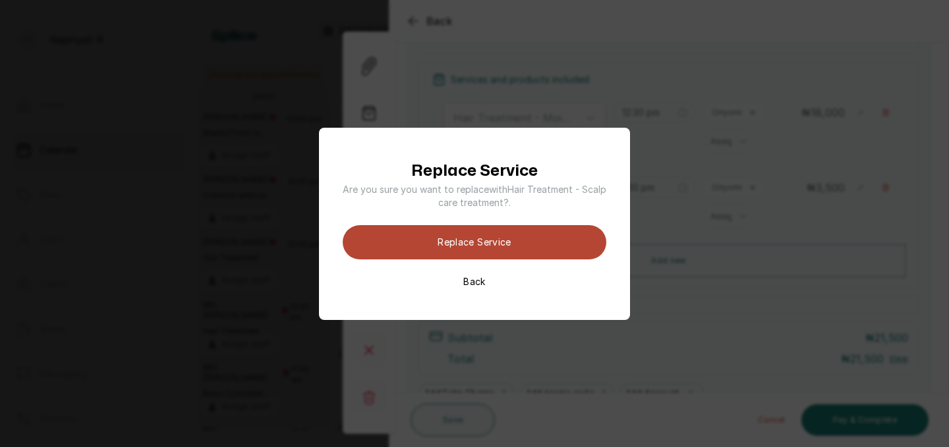
click at [573, 240] on button "Replace Service" at bounding box center [475, 242] width 264 height 34
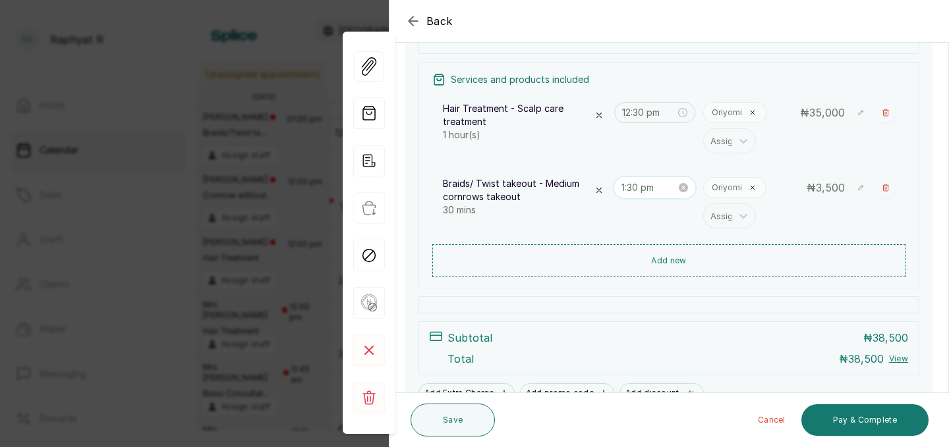
click at [641, 188] on input "1:30 pm" at bounding box center [648, 188] width 55 height 14
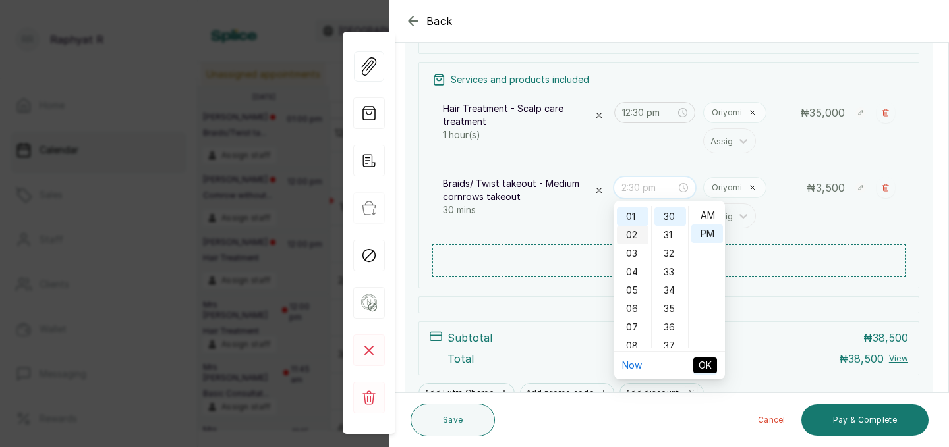
scroll to position [0, 0]
click at [633, 225] on div "01" at bounding box center [633, 234] width 32 height 18
click at [707, 358] on span "OK" at bounding box center [705, 365] width 13 height 14
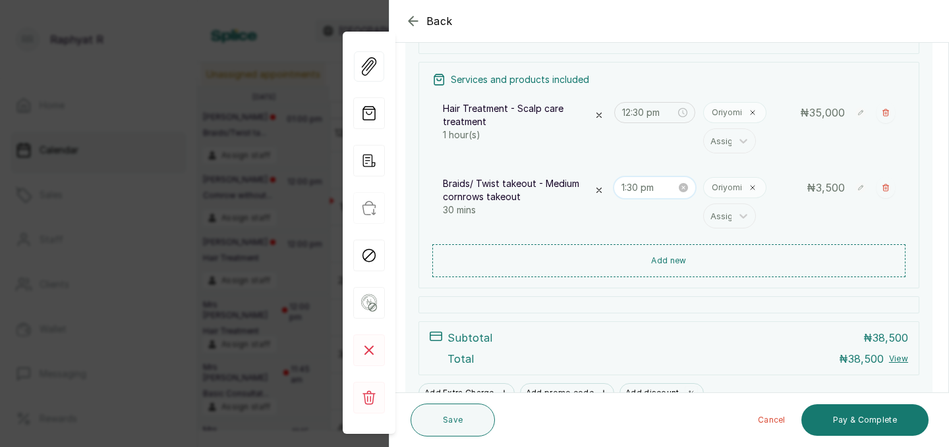
click at [635, 185] on input "1:30 pm" at bounding box center [648, 188] width 55 height 14
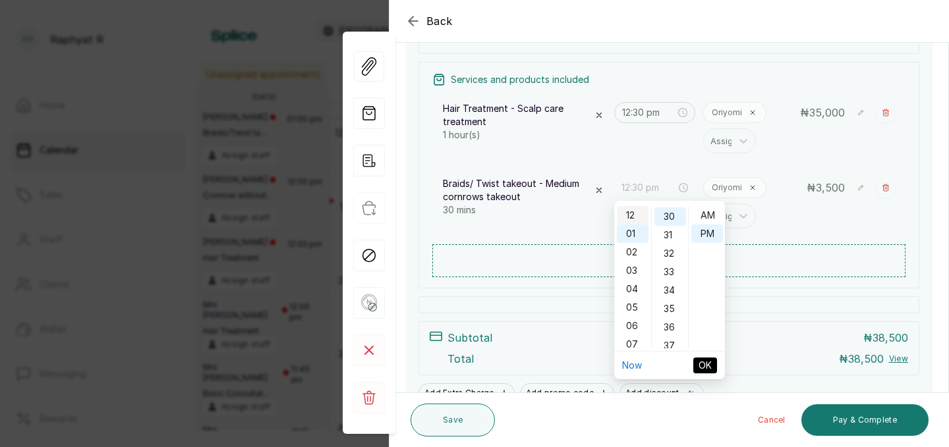
click at [636, 217] on div "12" at bounding box center [633, 215] width 32 height 18
type input "12:30 pm"
click at [704, 364] on span "OK" at bounding box center [705, 365] width 13 height 14
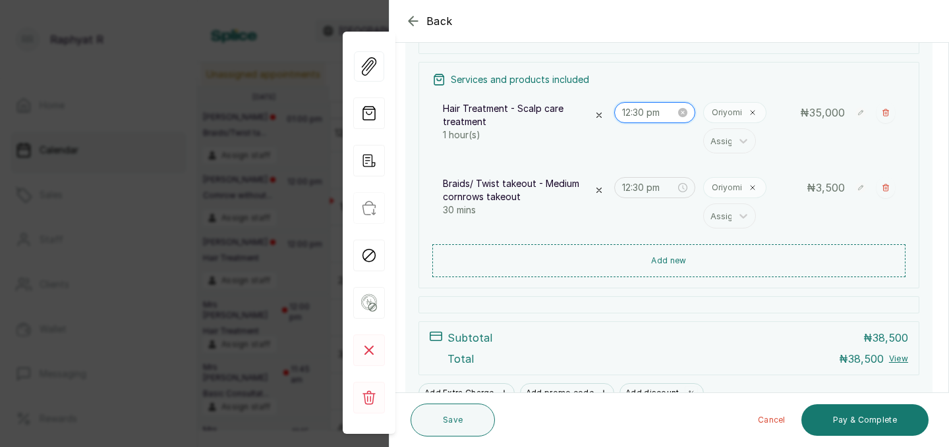
click at [641, 113] on input "12:30 pm" at bounding box center [649, 112] width 54 height 14
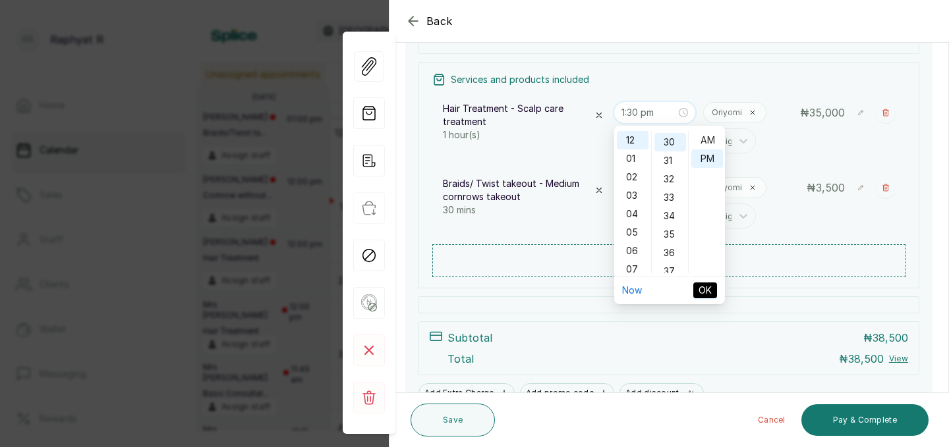
scroll to position [552, 0]
click at [633, 163] on div "01" at bounding box center [633, 159] width 32 height 18
click at [671, 160] on div "01" at bounding box center [670, 159] width 32 height 18
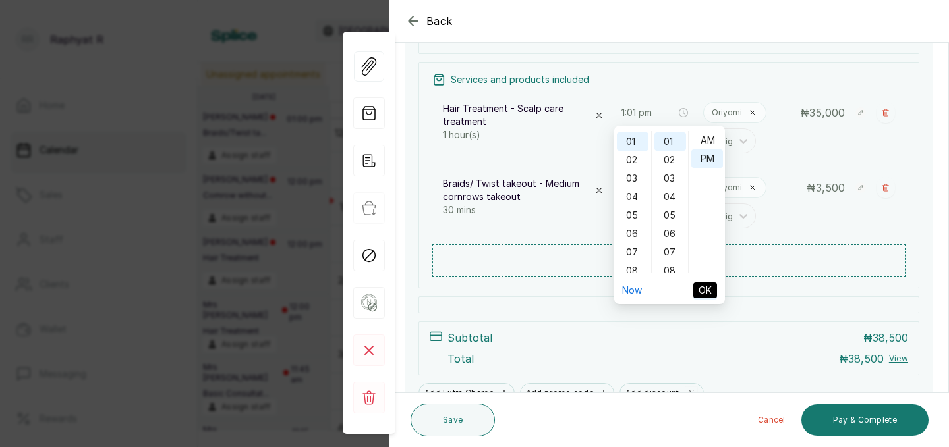
click at [708, 289] on span "OK" at bounding box center [705, 290] width 13 height 14
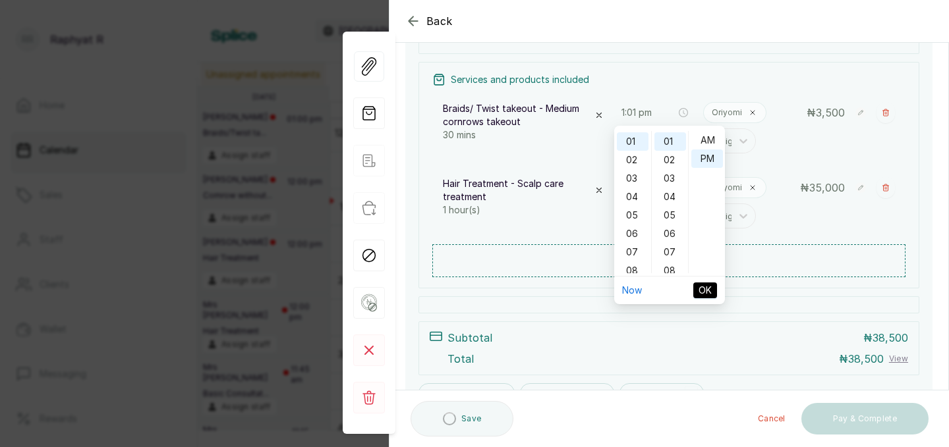
type input "12:30 pm"
type input "1:01 pm"
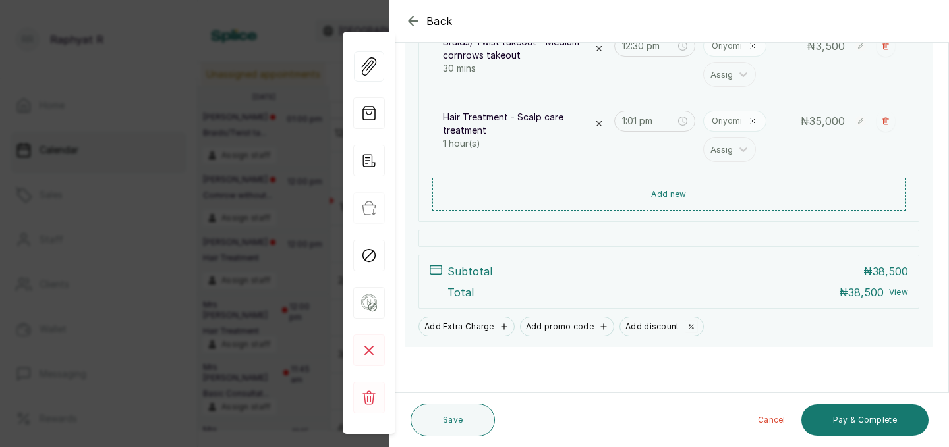
scroll to position [246, 0]
click at [440, 411] on button "Save" at bounding box center [453, 420] width 84 height 33
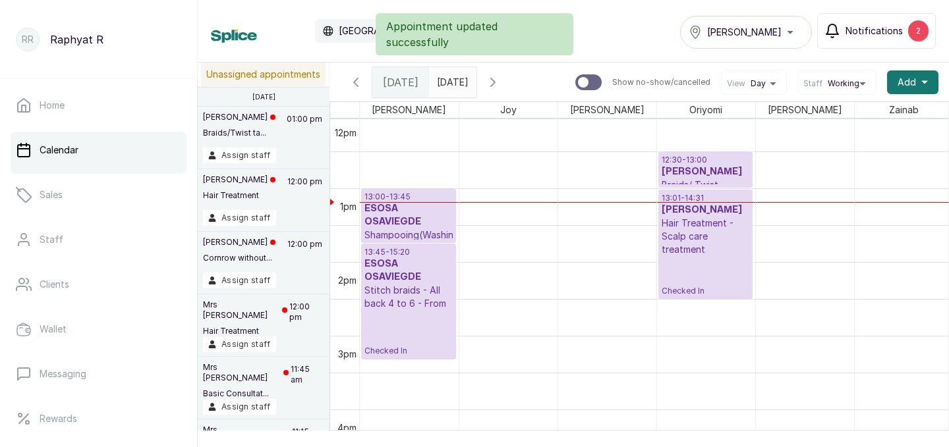
drag, startPoint x: 691, startPoint y: 260, endPoint x: 691, endPoint y: 275, distance: 14.5
click at [691, 275] on div "12:30 - 13:00 Oyin Adenuga Braids/ Twist takeout - Medium cornrows takeout Chec…" at bounding box center [706, 114] width 98 height 1771
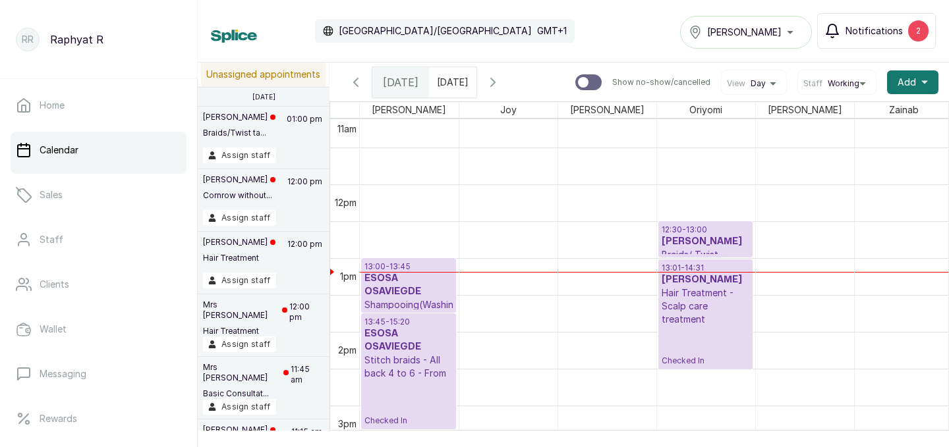
scroll to position [799, 0]
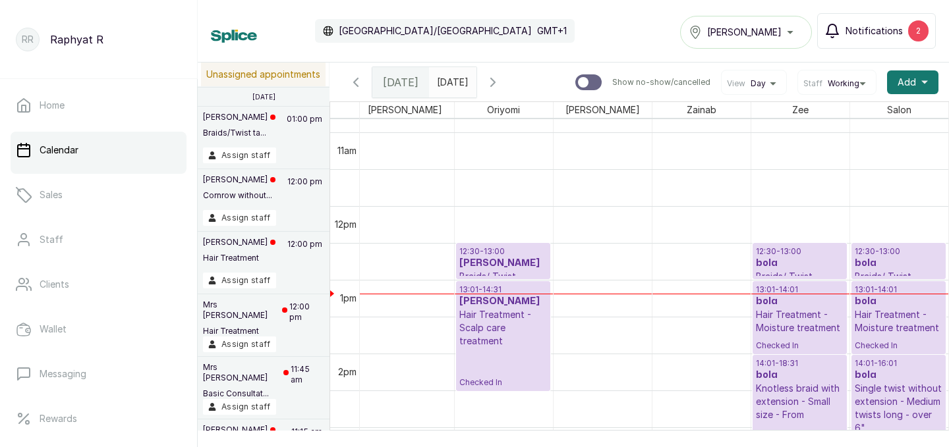
click at [920, 35] on div "2" at bounding box center [918, 30] width 20 height 21
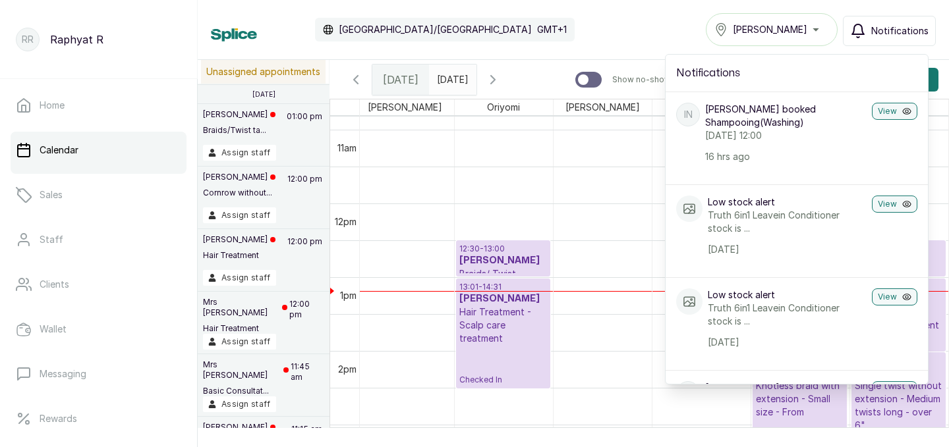
click at [591, 20] on div "Calendar Africa/Lagos GMT+1 Tasala Ikoyi Notifications Notifications IN Isioma …" at bounding box center [573, 29] width 725 height 33
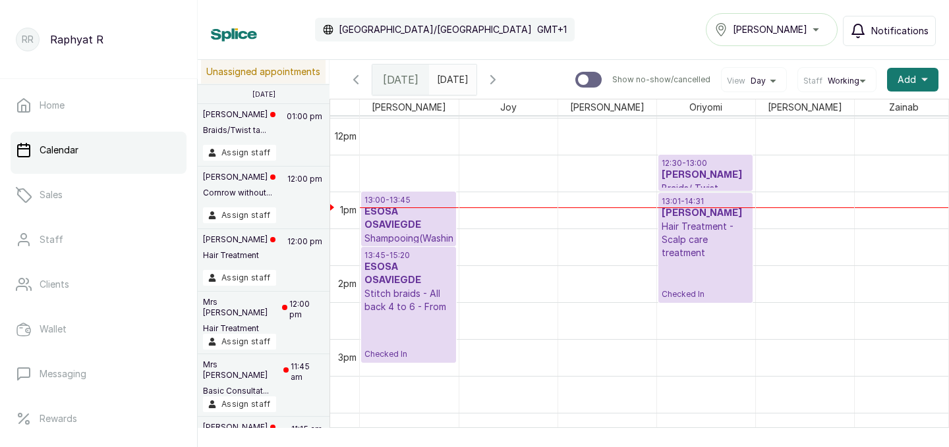
scroll to position [888, 0]
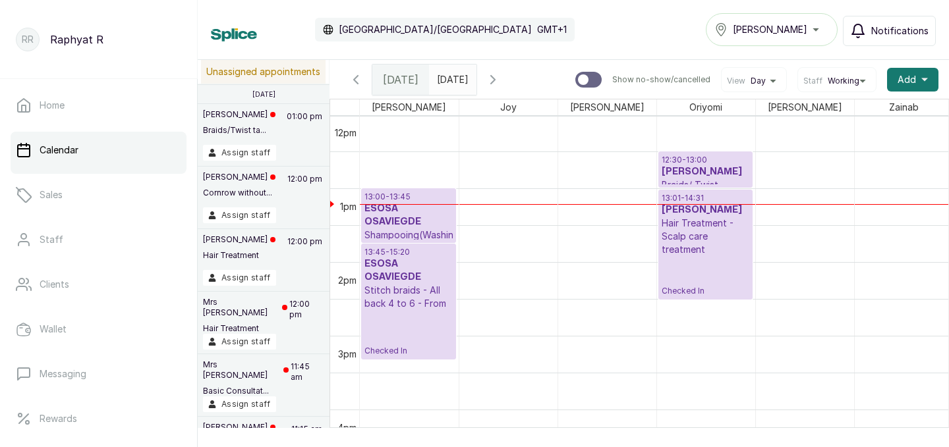
click at [383, 204] on h3 "ESOSA OSAVIEGDE" at bounding box center [408, 215] width 88 height 26
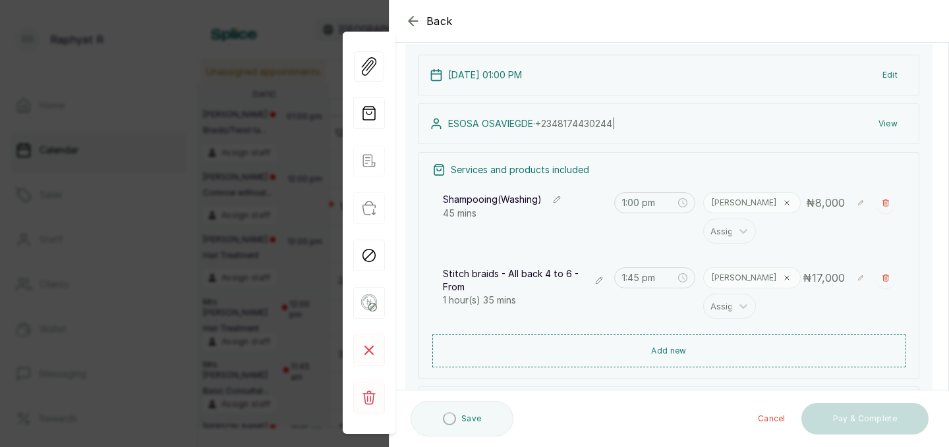
scroll to position [107, 0]
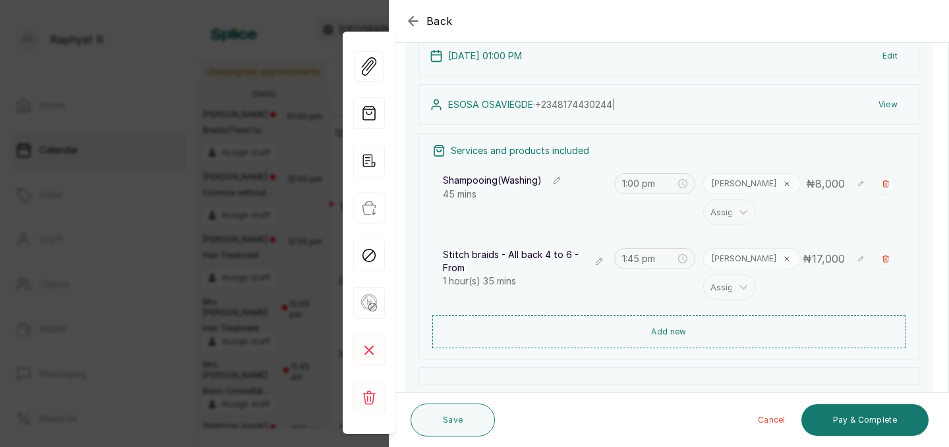
click at [602, 264] on icon "button" at bounding box center [598, 261] width 9 height 9
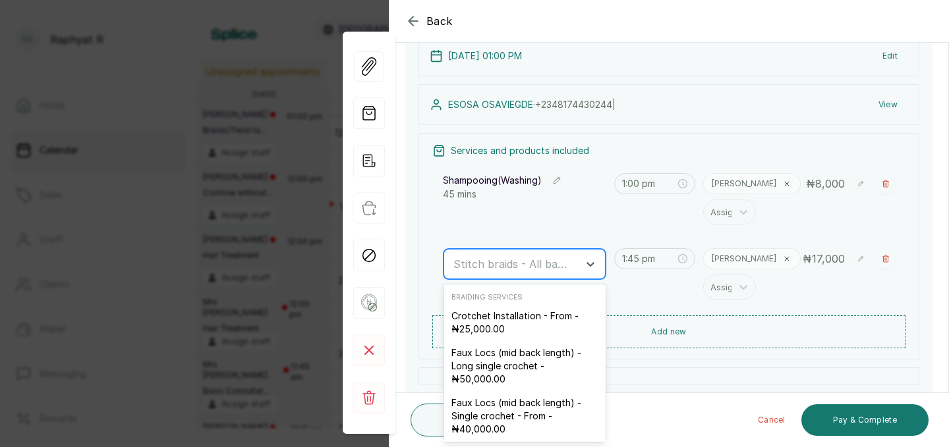
click at [508, 270] on div at bounding box center [512, 264] width 119 height 17
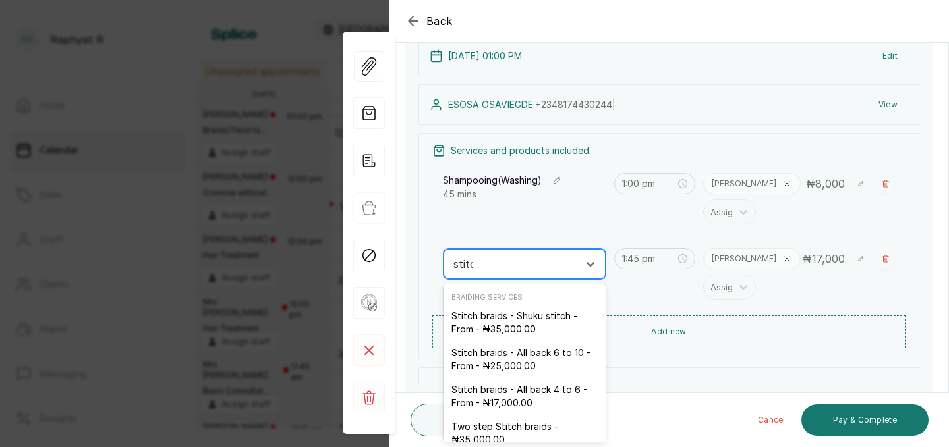
type input "stitch"
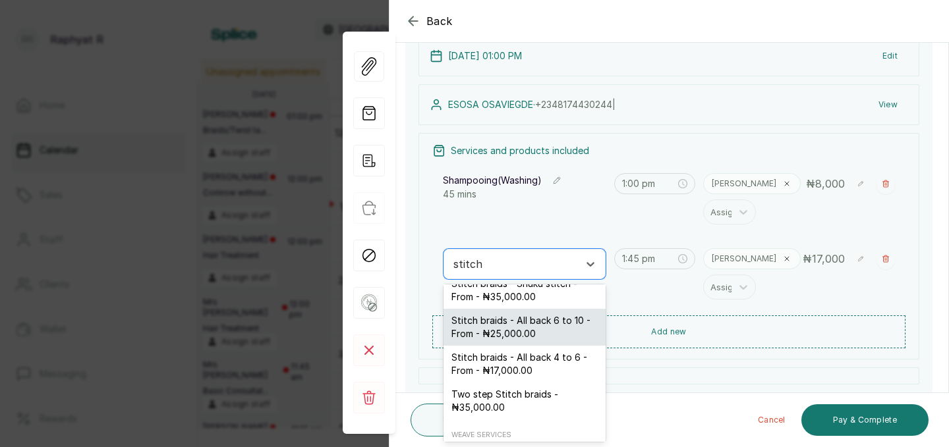
scroll to position [35, 0]
click at [529, 330] on div "Stitch braids - All back 6 to 10 - From - ₦25,000.00" at bounding box center [525, 324] width 162 height 37
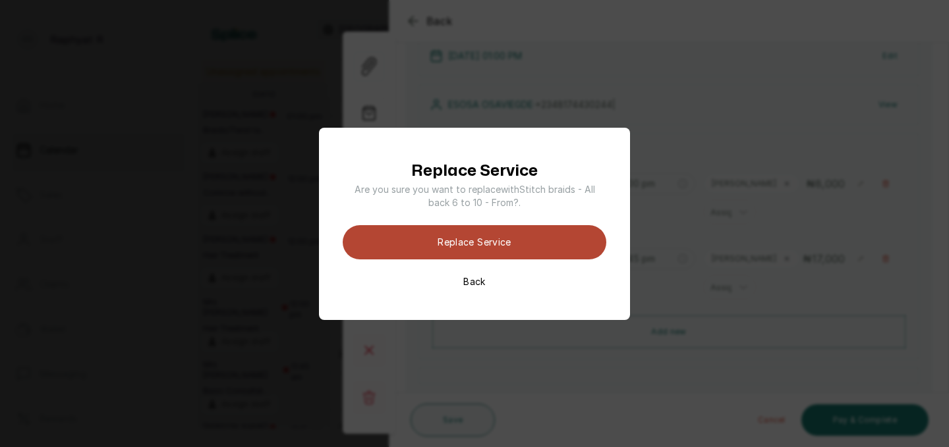
click at [518, 234] on button "Replace Service" at bounding box center [475, 242] width 264 height 34
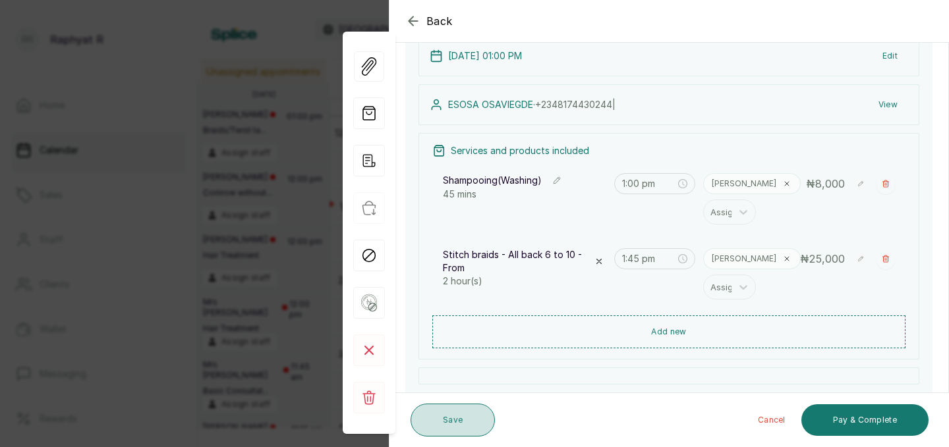
click at [464, 413] on button "Save" at bounding box center [453, 420] width 84 height 33
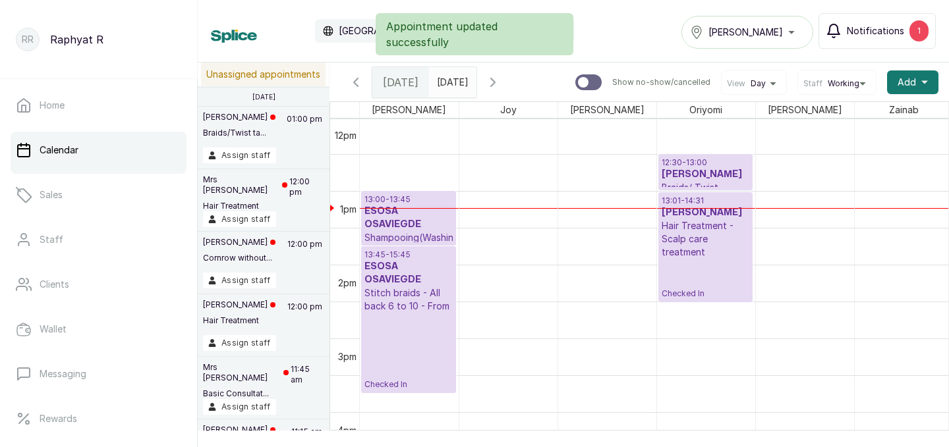
click at [409, 252] on p "13:45 - 15:45" at bounding box center [408, 255] width 88 height 11
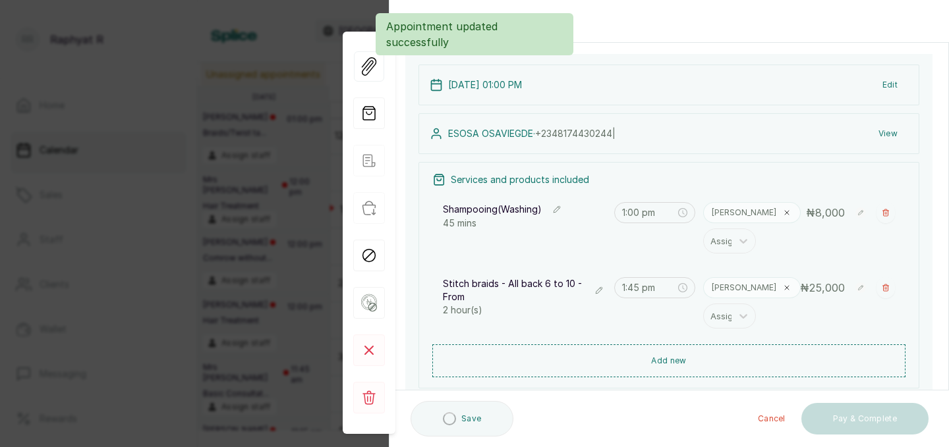
scroll to position [83, 0]
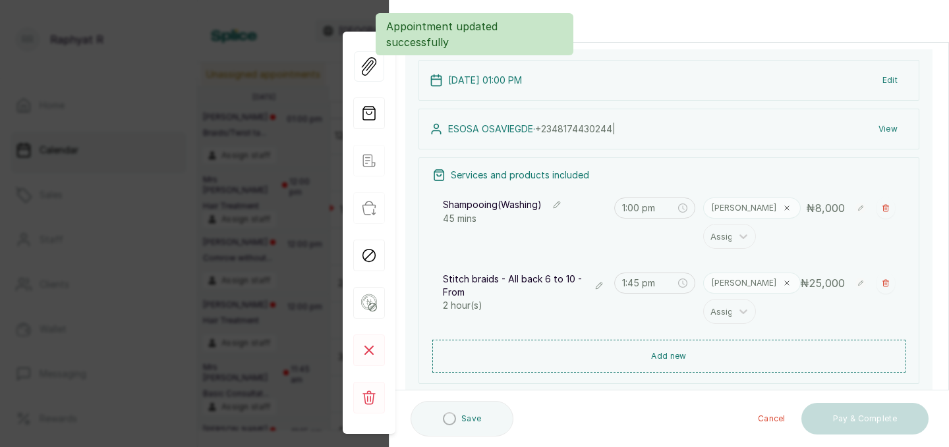
click at [596, 285] on icon "button" at bounding box center [598, 285] width 9 height 9
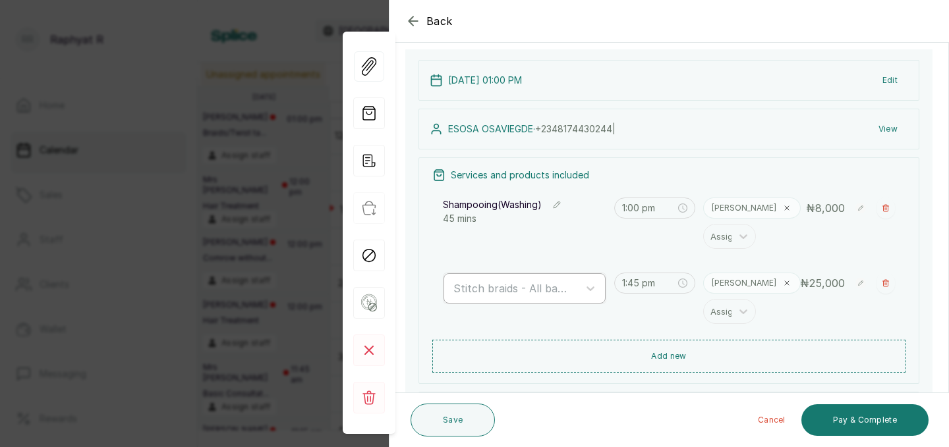
click at [540, 295] on div at bounding box center [512, 288] width 119 height 17
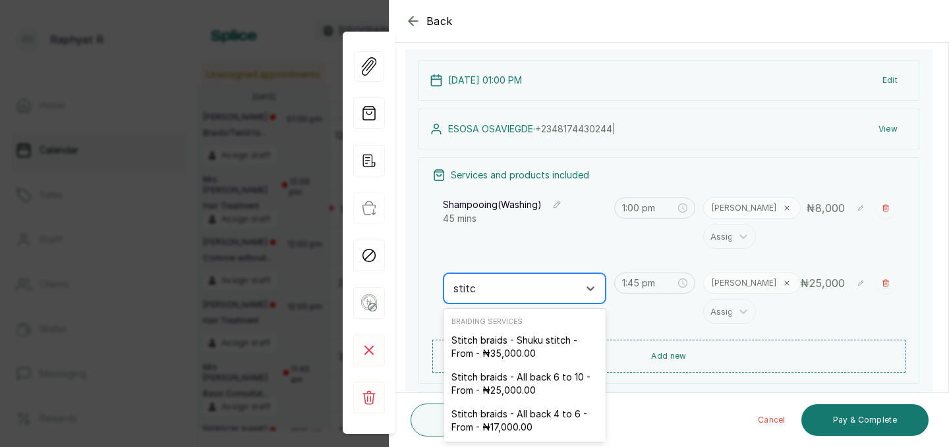
type input "stitch"
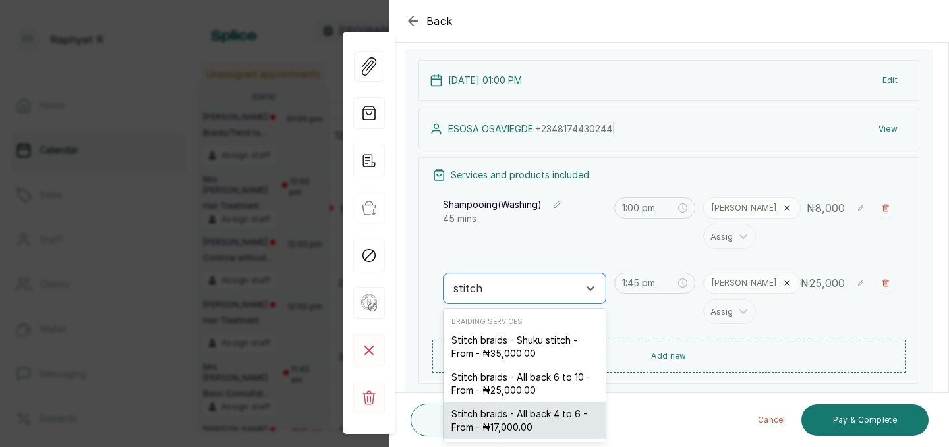
click at [509, 415] on div "Stitch braids - All back 4 to 6 - From - ₦17,000.00" at bounding box center [525, 421] width 162 height 37
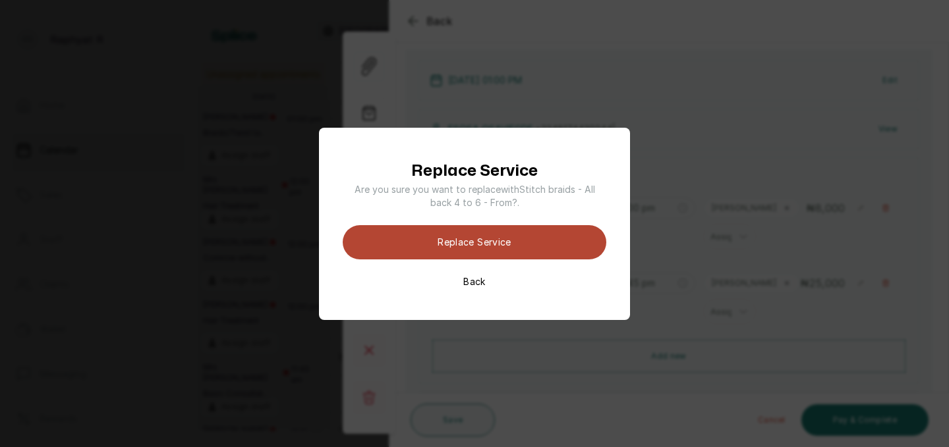
click at [518, 229] on button "Replace Service" at bounding box center [475, 242] width 264 height 34
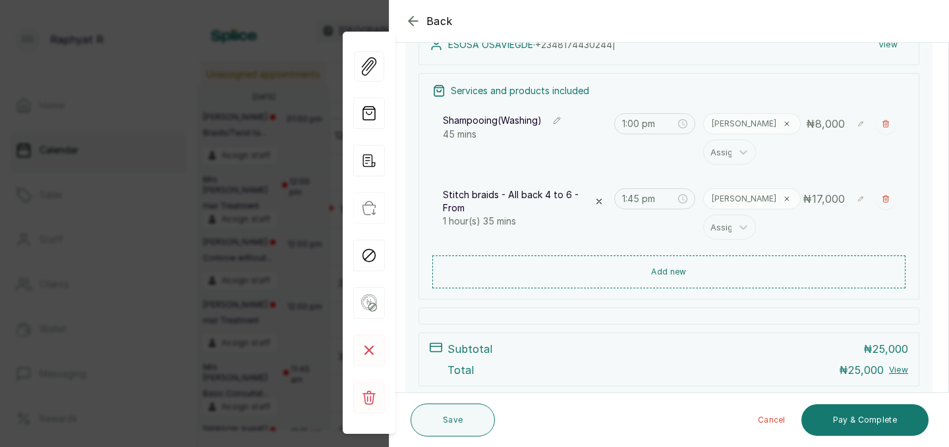
scroll to position [185, 0]
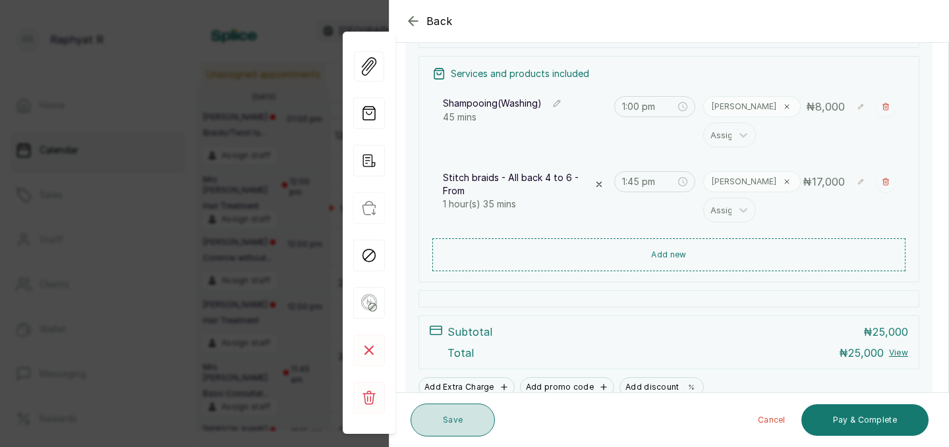
click at [447, 432] on button "Save" at bounding box center [453, 420] width 84 height 33
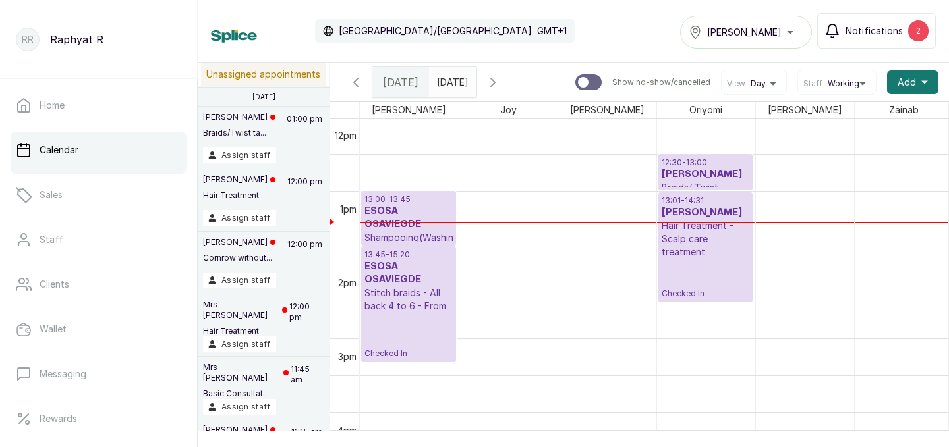
click at [918, 32] on div "2" at bounding box center [918, 30] width 20 height 21
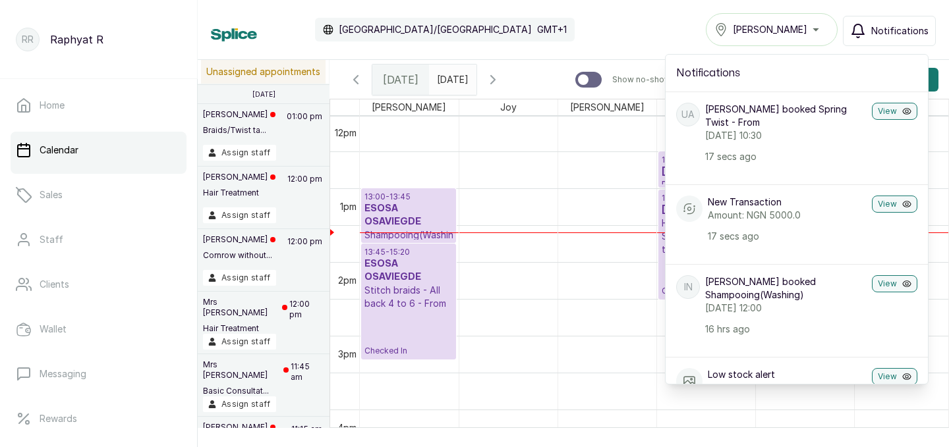
click at [789, 206] on p "New Transaction" at bounding box center [787, 202] width 159 height 13
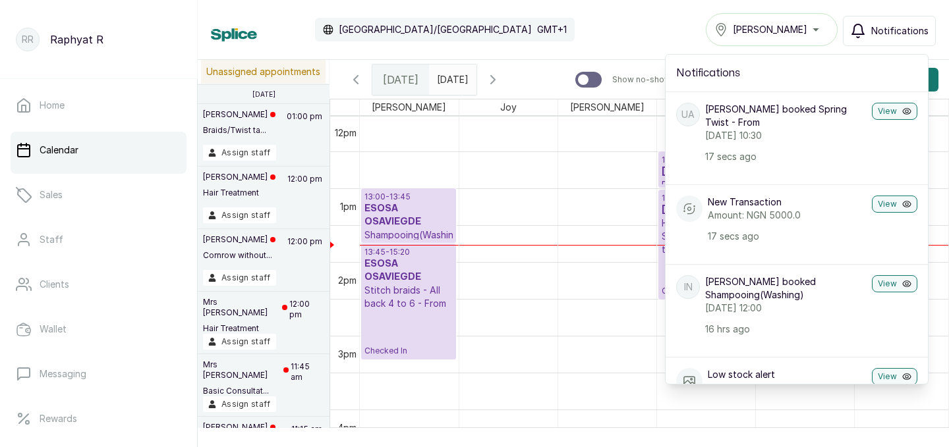
click at [600, 36] on div "Calendar Africa/Lagos GMT+1 Tasala Ikoyi Notifications Notifications UA Uju Aki…" at bounding box center [573, 29] width 725 height 33
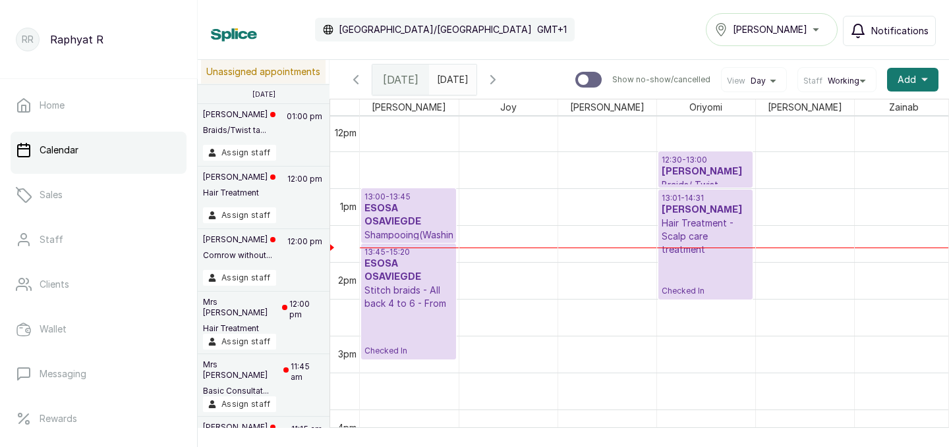
click at [596, 37] on div "Calendar Africa/Lagos GMT+1 Tasala Ikoyi Notifications" at bounding box center [573, 29] width 725 height 33
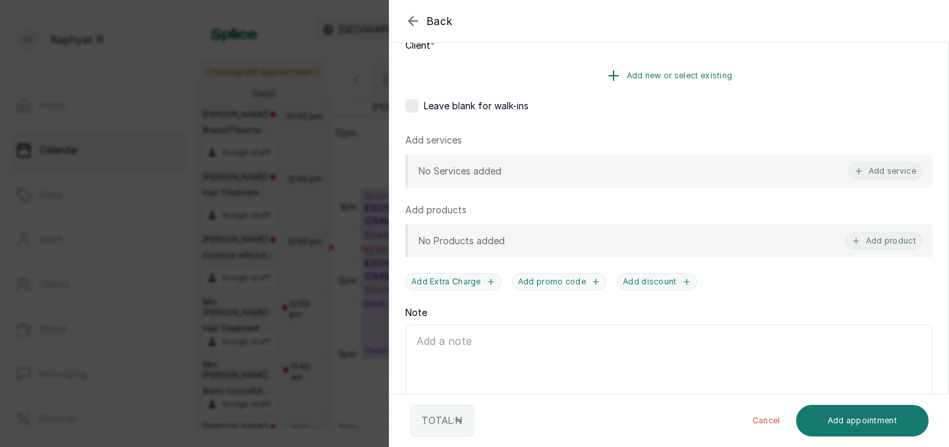
scroll to position [233, 0]
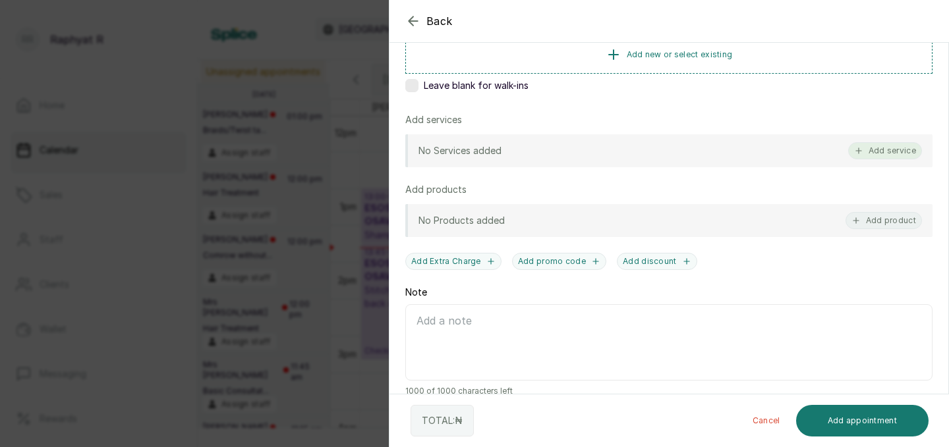
click at [901, 155] on button "Add service" at bounding box center [885, 150] width 74 height 17
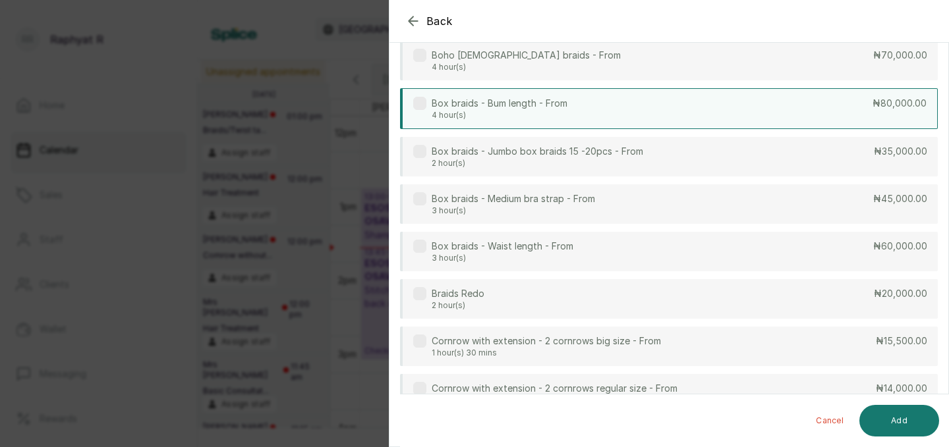
scroll to position [0, 0]
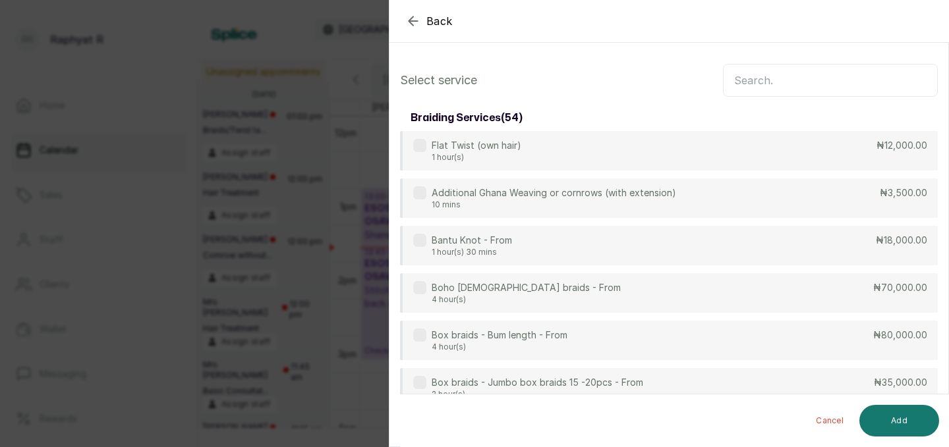
click at [798, 87] on input "text" at bounding box center [830, 80] width 215 height 33
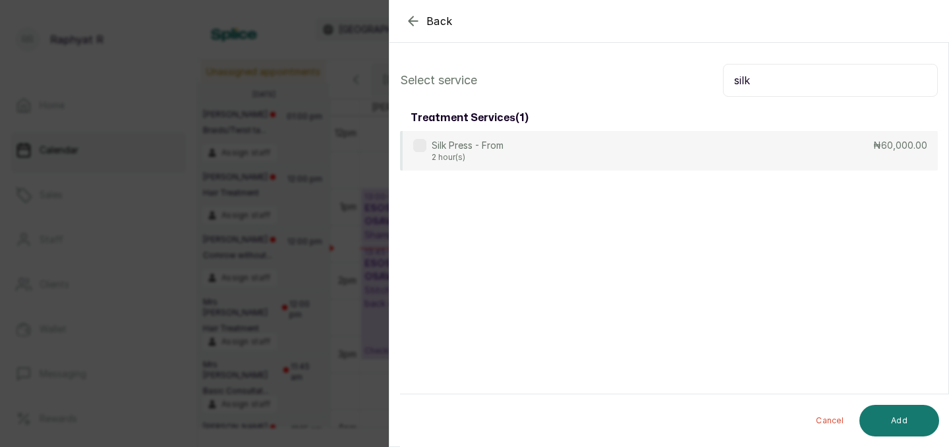
type input "silk"
click at [330, 111] on div "Back Add Appointment Select service silk treatment services ( 1 ) Silk Press - …" at bounding box center [474, 223] width 949 height 447
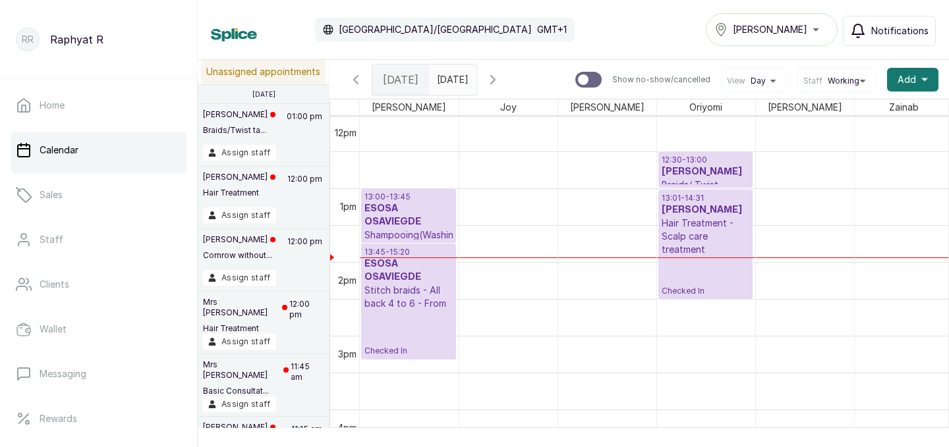
click at [692, 167] on h3 "Oyin Adenuga" at bounding box center [706, 171] width 88 height 13
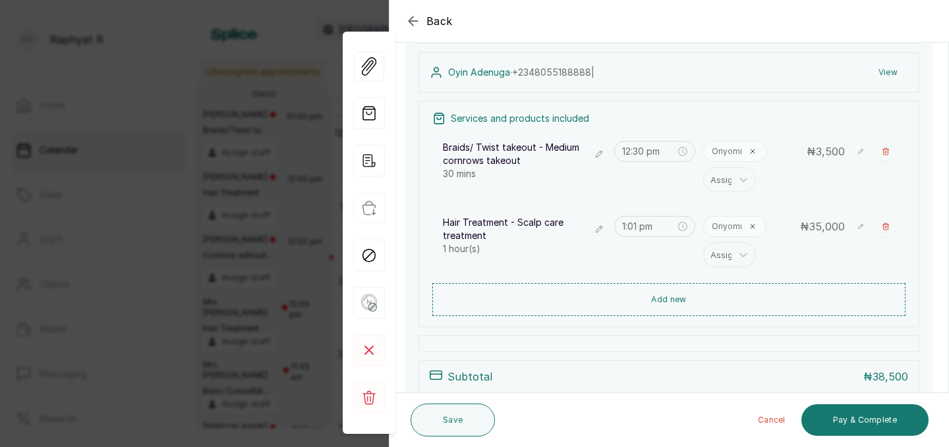
scroll to position [175, 0]
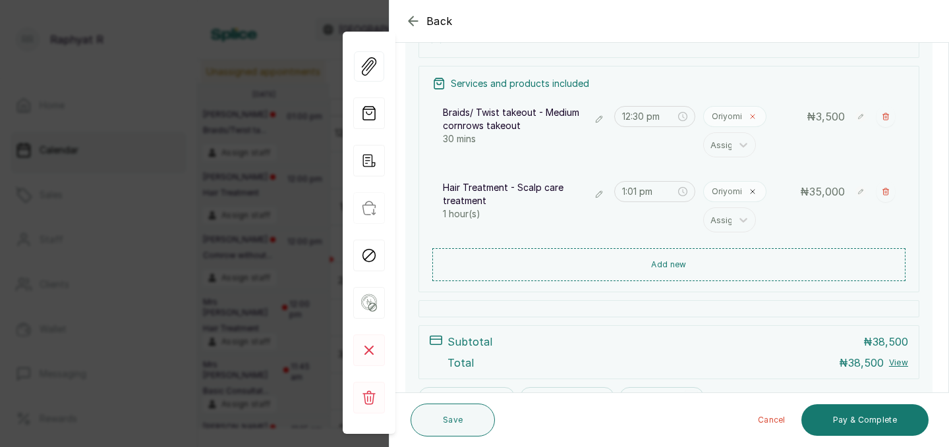
click at [751, 117] on icon at bounding box center [753, 117] width 8 height 8
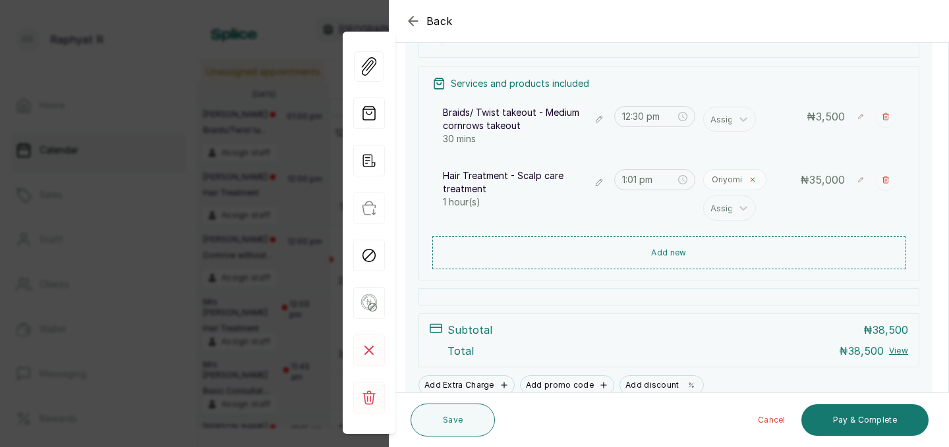
click at [749, 181] on icon at bounding box center [753, 180] width 8 height 8
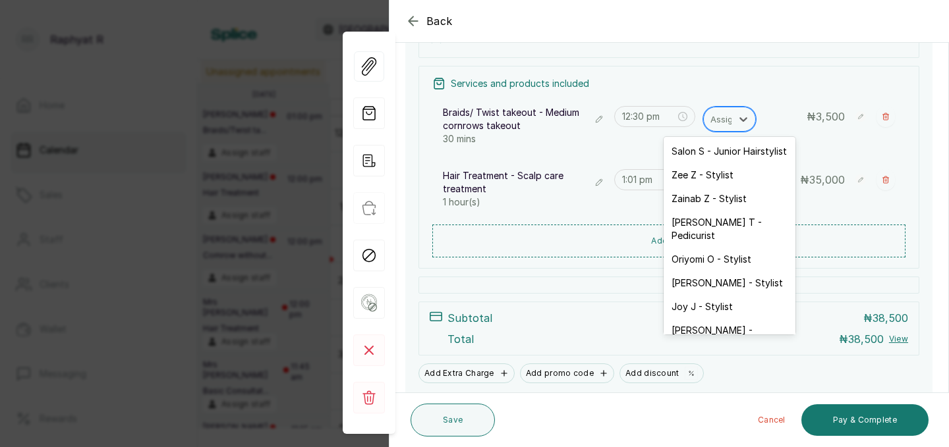
click at [726, 123] on div at bounding box center [724, 119] width 28 height 17
click at [720, 148] on div "Salon S - Junior Hairstylist" at bounding box center [730, 152] width 132 height 24
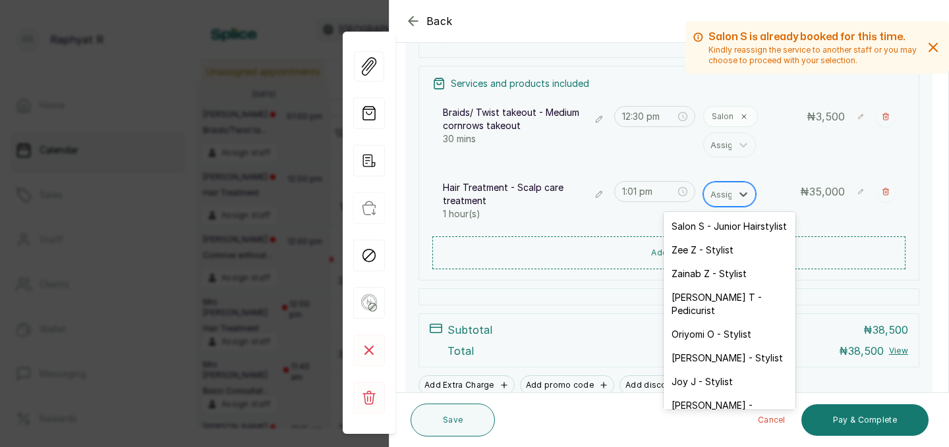
click at [720, 204] on div "Assign" at bounding box center [718, 194] width 28 height 22
click at [718, 226] on div "Salon S - Junior Hairstylist" at bounding box center [730, 227] width 132 height 24
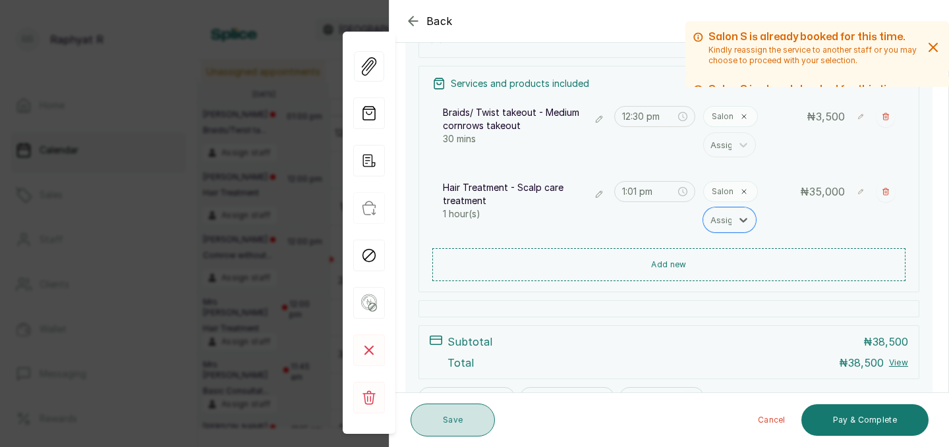
click at [476, 409] on button "Save" at bounding box center [453, 420] width 84 height 33
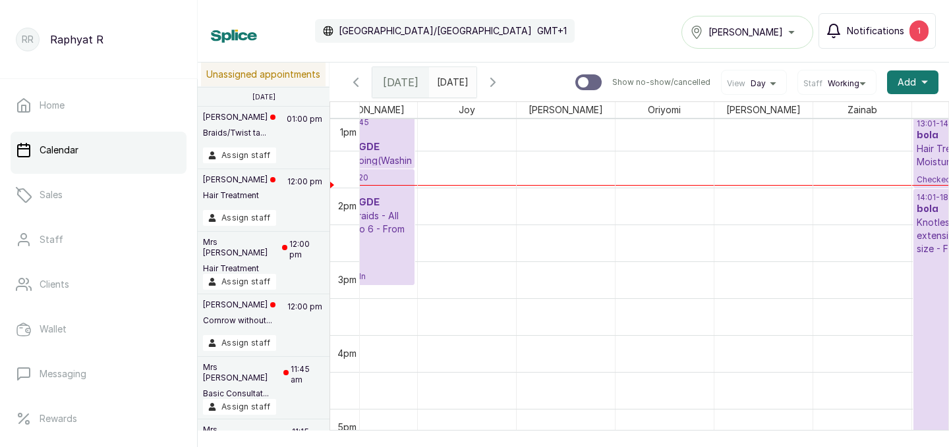
scroll to position [0, 93]
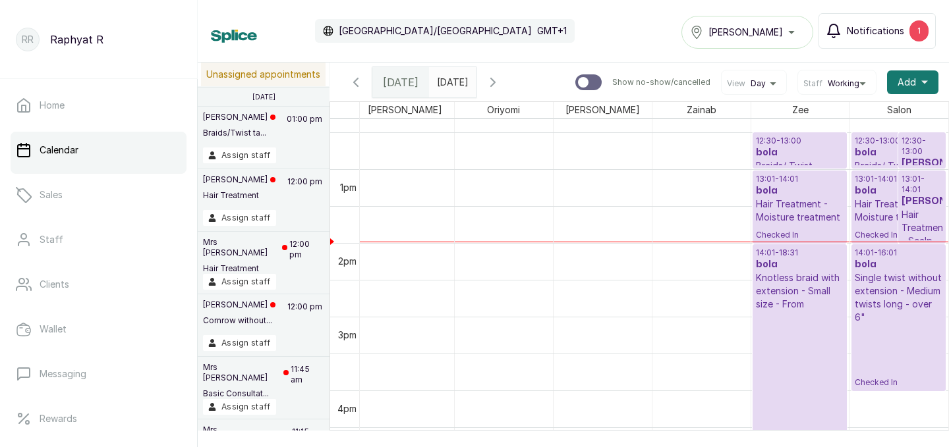
click at [909, 140] on p "12:30 - 13:00" at bounding box center [922, 146] width 41 height 21
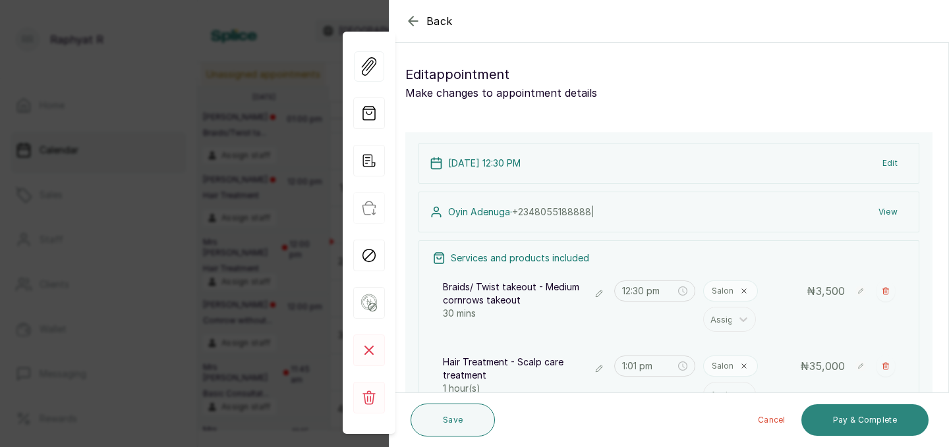
click at [863, 424] on button "Pay & Complete" at bounding box center [864, 421] width 127 height 32
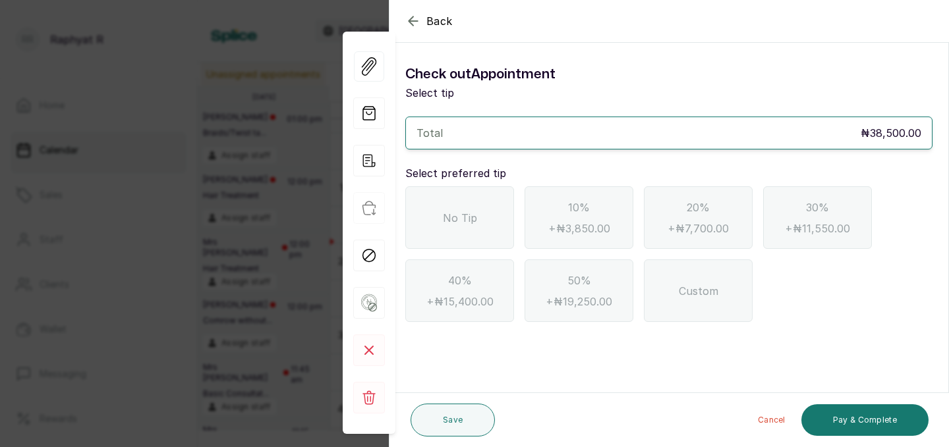
click at [482, 195] on div "No Tip" at bounding box center [459, 217] width 109 height 63
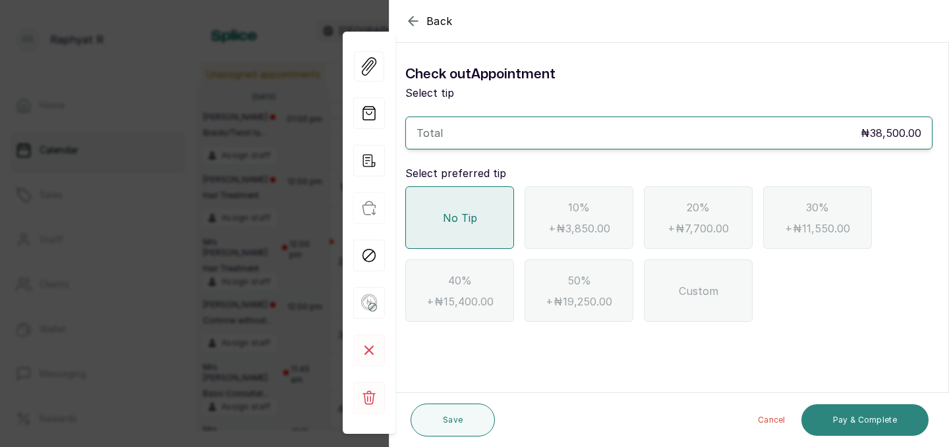
click at [829, 430] on button "Pay & Complete" at bounding box center [864, 421] width 127 height 32
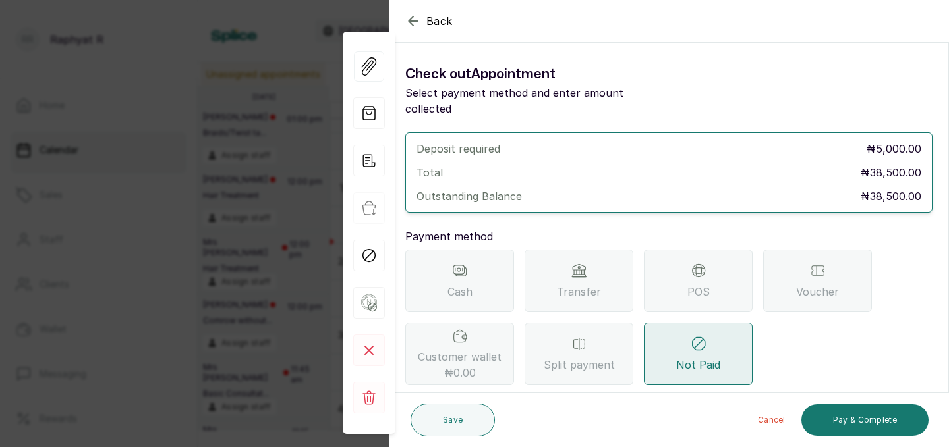
click at [668, 271] on div "POS" at bounding box center [698, 281] width 109 height 63
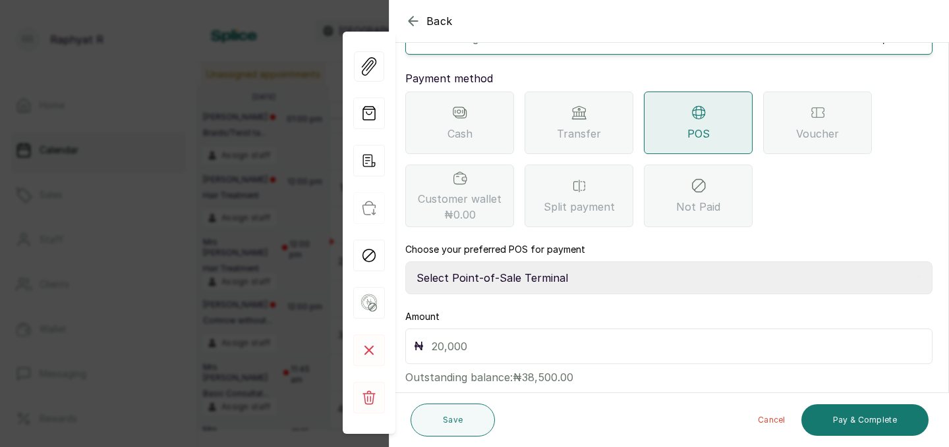
click at [543, 262] on select "Select Point-of-Sale Terminal Traction Providus Bank" at bounding box center [668, 278] width 527 height 33
select select "b1594abb-eea2-48ba-bf5f-ff0754569b84"
click at [505, 337] on input "text" at bounding box center [678, 346] width 492 height 18
type input "38,500"
click at [902, 422] on button "Pay & Complete" at bounding box center [864, 421] width 127 height 32
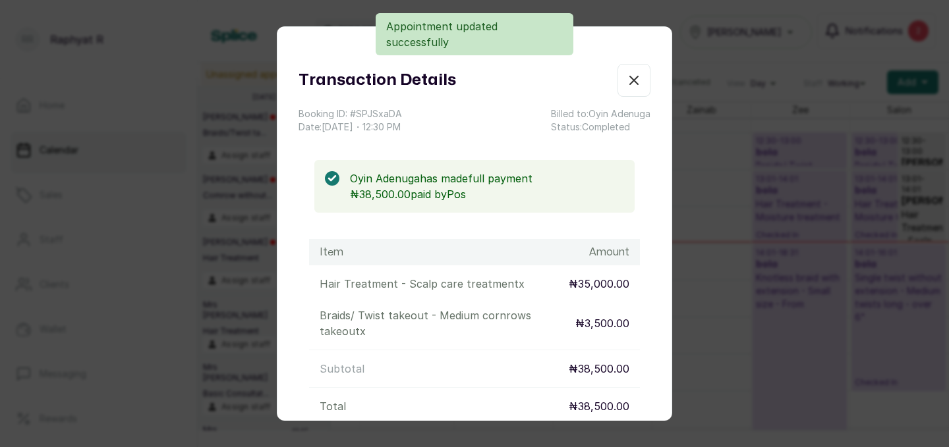
click at [626, 74] on icon "button" at bounding box center [634, 80] width 16 height 16
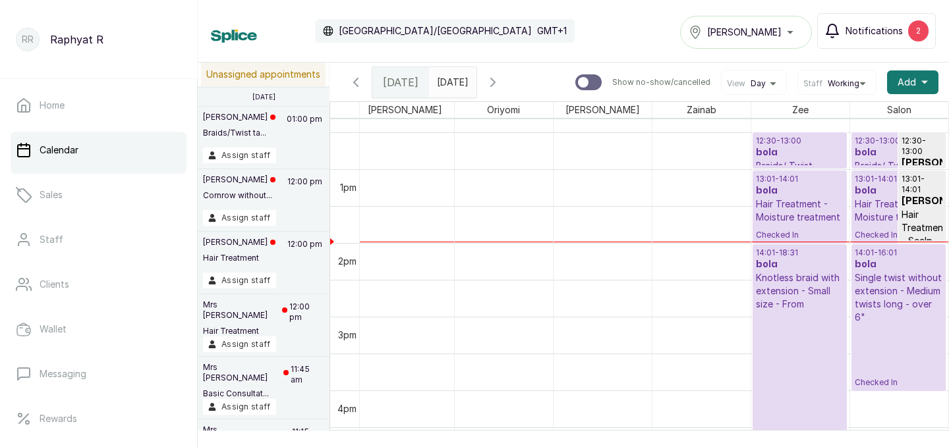
click at [920, 31] on div "2" at bounding box center [918, 30] width 20 height 21
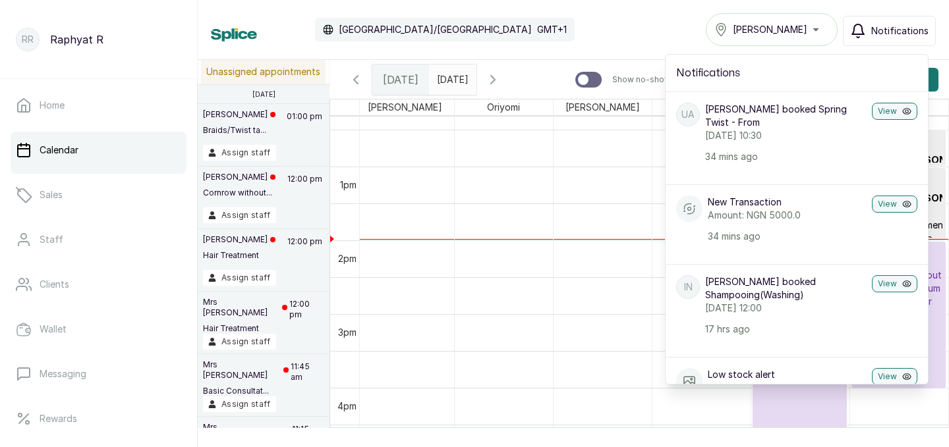
click at [536, 28] on div "Calendar Africa/Lagos GMT+1 Tasala Ikoyi Notifications Notifications UA Uju Aki…" at bounding box center [573, 29] width 725 height 33
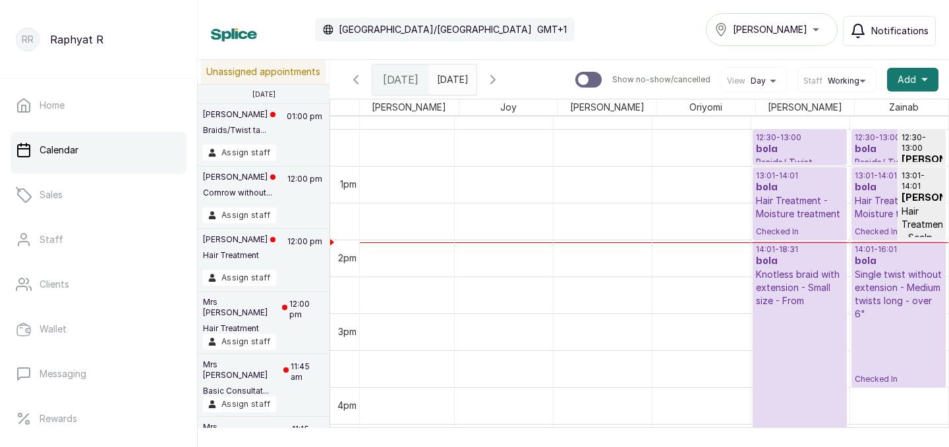
scroll to position [0, 202]
